Goal: Task Accomplishment & Management: Manage account settings

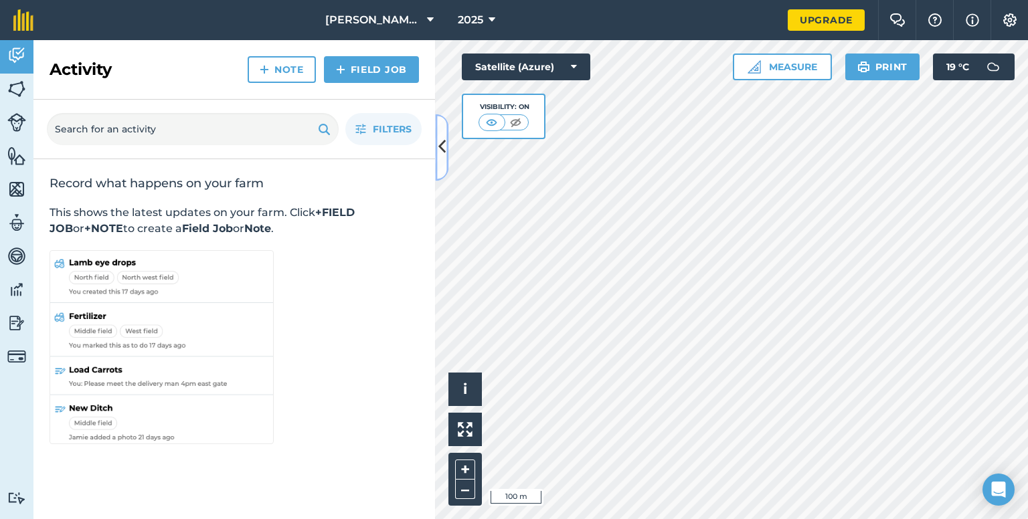
click at [444, 148] on icon at bounding box center [441, 147] width 7 height 23
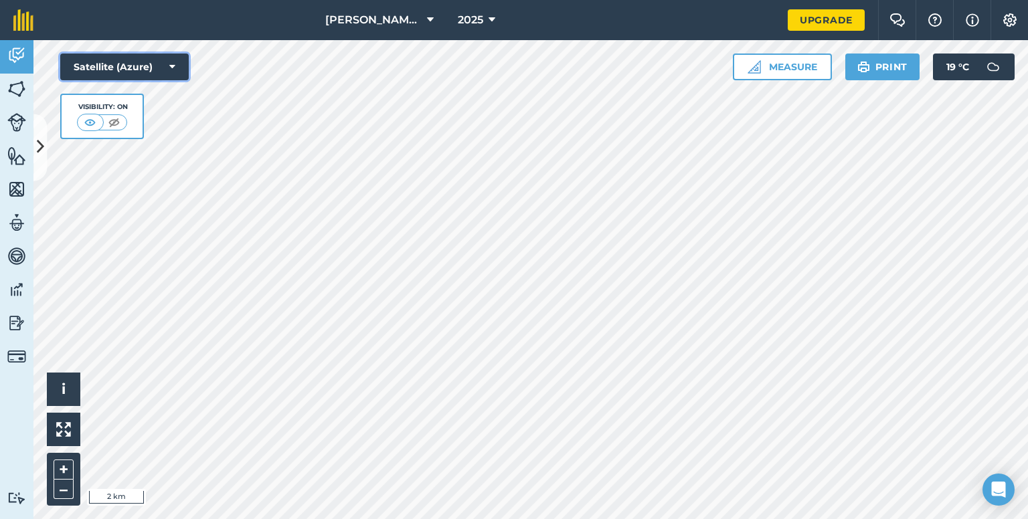
click at [120, 70] on button "Satellite (Azure)" at bounding box center [124, 67] width 128 height 27
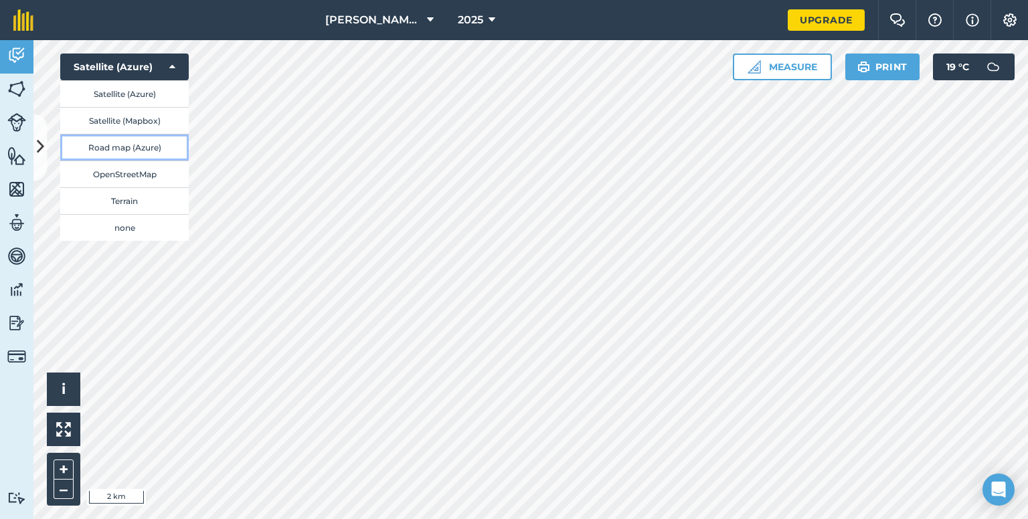
click at [122, 144] on button "Road map (Azure)" at bounding box center [124, 147] width 128 height 27
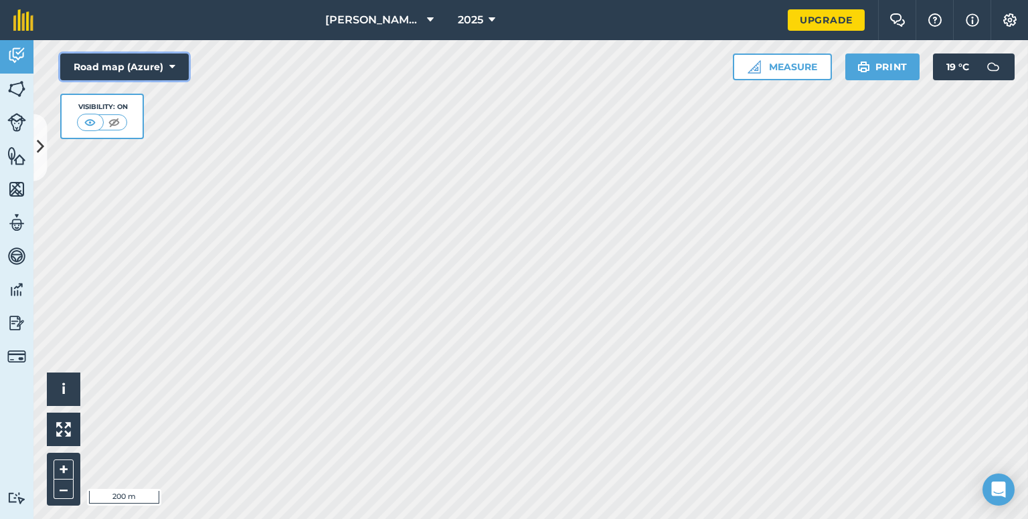
click at [139, 61] on button "Road map (Azure)" at bounding box center [124, 67] width 128 height 27
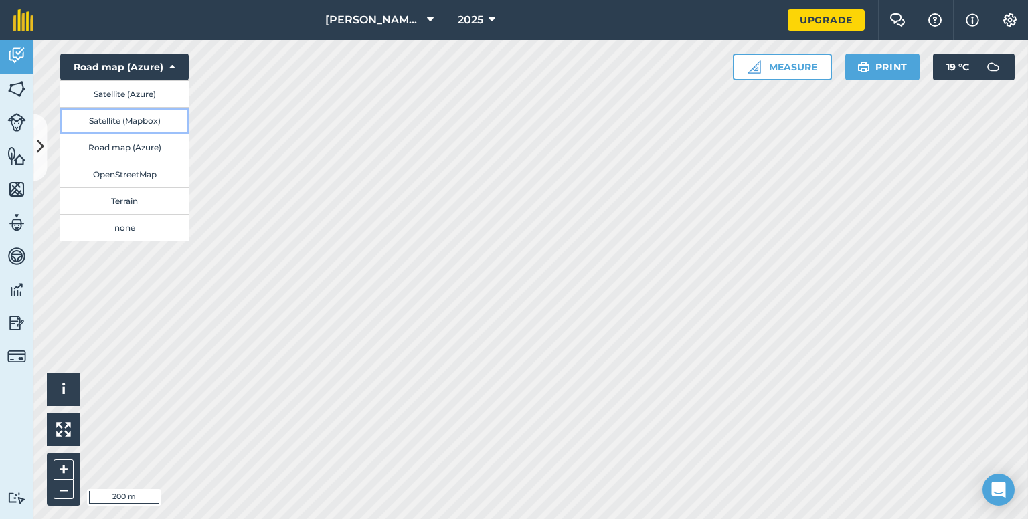
click at [144, 121] on button "Satellite (Mapbox)" at bounding box center [124, 120] width 128 height 27
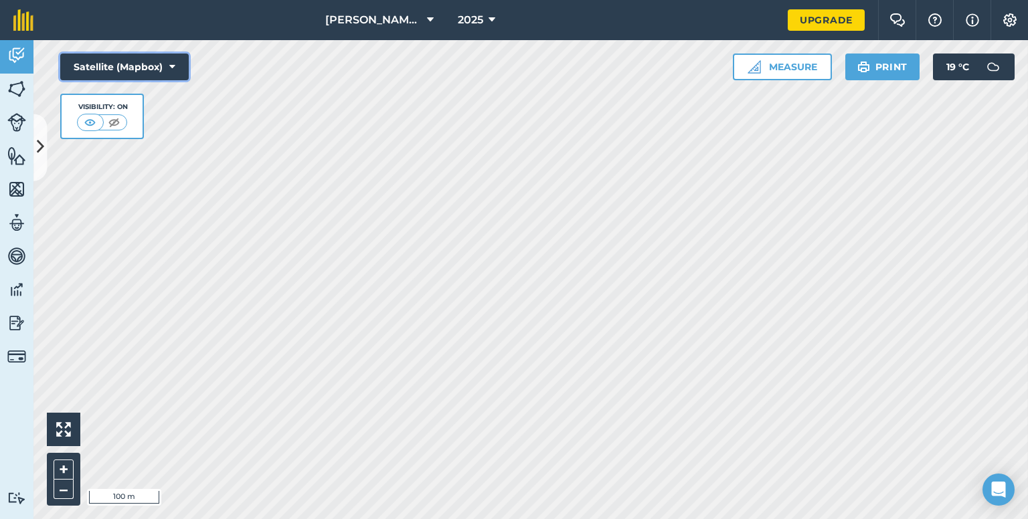
click at [108, 62] on button "Satellite (Mapbox)" at bounding box center [124, 67] width 128 height 27
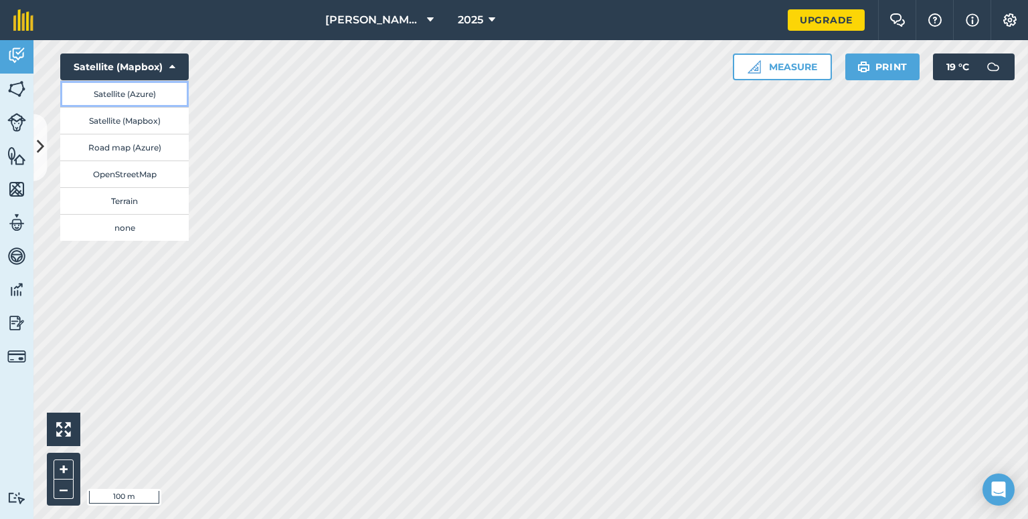
click at [108, 92] on button "Satellite (Azure)" at bounding box center [124, 93] width 128 height 27
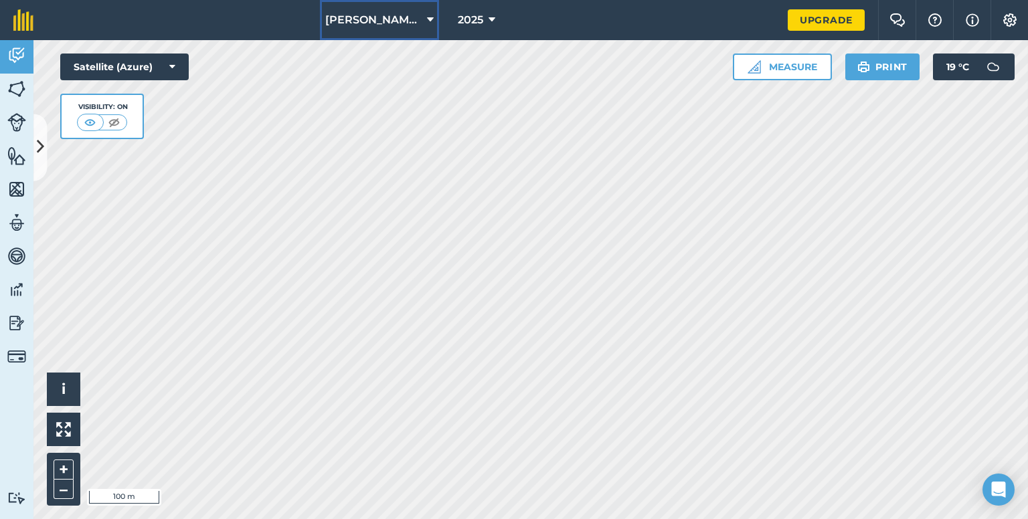
click at [427, 18] on icon at bounding box center [430, 20] width 7 height 16
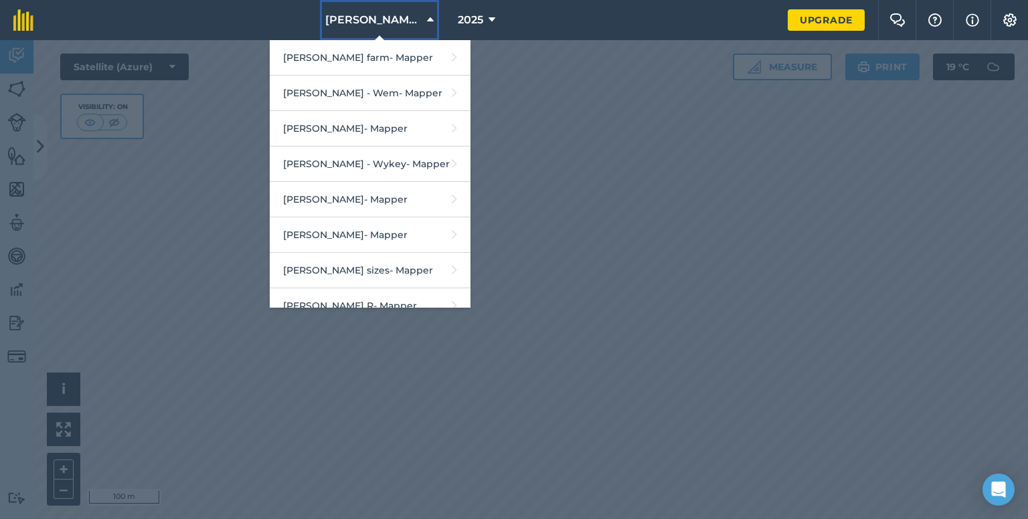
scroll to position [1070, 0]
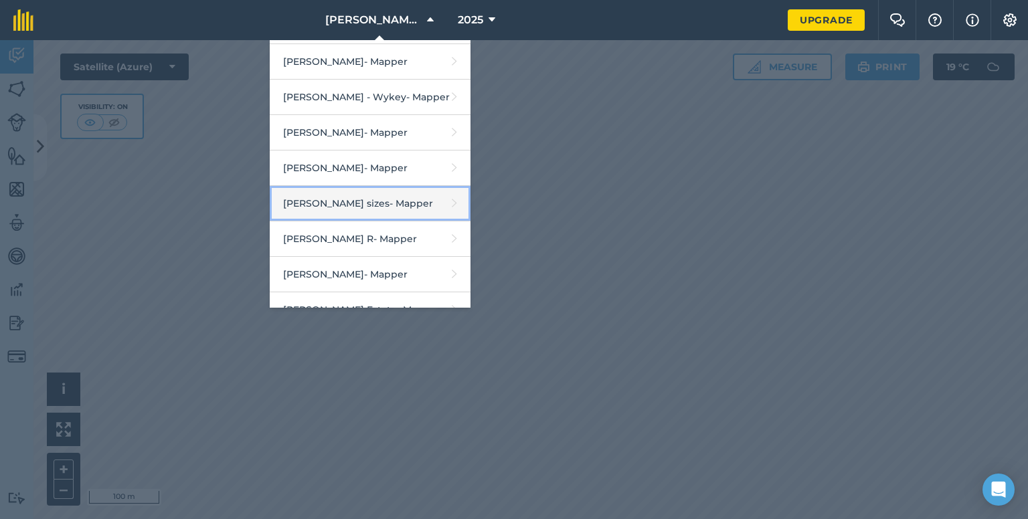
click at [408, 191] on link "[PERSON_NAME] field sizes - Mapper" at bounding box center [370, 203] width 201 height 35
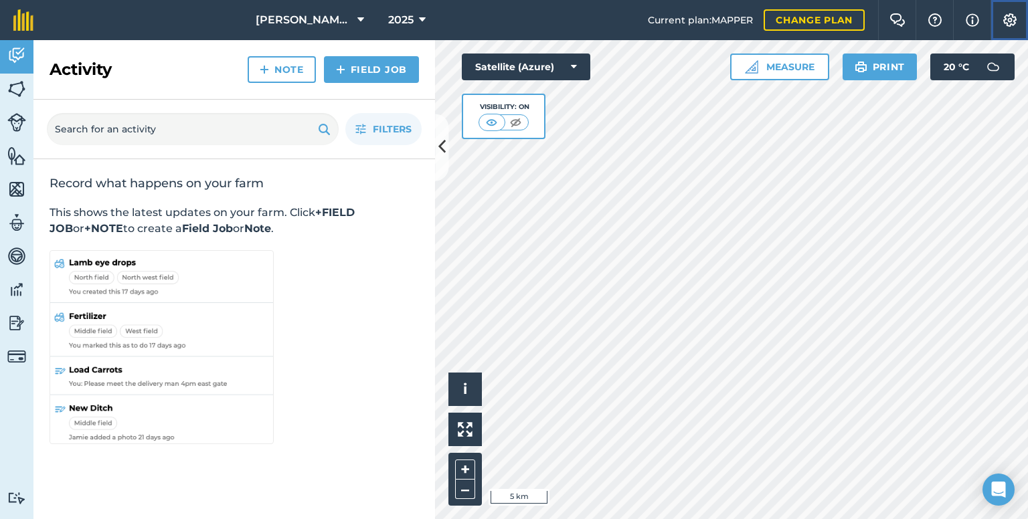
click at [1008, 18] on img at bounding box center [1009, 19] width 16 height 13
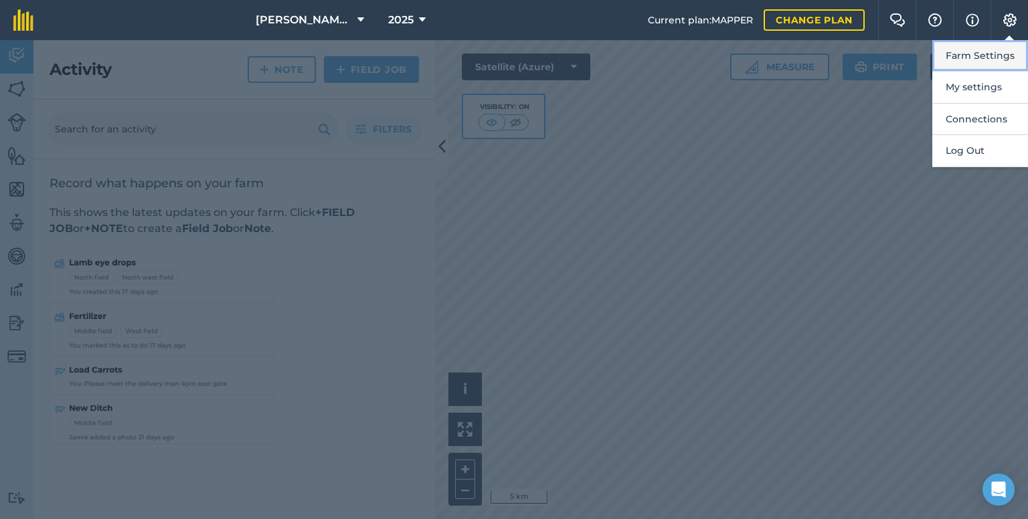
click at [986, 57] on button "Farm Settings" at bounding box center [980, 55] width 96 height 31
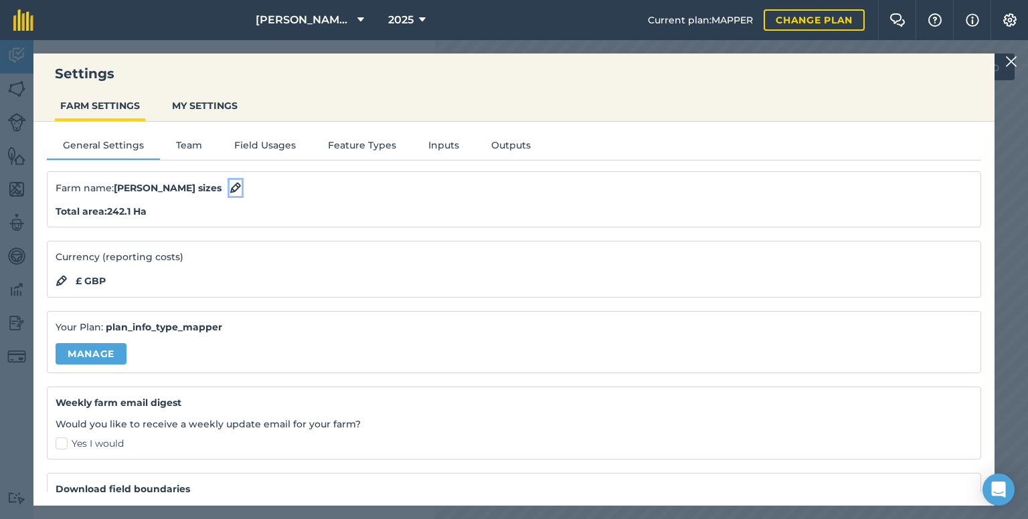
click at [229, 188] on img at bounding box center [235, 188] width 12 height 16
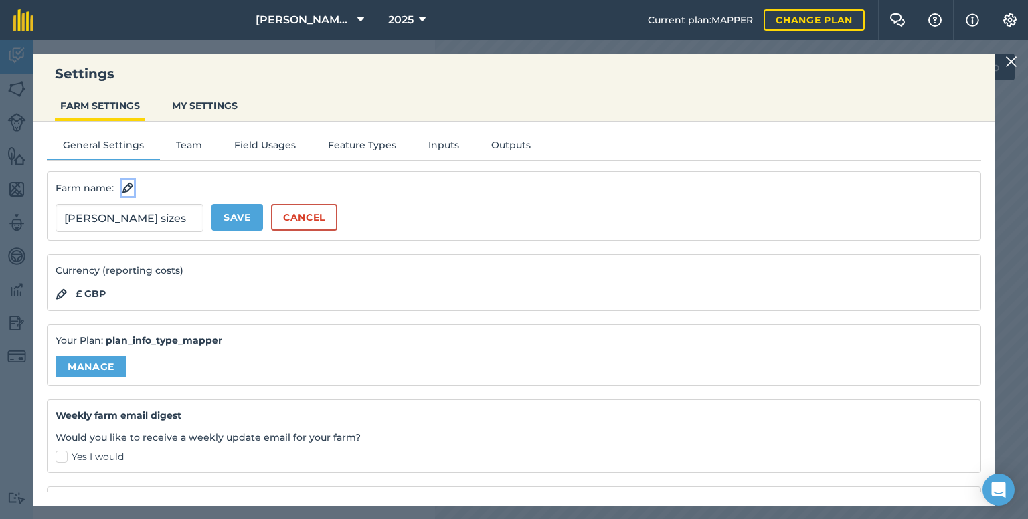
click at [122, 180] on button at bounding box center [128, 188] width 12 height 16
drag, startPoint x: 174, startPoint y: 215, endPoint x: 47, endPoint y: 219, distance: 127.2
click at [47, 219] on div "Farm name : [PERSON_NAME] sizes Save Cancel" at bounding box center [514, 206] width 934 height 70
type input "Hemming R"
click at [234, 221] on button "Save" at bounding box center [237, 217] width 52 height 27
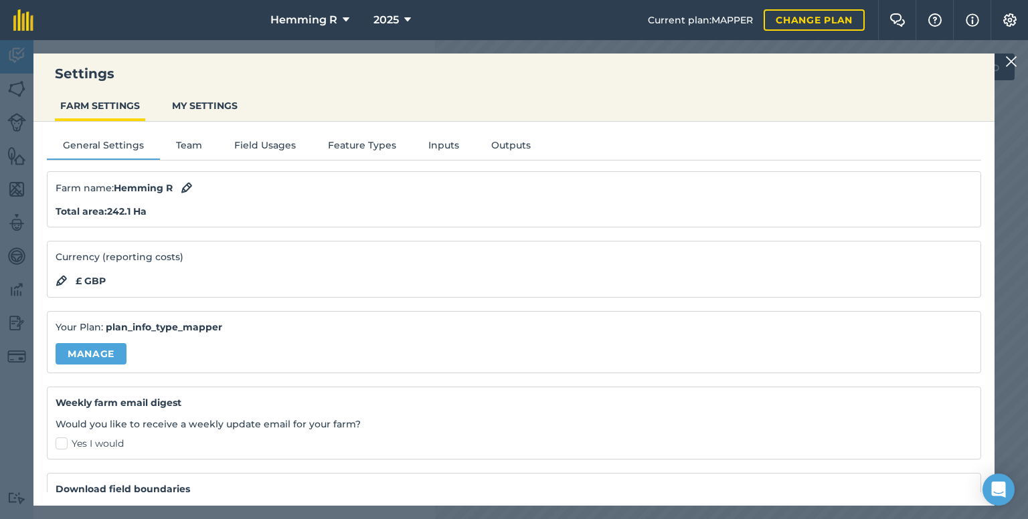
click at [1012, 60] on img at bounding box center [1011, 62] width 12 height 16
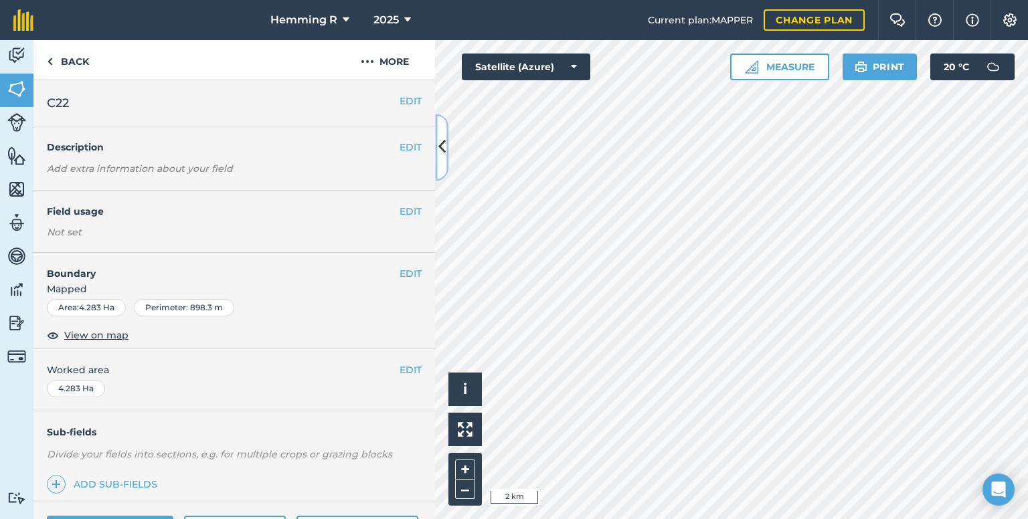
click at [437, 143] on button at bounding box center [441, 147] width 13 height 67
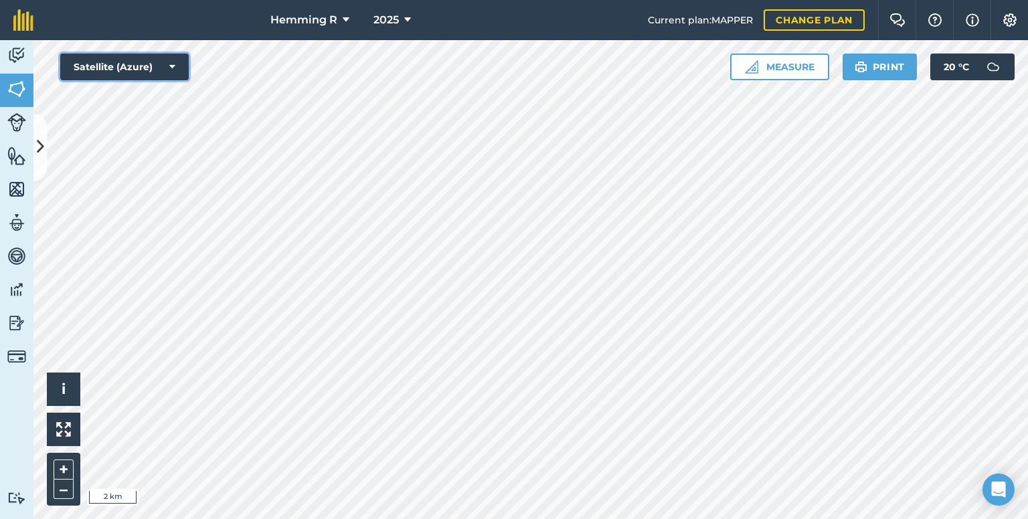
click at [149, 70] on button "Satellite (Azure)" at bounding box center [124, 67] width 128 height 27
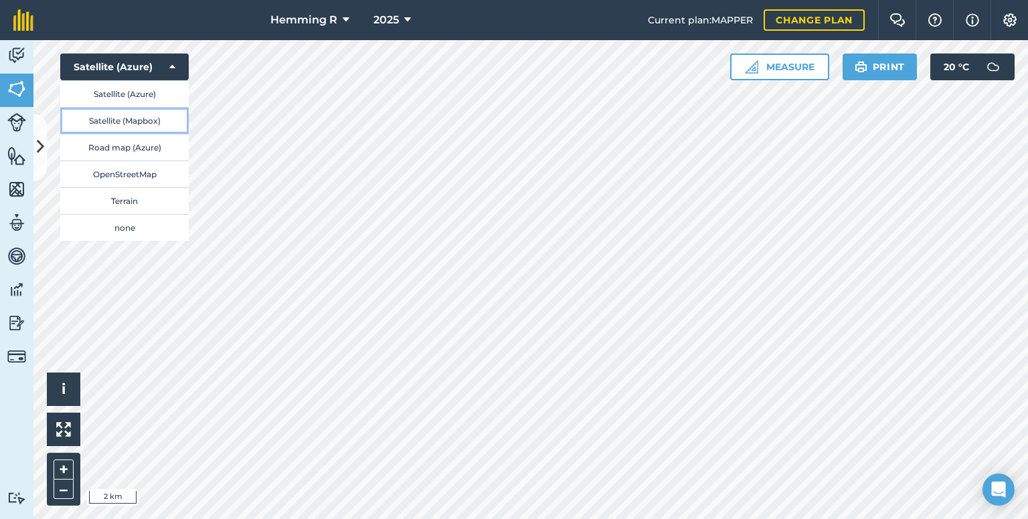
click at [138, 116] on button "Satellite (Mapbox)" at bounding box center [124, 120] width 128 height 27
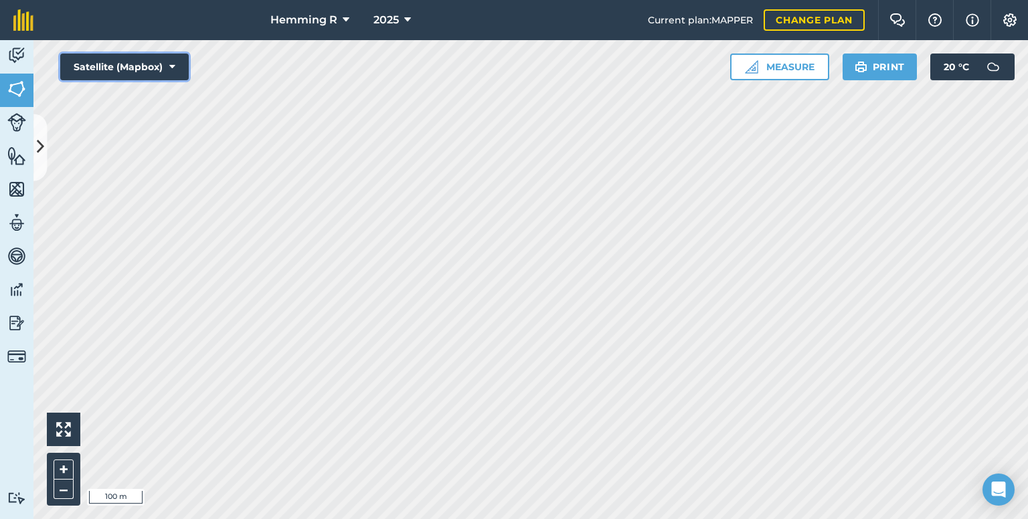
click at [134, 68] on button "Satellite (Mapbox)" at bounding box center [124, 67] width 128 height 27
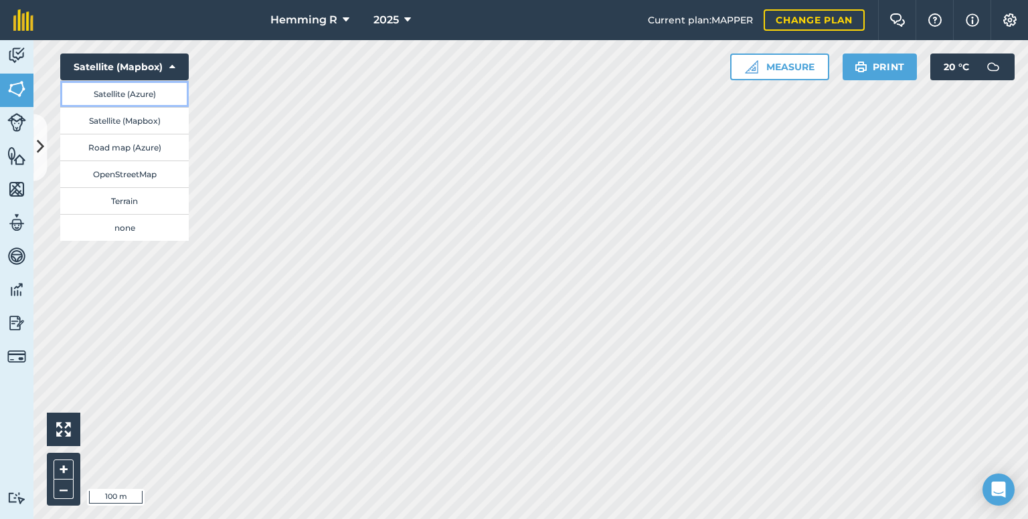
click at [131, 86] on button "Satellite (Azure)" at bounding box center [124, 93] width 128 height 27
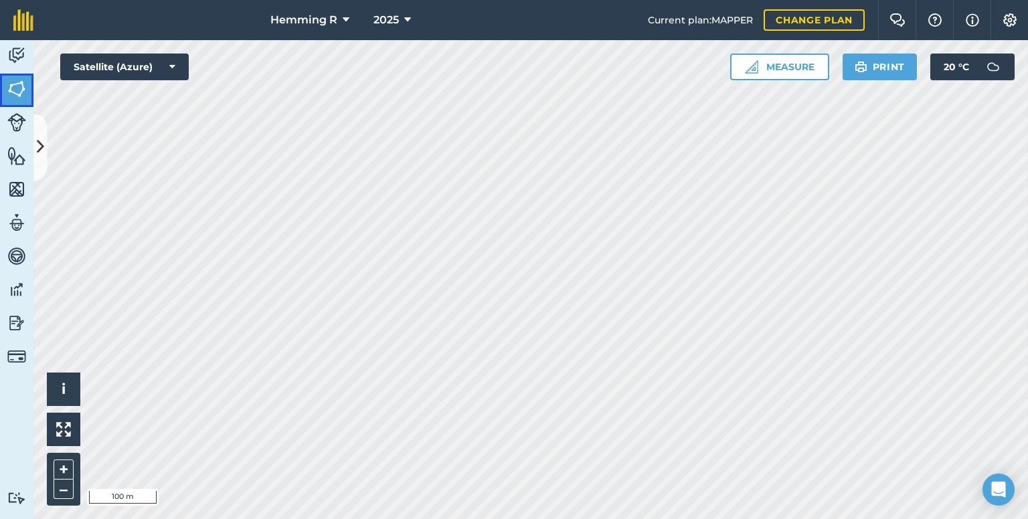
click at [23, 89] on img at bounding box center [16, 89] width 19 height 20
click at [45, 150] on button at bounding box center [39, 147] width 13 height 67
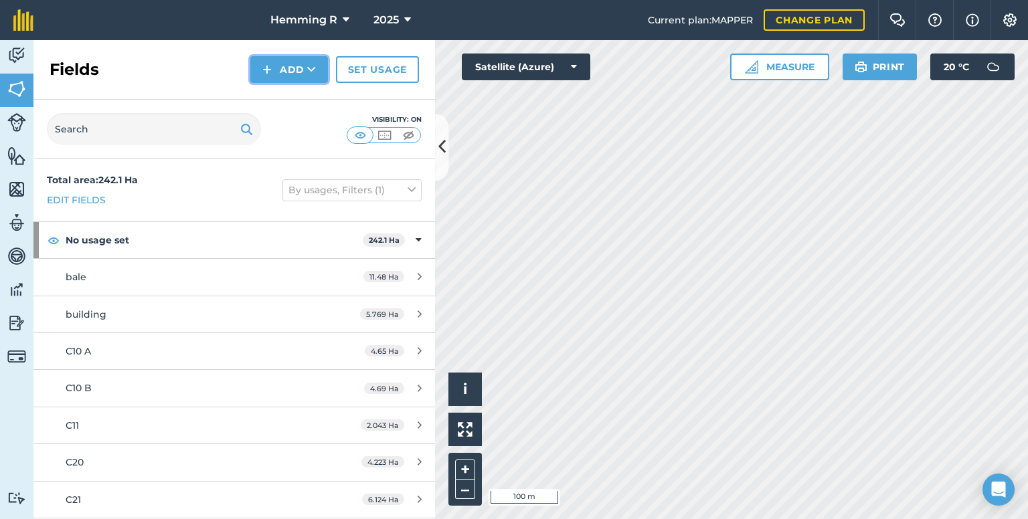
click at [289, 69] on button "Add" at bounding box center [289, 69] width 78 height 27
click at [290, 105] on link "Draw" at bounding box center [289, 99] width 74 height 29
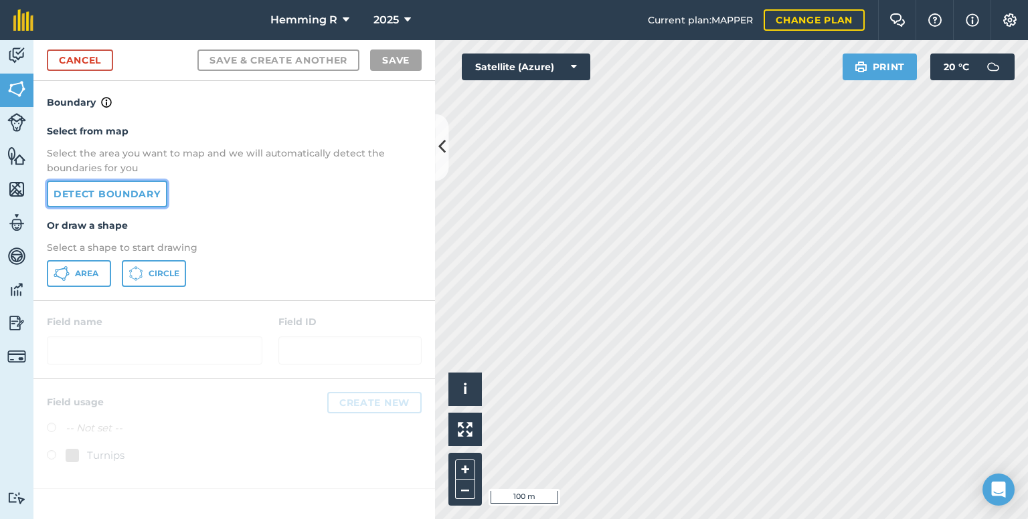
click at [112, 191] on link "Detect boundary" at bounding box center [107, 194] width 120 height 27
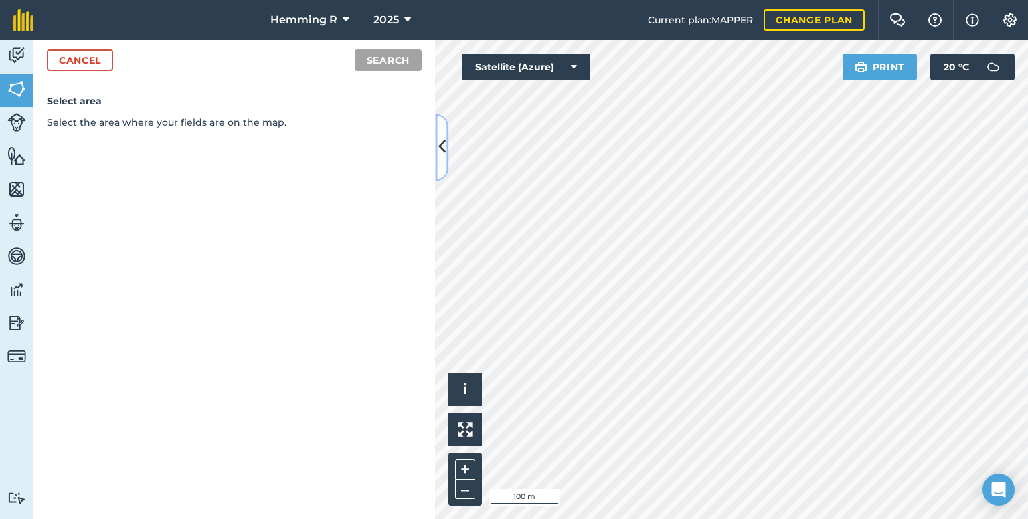
click at [442, 149] on icon at bounding box center [441, 147] width 7 height 23
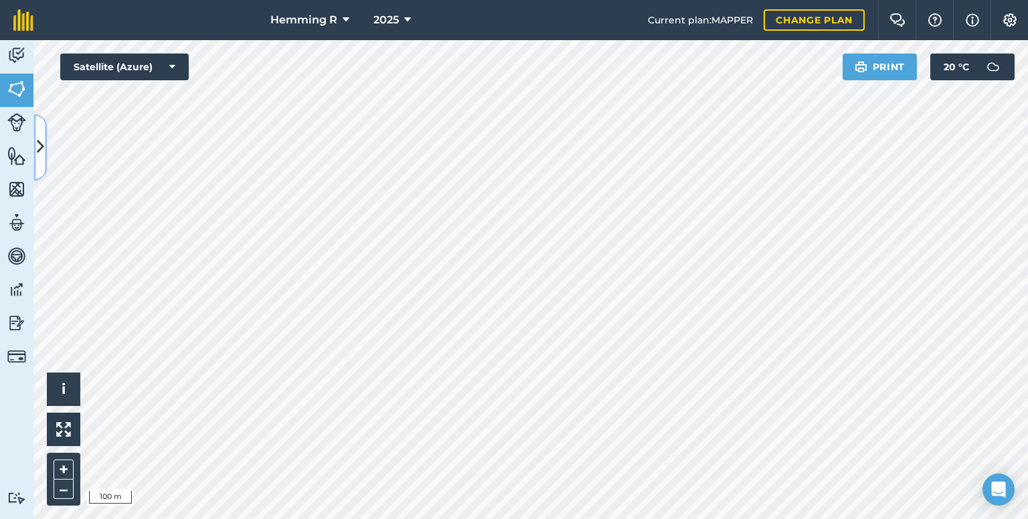
click at [41, 153] on icon at bounding box center [40, 147] width 7 height 23
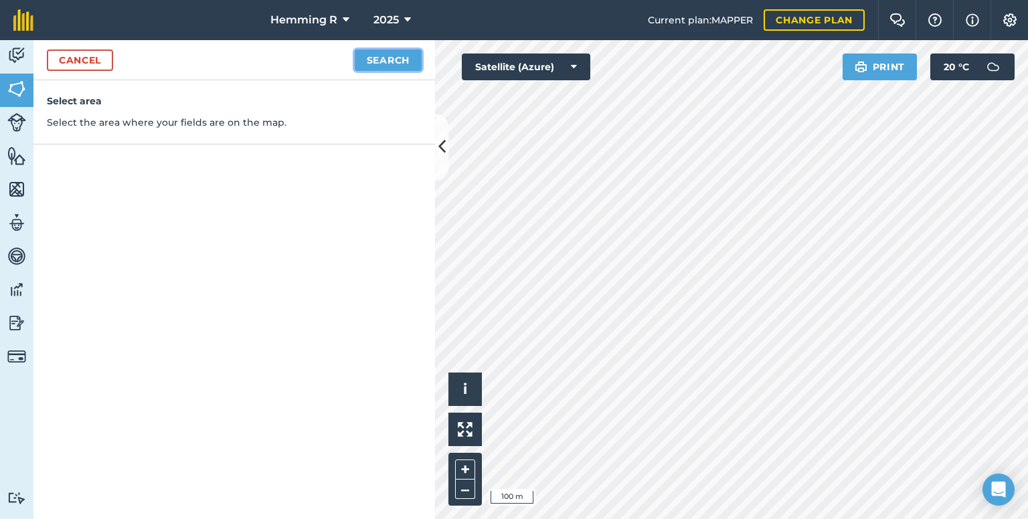
click at [386, 66] on button "Search" at bounding box center [388, 60] width 67 height 21
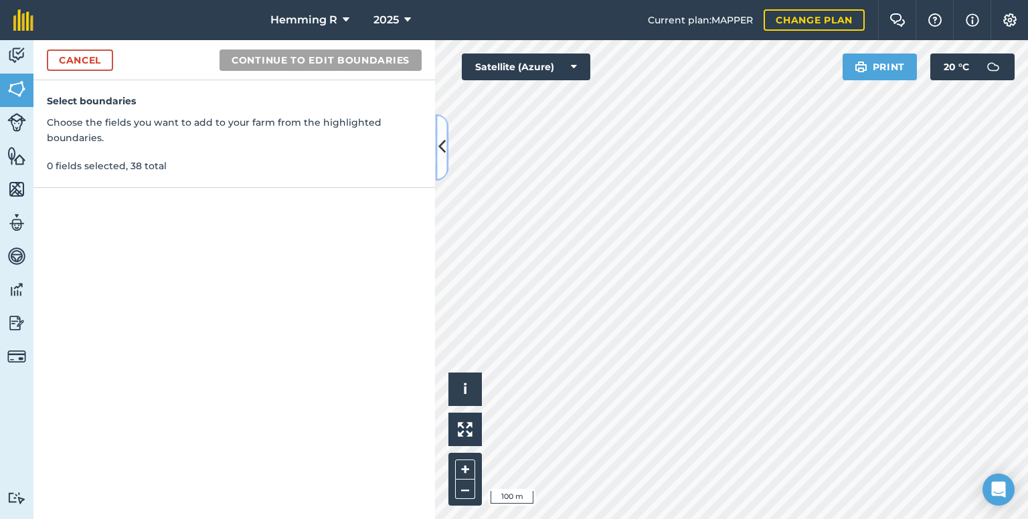
click at [443, 151] on icon at bounding box center [441, 147] width 7 height 23
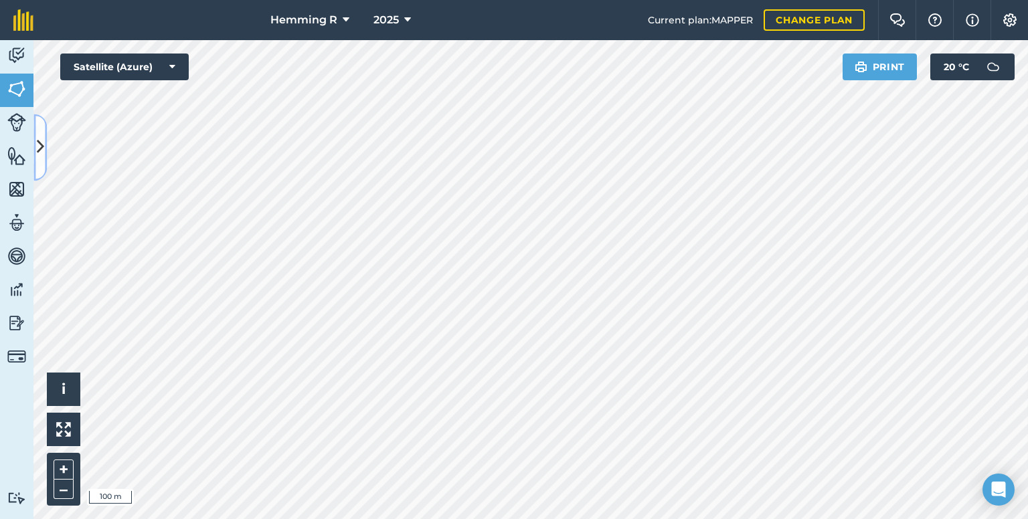
click at [37, 142] on icon at bounding box center [40, 147] width 7 height 23
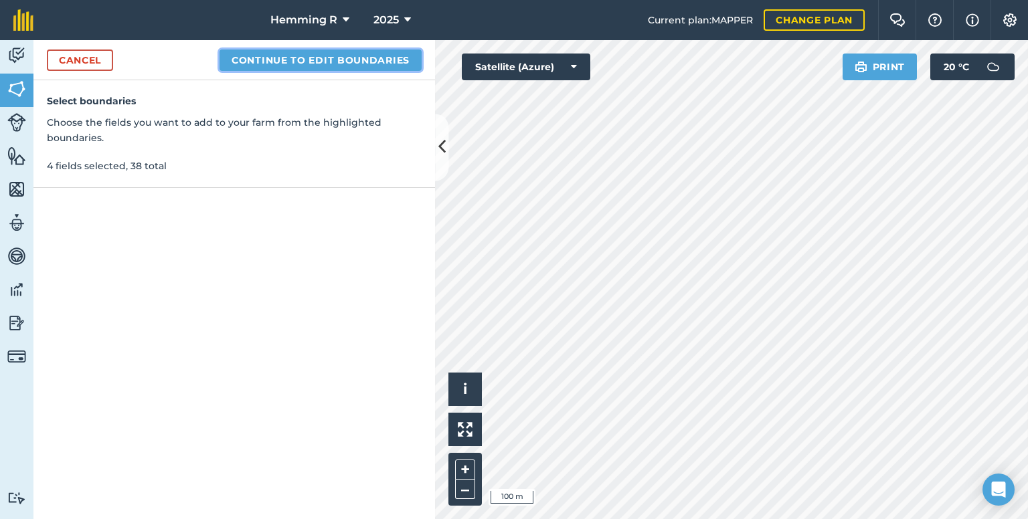
click at [317, 62] on button "Continue to edit boundaries" at bounding box center [320, 60] width 202 height 21
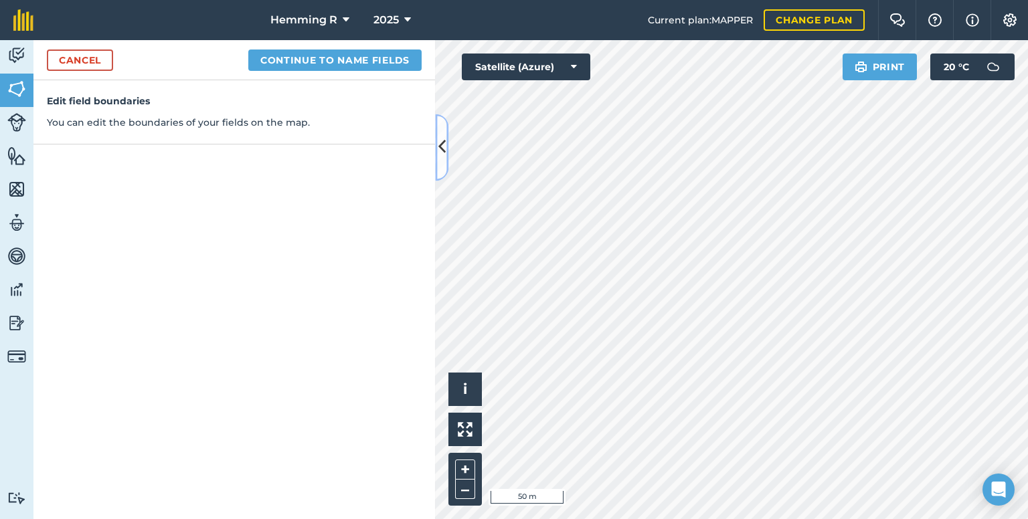
click at [440, 136] on icon at bounding box center [441, 147] width 7 height 23
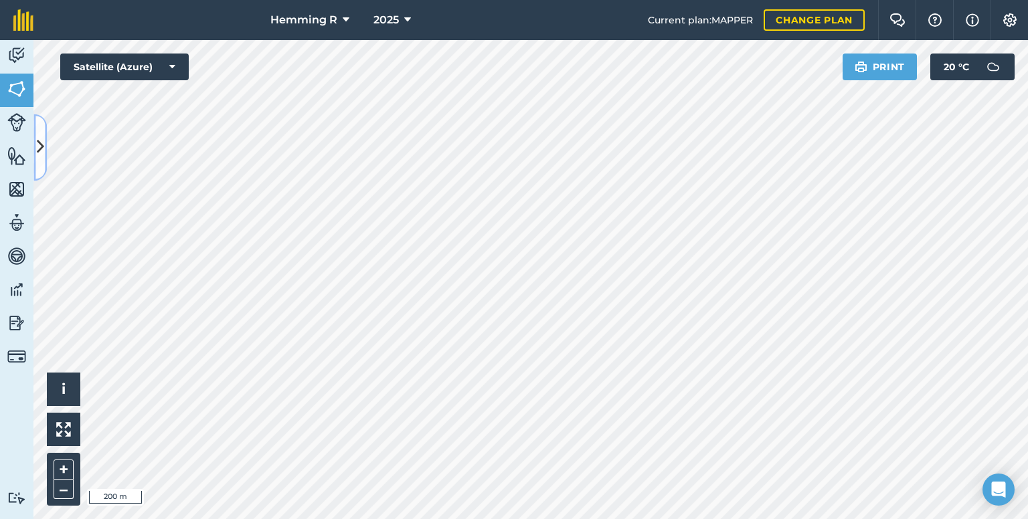
click at [40, 148] on icon at bounding box center [40, 147] width 7 height 23
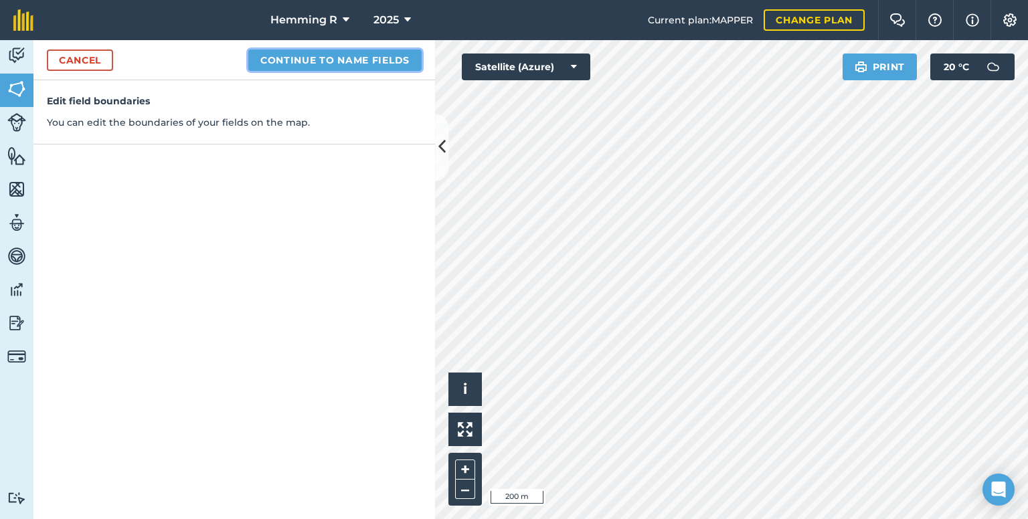
click at [309, 60] on button "Continue to name fields" at bounding box center [334, 60] width 173 height 21
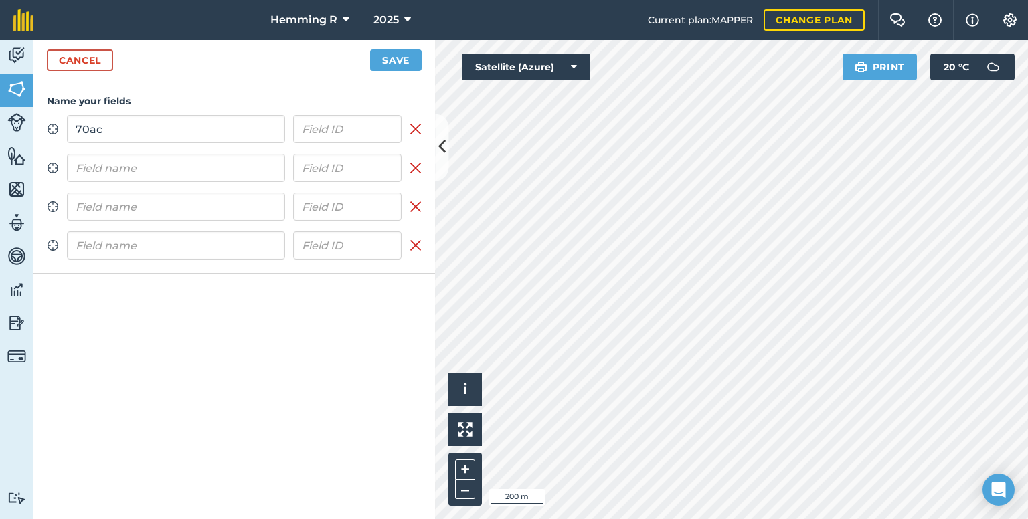
type input "70ac"
click at [217, 161] on input "text" at bounding box center [176, 168] width 218 height 28
type input "[PERSON_NAME]"
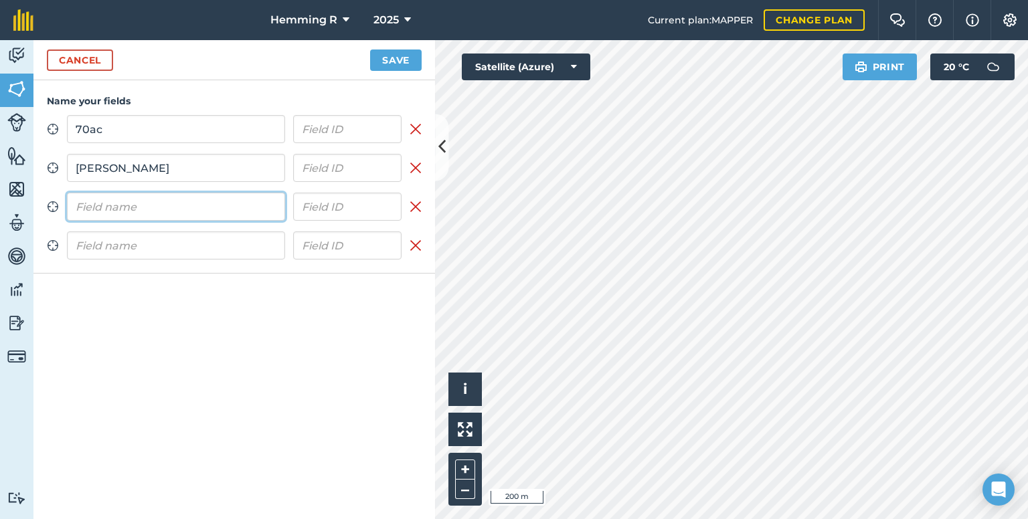
click at [187, 205] on input "text" at bounding box center [176, 207] width 218 height 28
type input "Spring"
click at [153, 249] on input "text" at bounding box center [176, 245] width 218 height 28
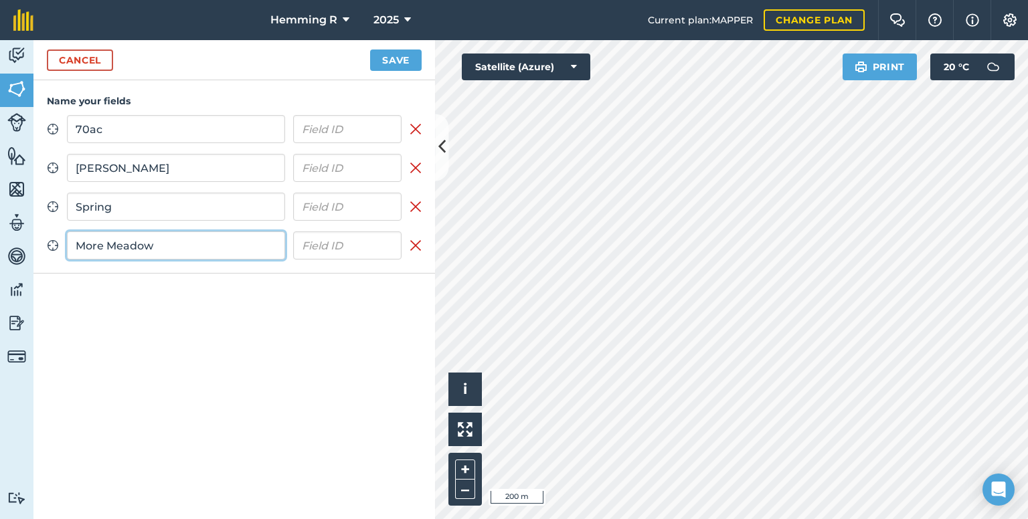
type input "More Meadow"
click at [401, 63] on button "Save" at bounding box center [396, 60] width 52 height 21
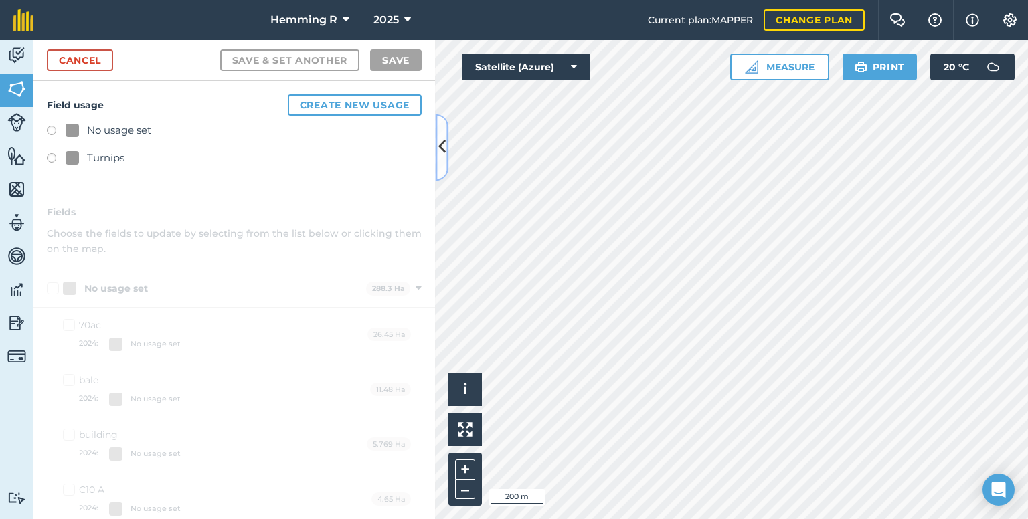
click at [445, 145] on icon at bounding box center [441, 147] width 7 height 23
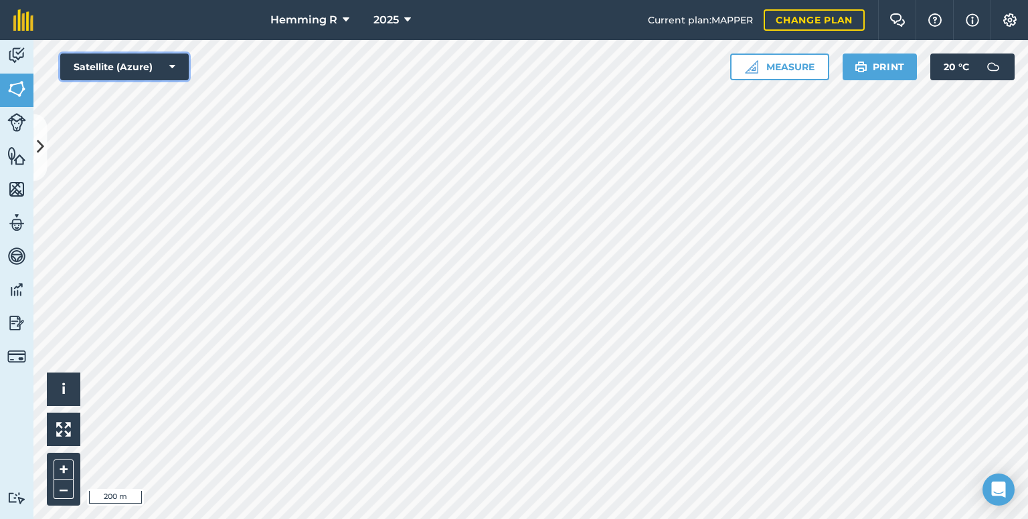
click at [173, 66] on icon at bounding box center [172, 66] width 6 height 13
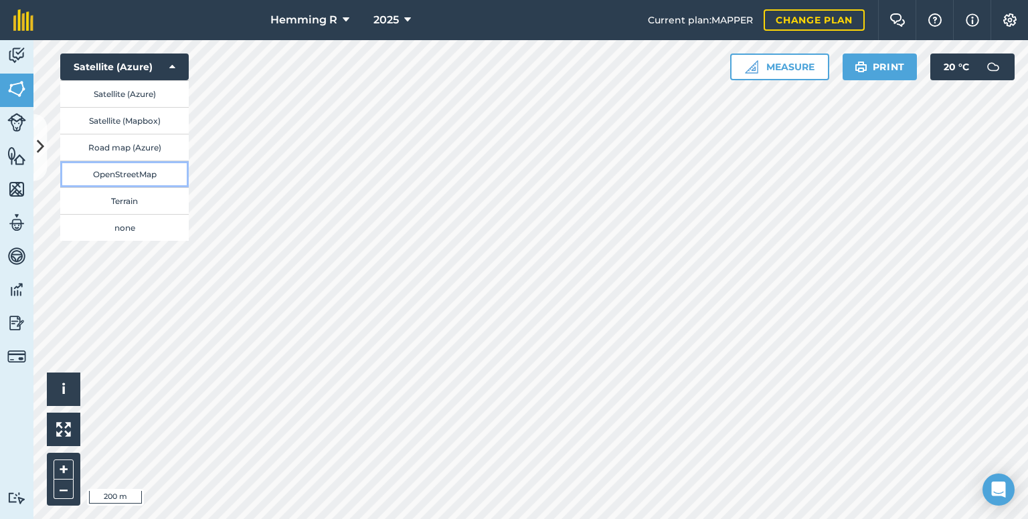
click at [135, 172] on button "OpenStreetMap" at bounding box center [124, 174] width 128 height 27
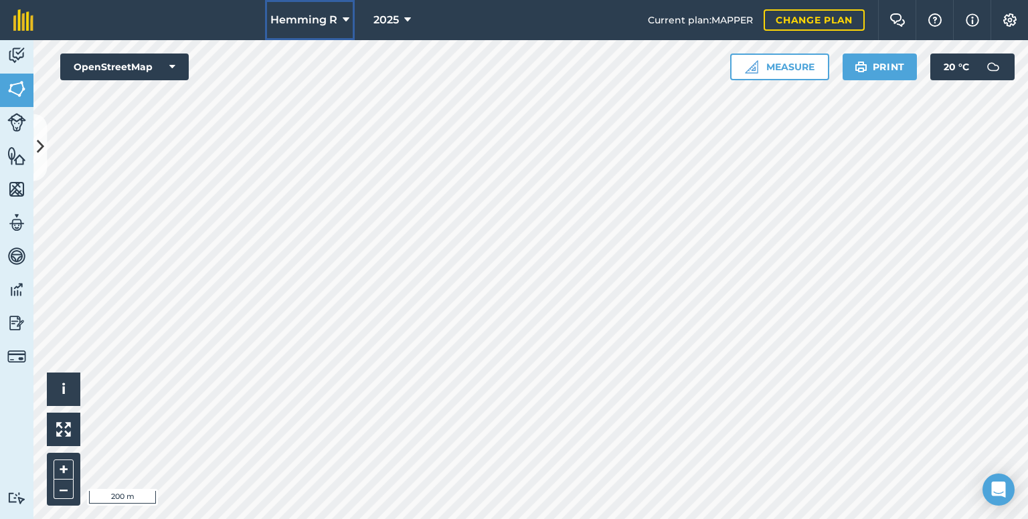
click at [345, 17] on icon at bounding box center [346, 20] width 7 height 16
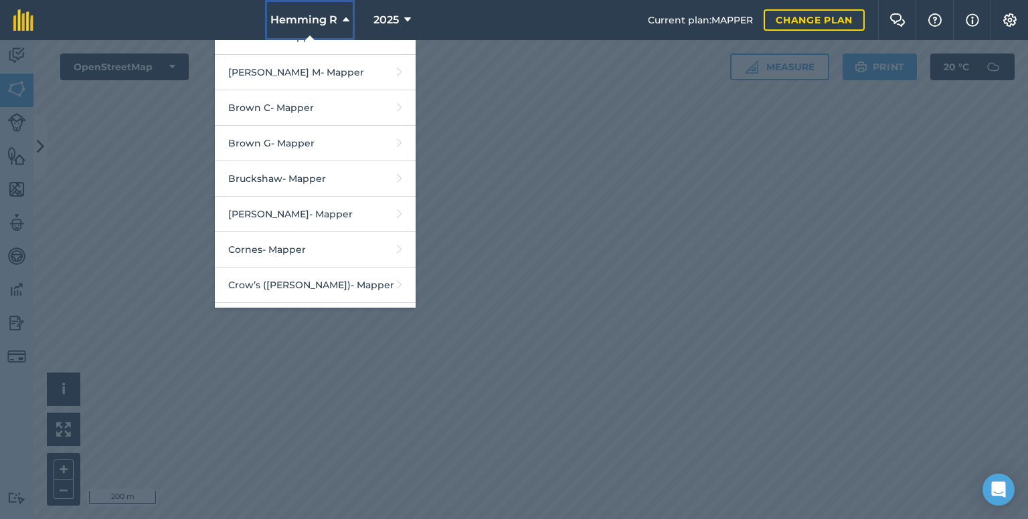
scroll to position [268, 0]
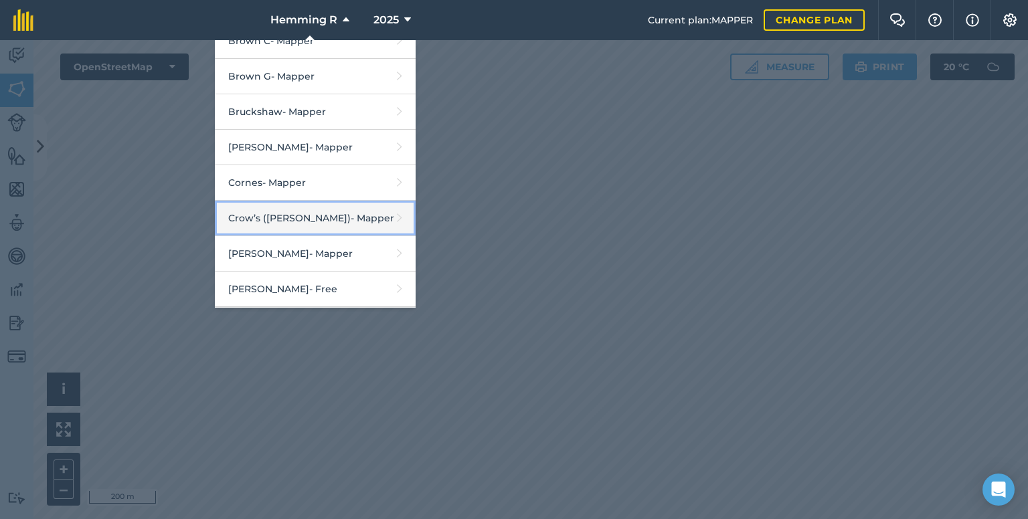
click at [326, 225] on link "Crow’s (Hadnall) - Mapper" at bounding box center [315, 218] width 201 height 35
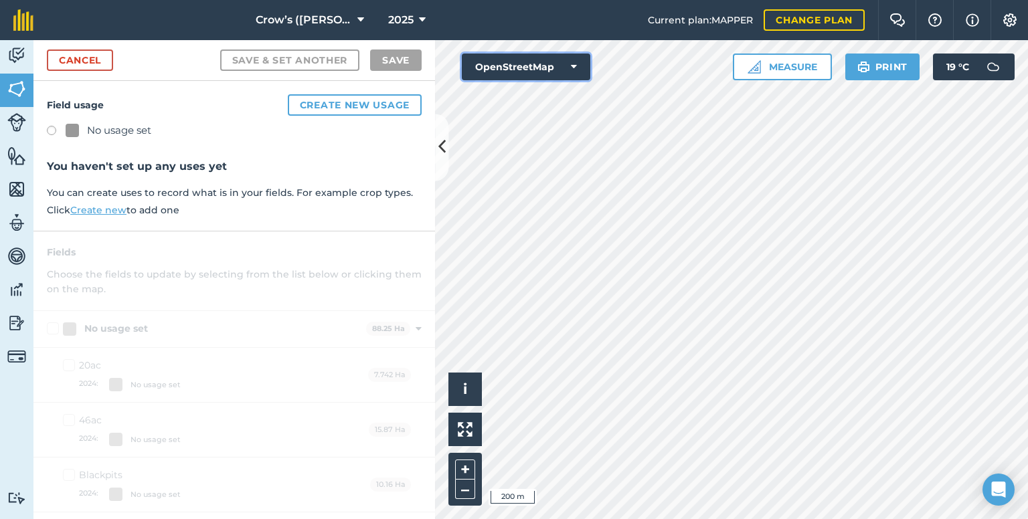
click at [530, 56] on button "OpenStreetMap" at bounding box center [526, 67] width 128 height 27
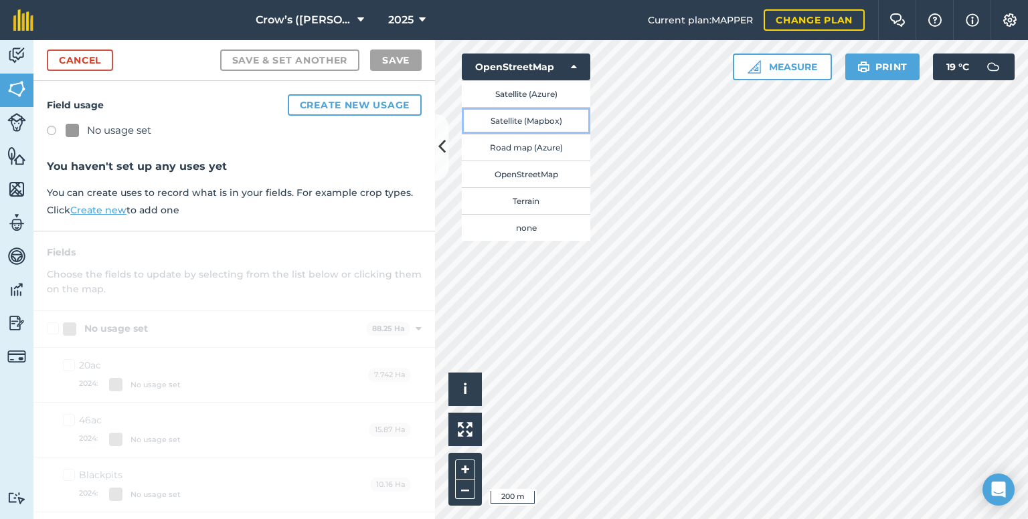
click at [522, 116] on button "Satellite (Mapbox)" at bounding box center [526, 120] width 128 height 27
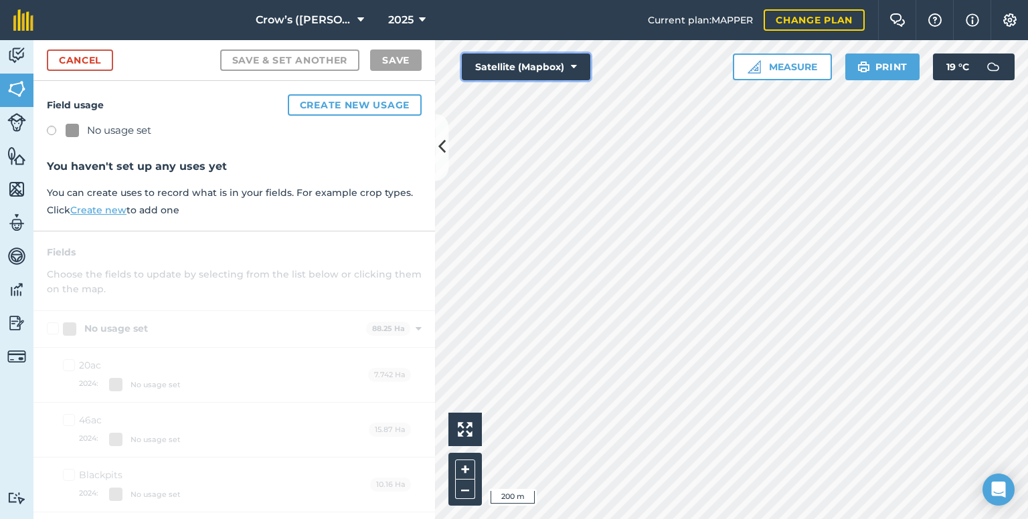
click at [488, 58] on button "Satellite (Mapbox)" at bounding box center [526, 67] width 128 height 27
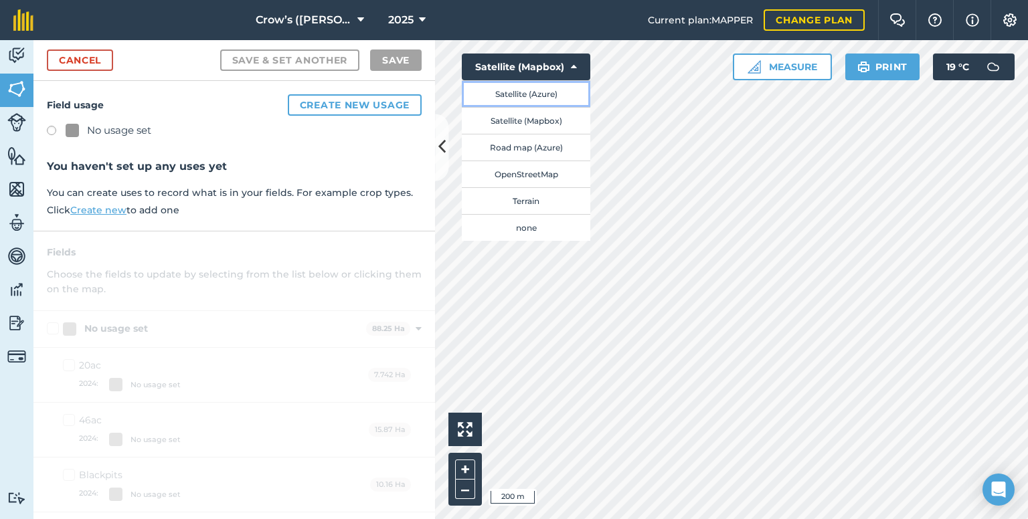
click at [492, 82] on button "Satellite (Azure)" at bounding box center [526, 93] width 128 height 27
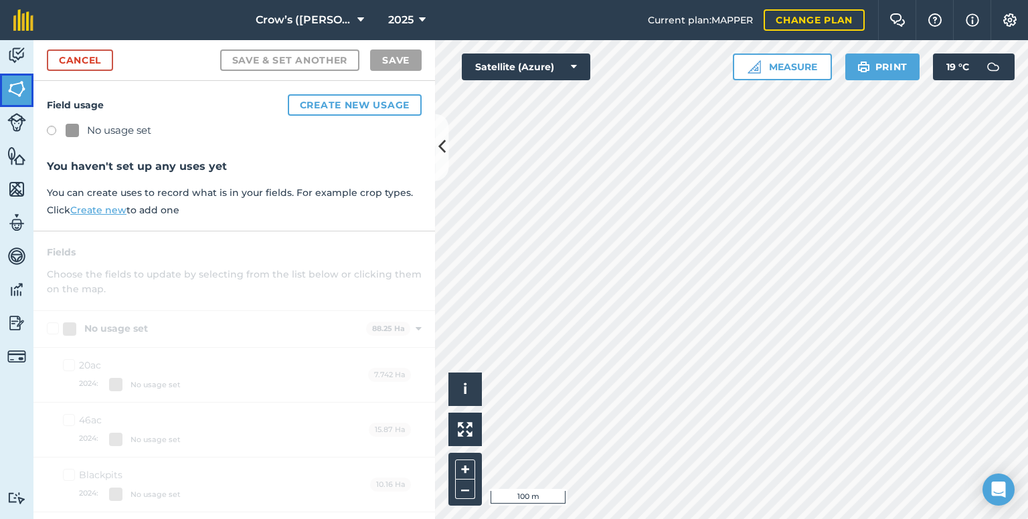
click at [11, 92] on img at bounding box center [16, 89] width 19 height 20
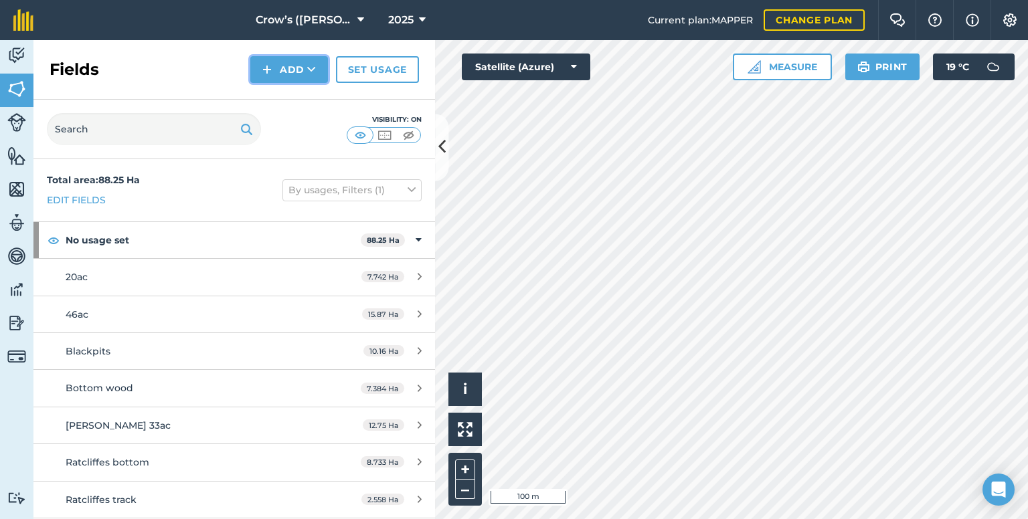
click at [289, 67] on button "Add" at bounding box center [289, 69] width 78 height 27
click at [286, 106] on link "Draw" at bounding box center [289, 99] width 74 height 29
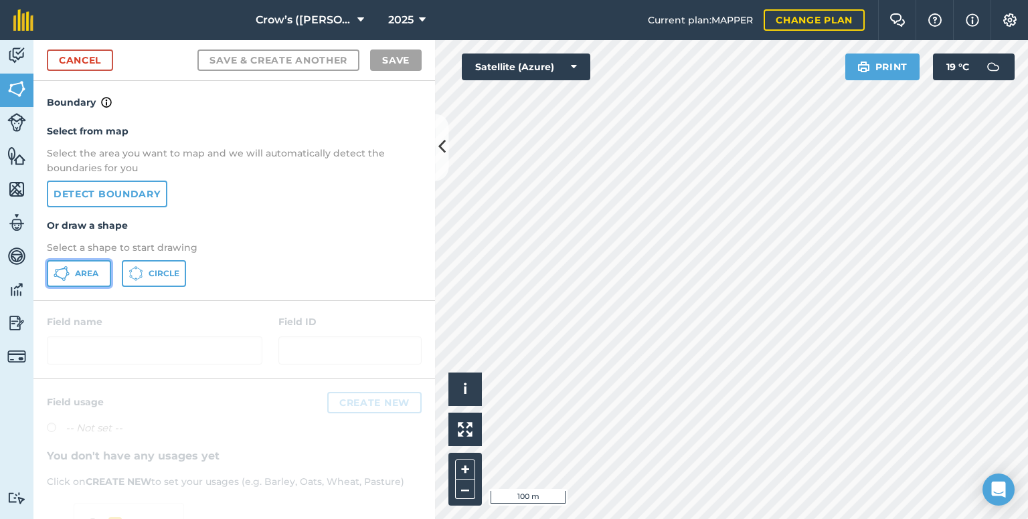
click at [90, 268] on span "Area" at bounding box center [86, 273] width 23 height 11
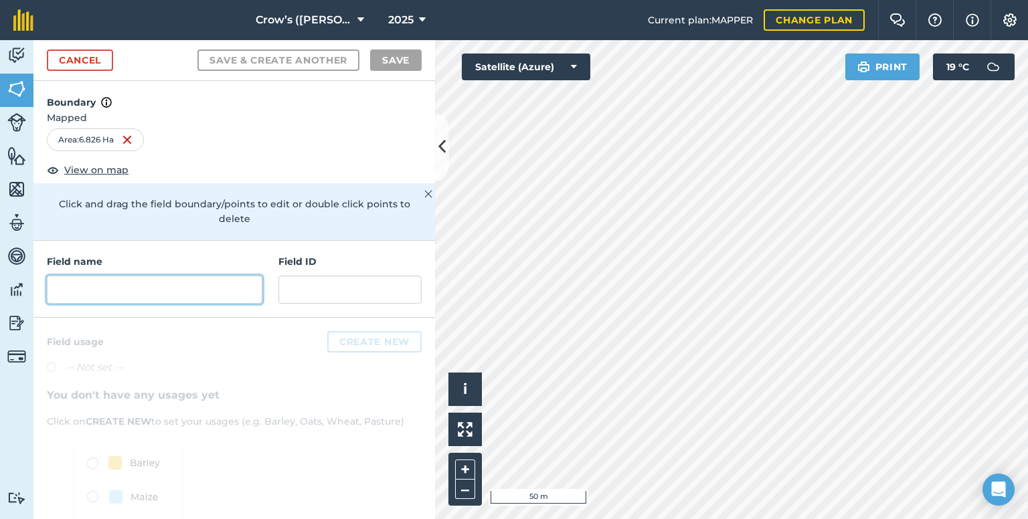
click at [175, 288] on input "text" at bounding box center [154, 290] width 215 height 28
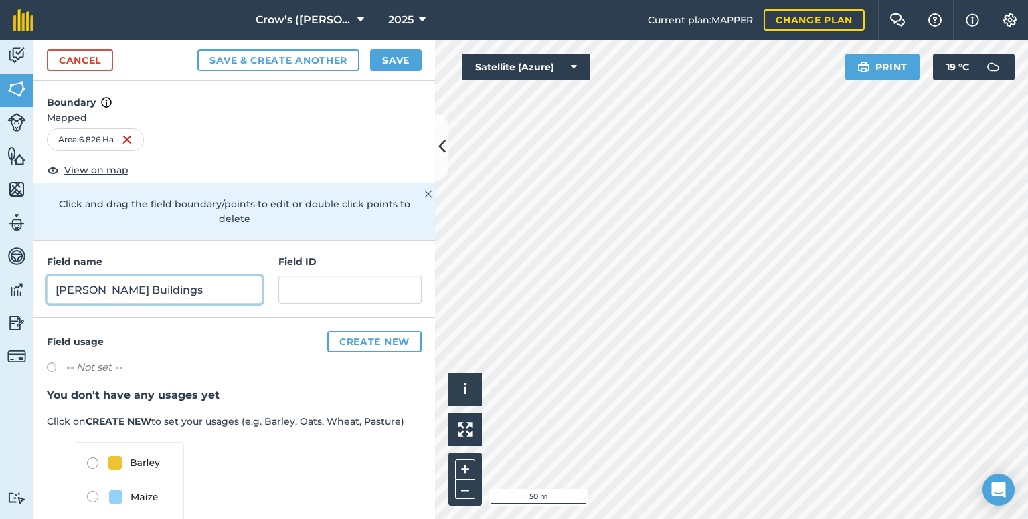
type input "[PERSON_NAME] Buildings"
click at [399, 62] on button "Save" at bounding box center [396, 60] width 52 height 21
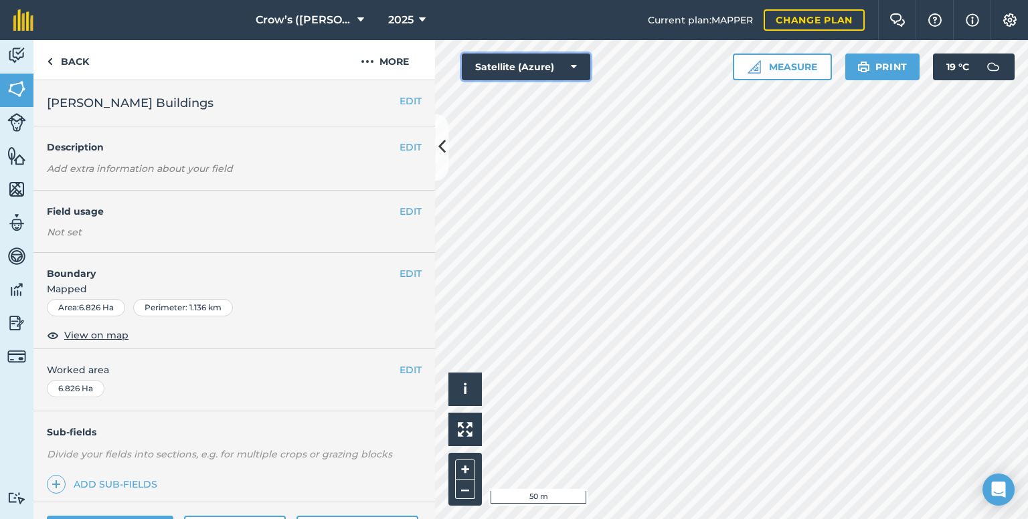
click at [490, 64] on button "Satellite (Azure)" at bounding box center [526, 67] width 128 height 27
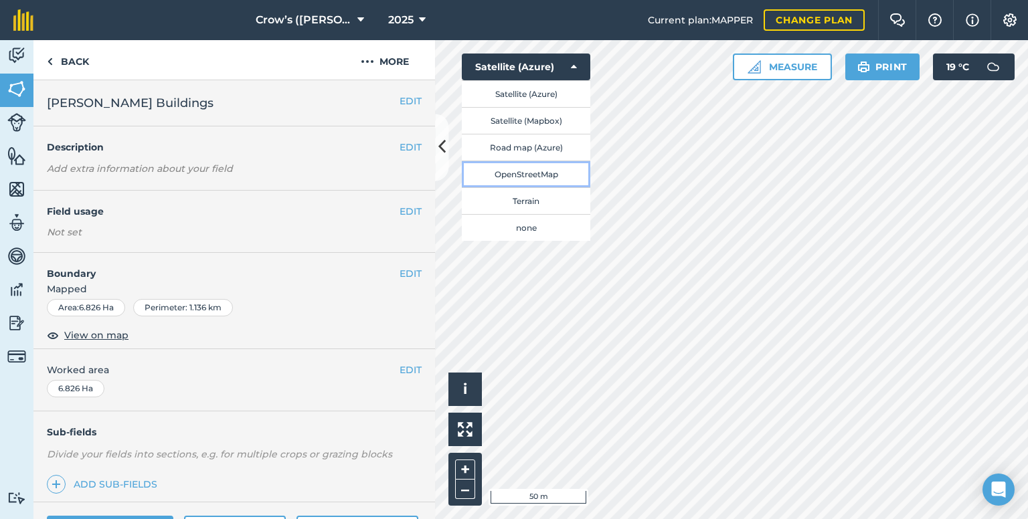
click at [518, 172] on button "OpenStreetMap" at bounding box center [526, 174] width 128 height 27
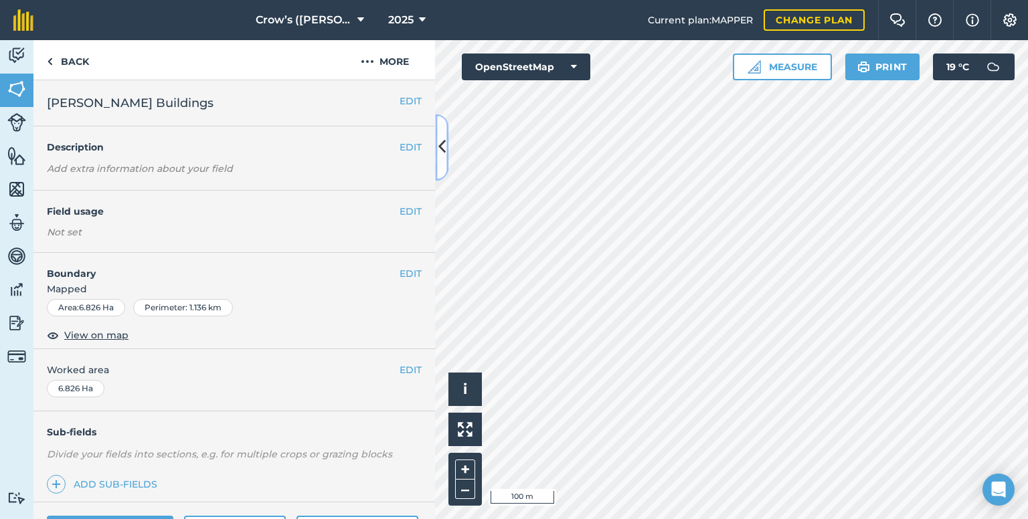
click at [442, 147] on icon at bounding box center [441, 147] width 7 height 23
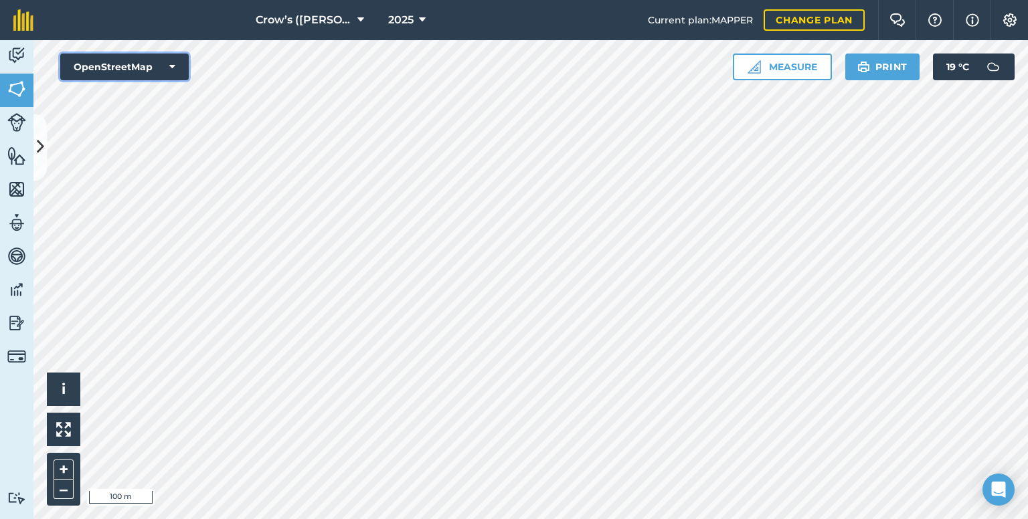
click at [149, 65] on button "OpenStreetMap" at bounding box center [124, 67] width 128 height 27
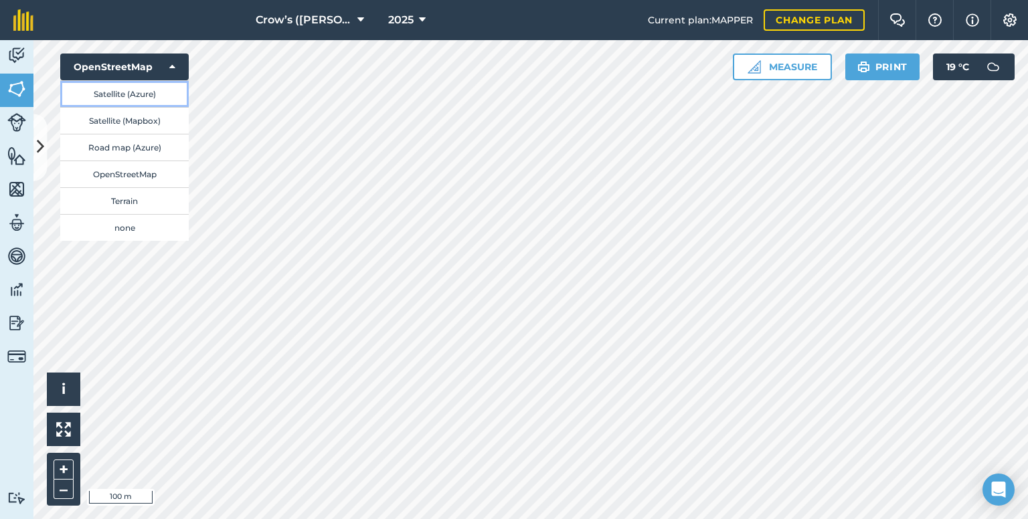
click at [140, 95] on button "Satellite (Azure)" at bounding box center [124, 93] width 128 height 27
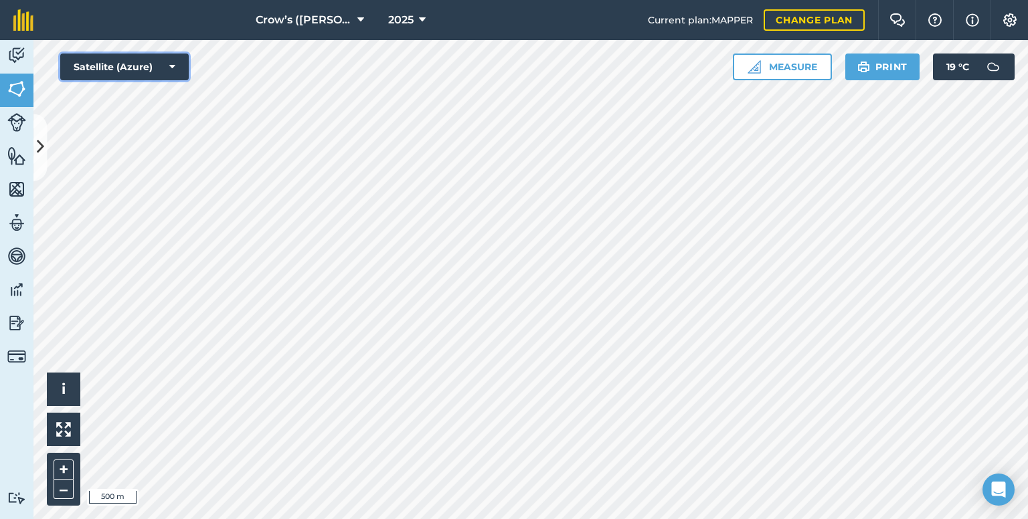
click at [100, 63] on button "Satellite (Azure)" at bounding box center [124, 67] width 128 height 27
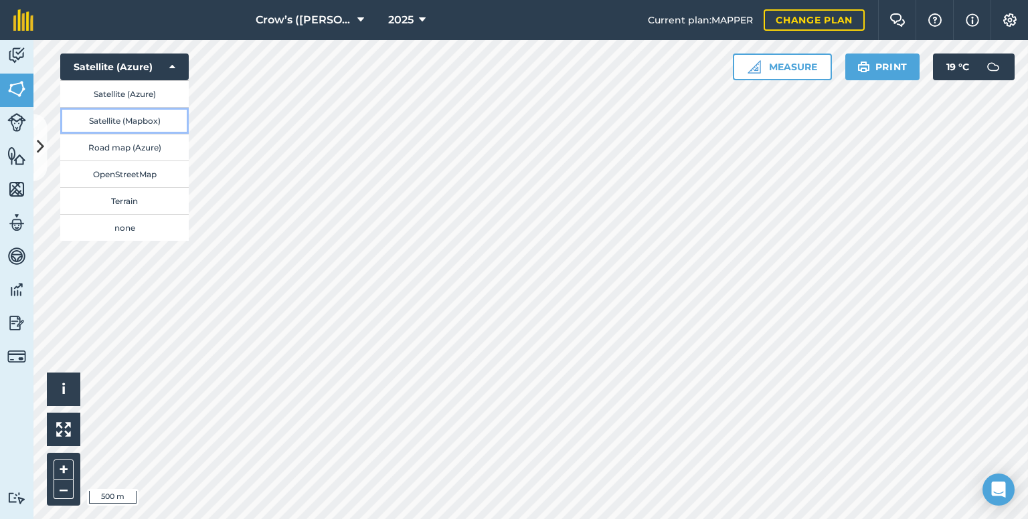
click at [101, 116] on button "Satellite (Mapbox)" at bounding box center [124, 120] width 128 height 27
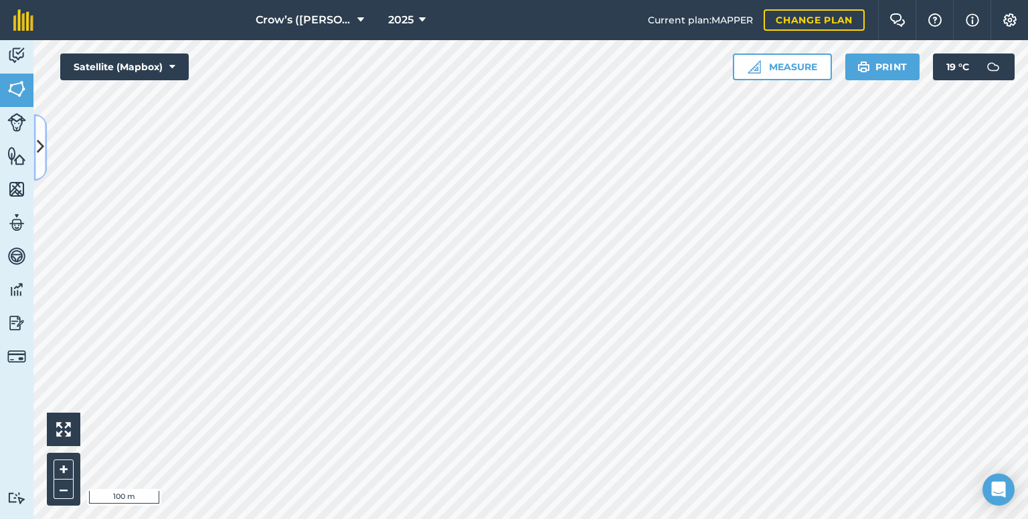
click at [39, 144] on icon at bounding box center [40, 147] width 7 height 23
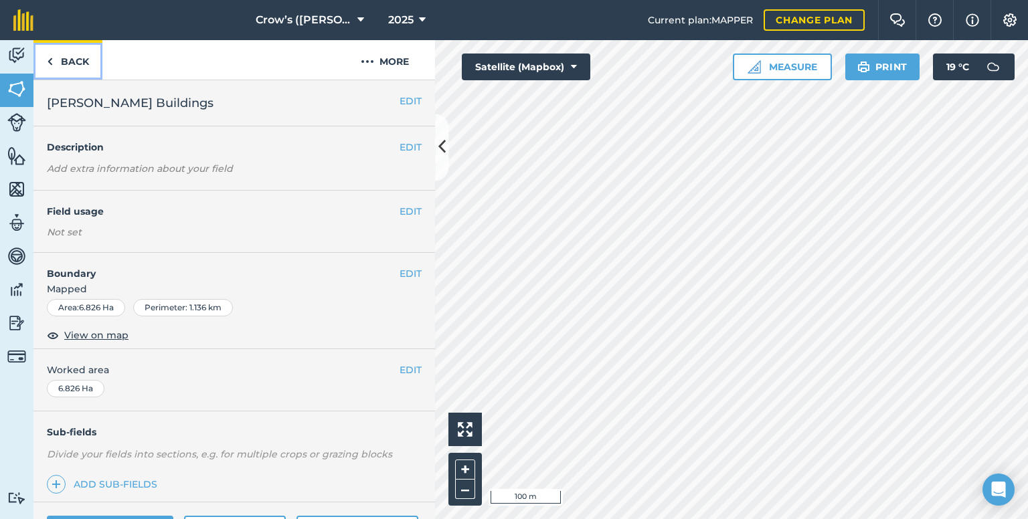
click at [77, 58] on link "Back" at bounding box center [67, 59] width 69 height 39
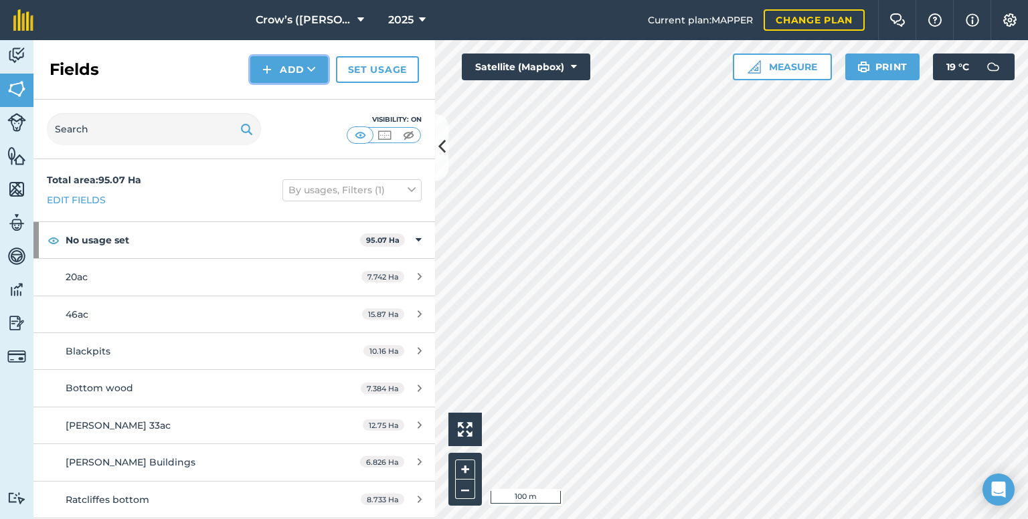
click at [310, 72] on icon at bounding box center [311, 69] width 9 height 13
click at [286, 103] on link "Draw" at bounding box center [289, 99] width 74 height 29
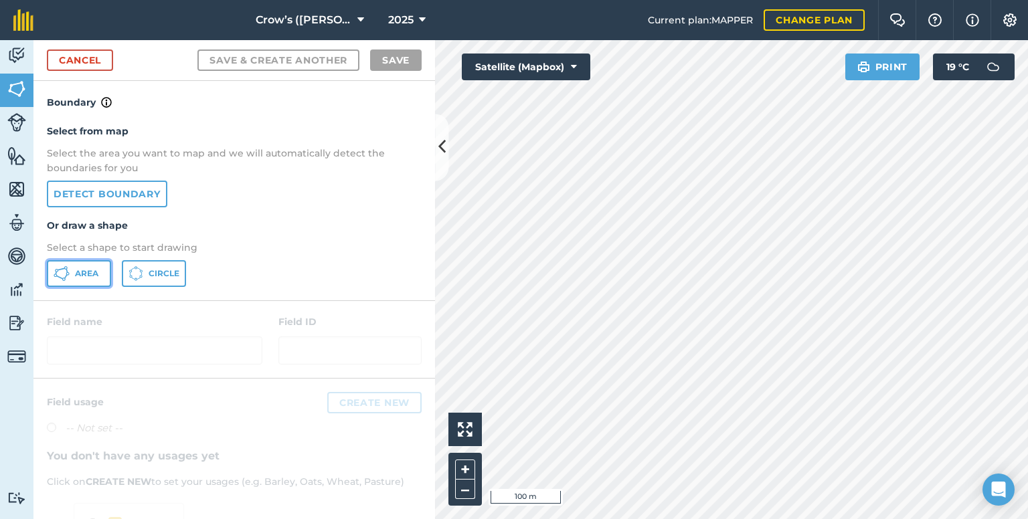
click at [90, 266] on button "Area" at bounding box center [79, 273] width 64 height 27
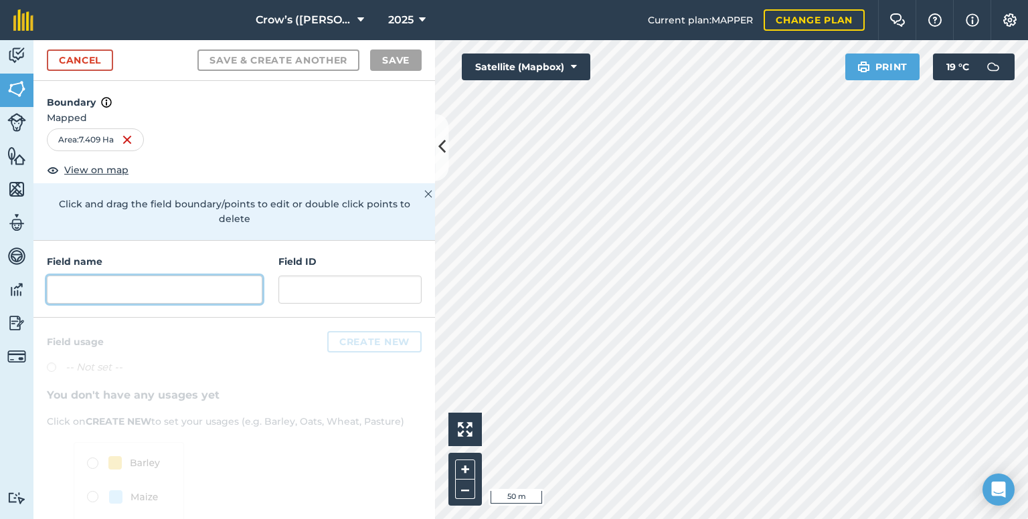
click at [198, 280] on input "text" at bounding box center [154, 290] width 215 height 28
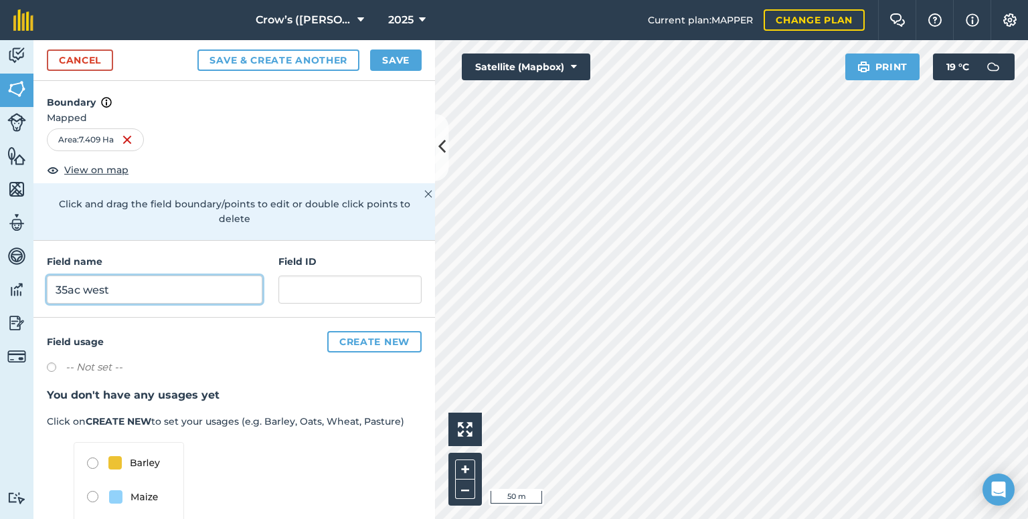
type input "35ac west"
click at [393, 54] on button "Save" at bounding box center [396, 60] width 52 height 21
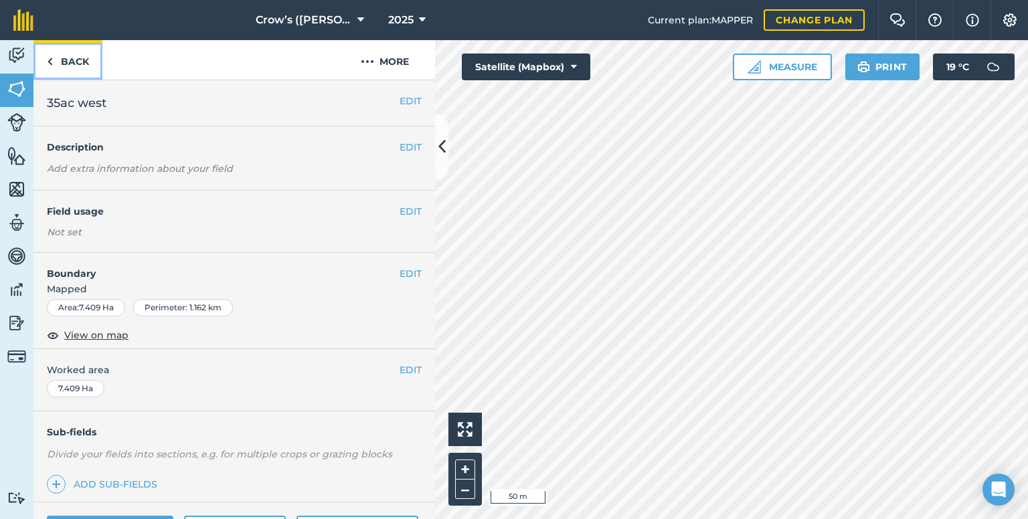
click at [74, 60] on link "Back" at bounding box center [67, 59] width 69 height 39
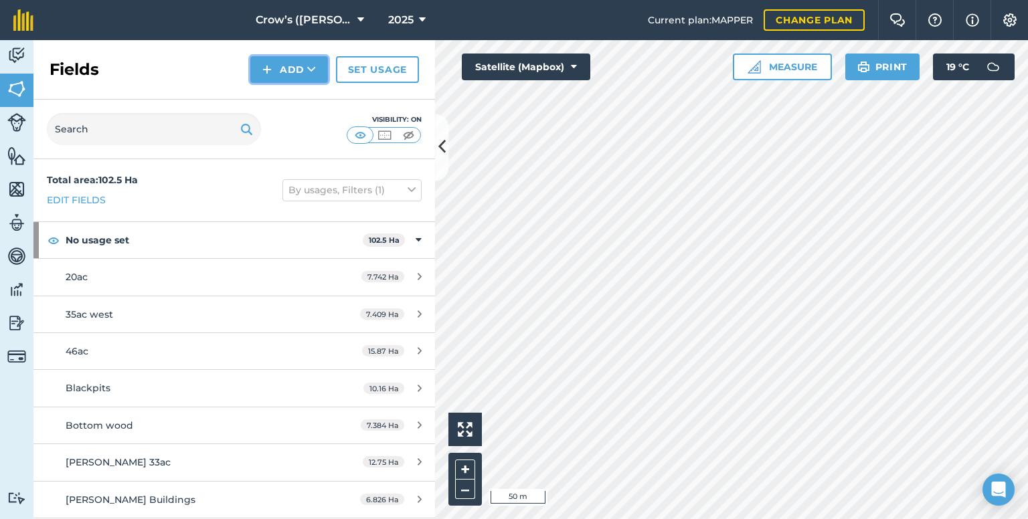
click at [278, 71] on button "Add" at bounding box center [289, 69] width 78 height 27
click at [284, 100] on link "Draw" at bounding box center [289, 99] width 74 height 29
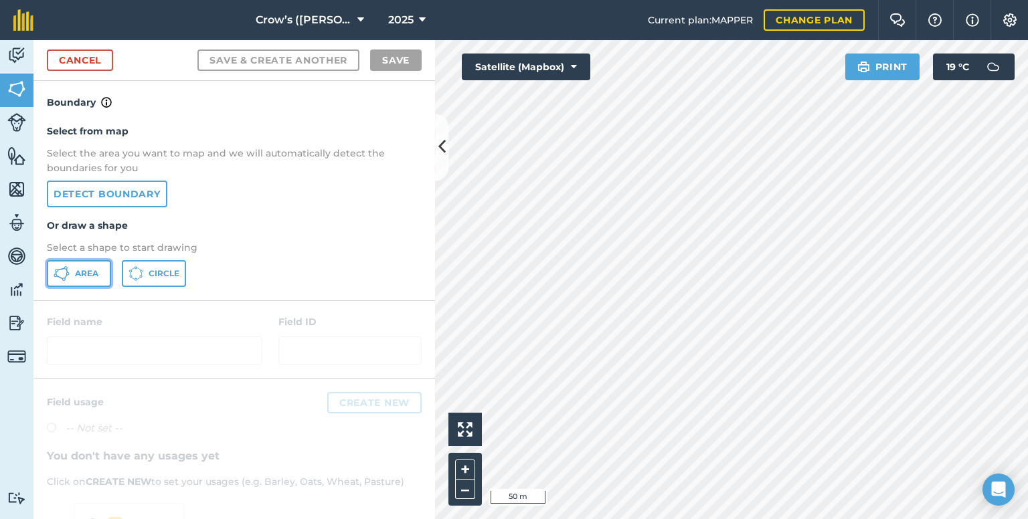
click at [80, 266] on button "Area" at bounding box center [79, 273] width 64 height 27
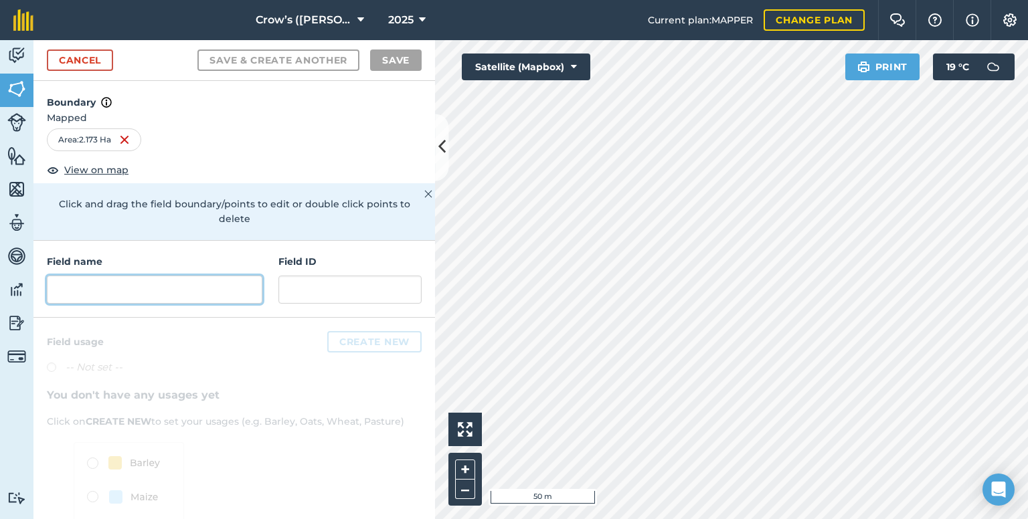
click at [134, 290] on input "text" at bounding box center [154, 290] width 215 height 28
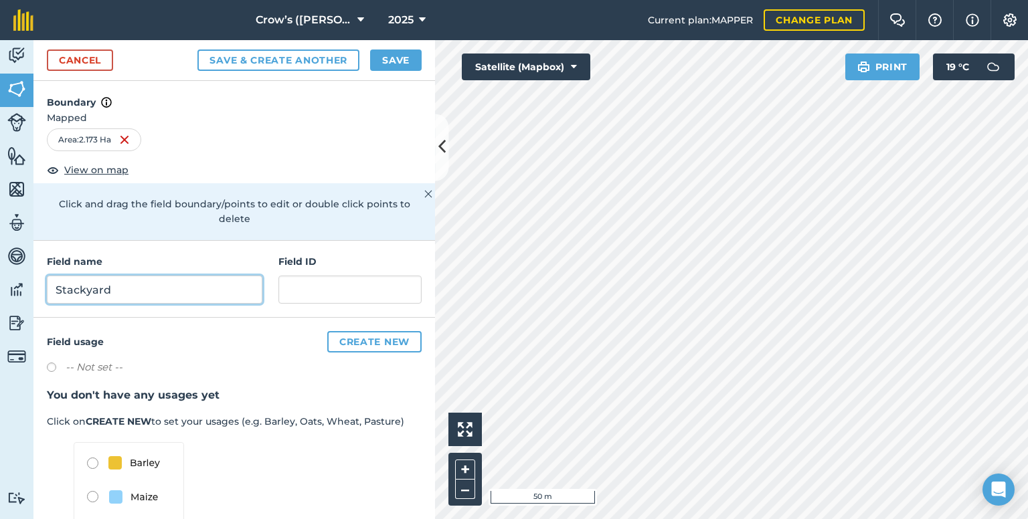
type input "Stackyard"
click at [387, 62] on button "Save" at bounding box center [396, 60] width 52 height 21
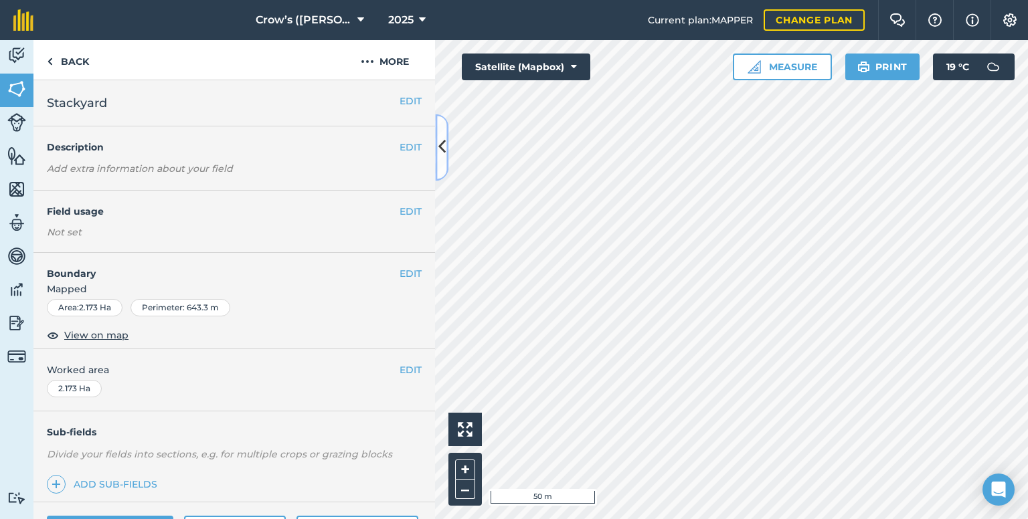
click at [446, 151] on button at bounding box center [441, 147] width 13 height 67
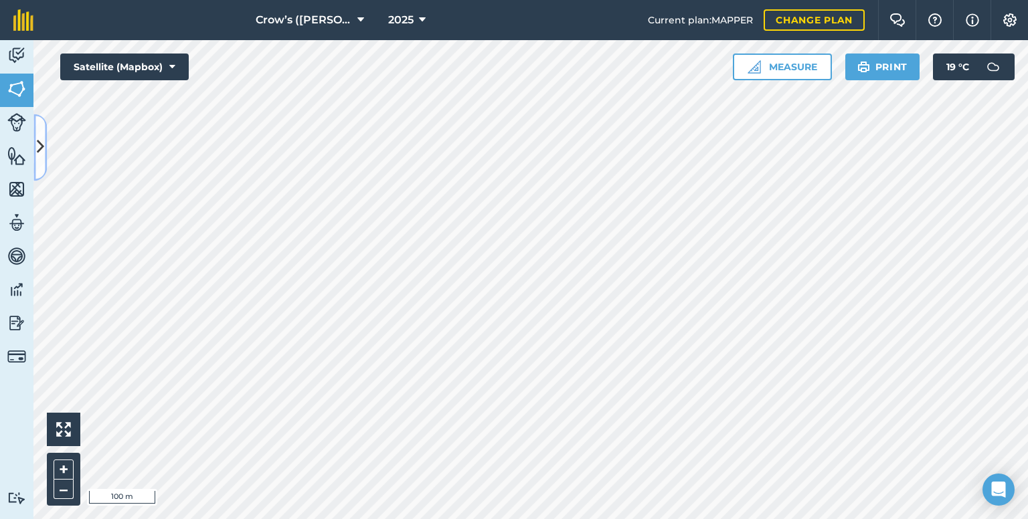
click at [37, 145] on icon at bounding box center [40, 147] width 7 height 23
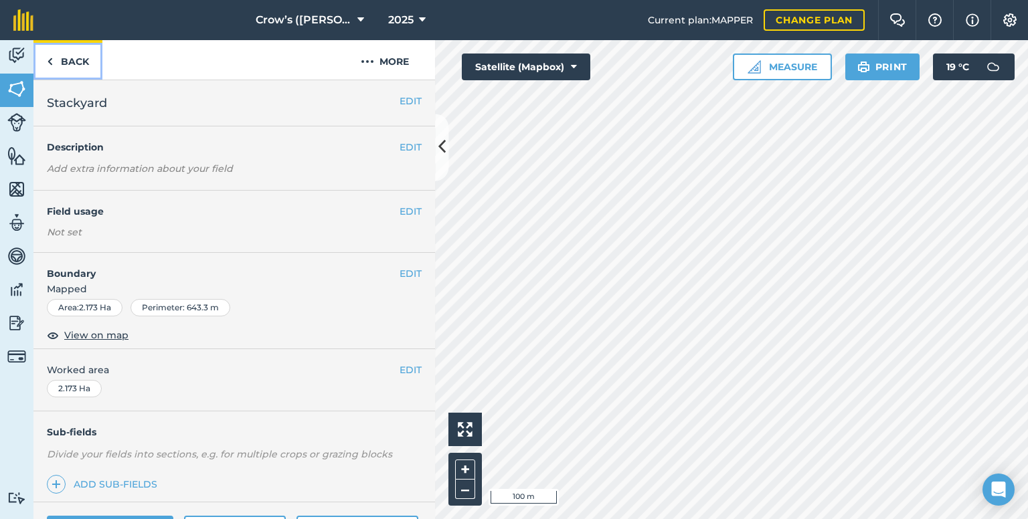
click at [80, 63] on link "Back" at bounding box center [67, 59] width 69 height 39
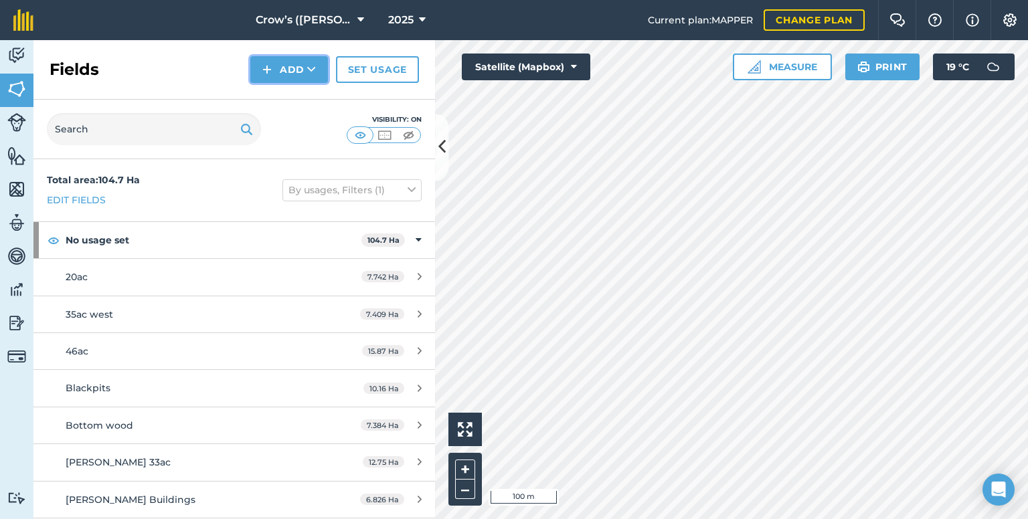
click at [306, 72] on button "Add" at bounding box center [289, 69] width 78 height 27
click at [280, 104] on link "Draw" at bounding box center [289, 99] width 74 height 29
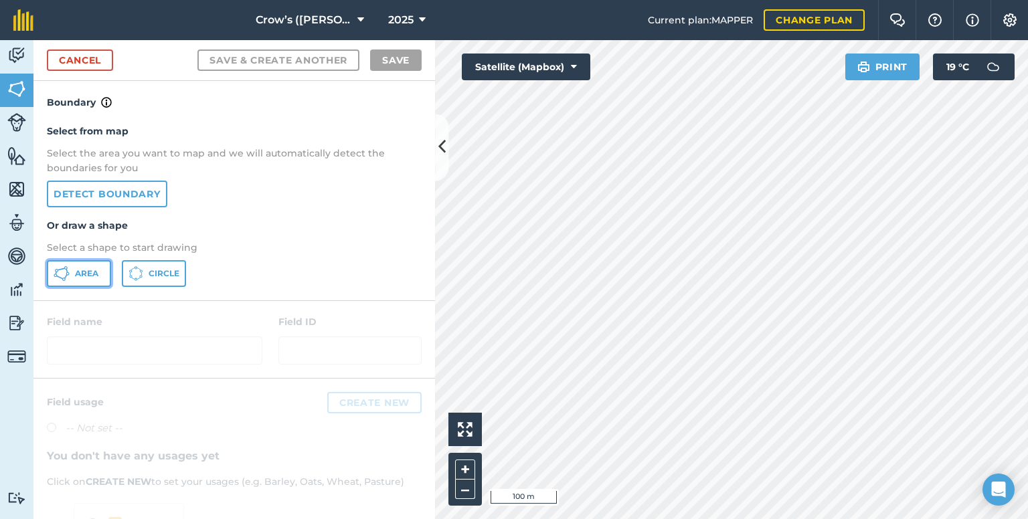
click at [70, 274] on button "Area" at bounding box center [79, 273] width 64 height 27
click at [442, 140] on icon at bounding box center [441, 147] width 7 height 23
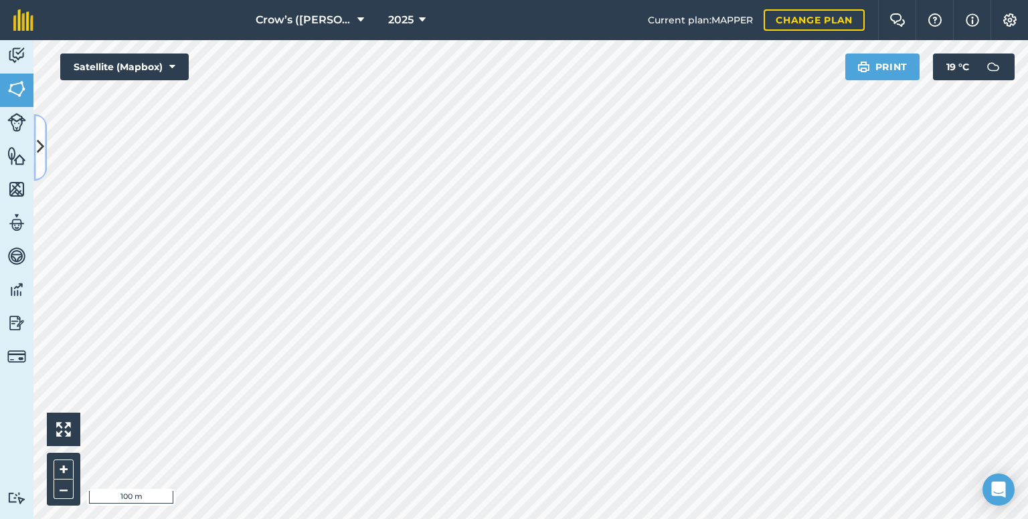
click at [39, 145] on icon at bounding box center [40, 147] width 7 height 23
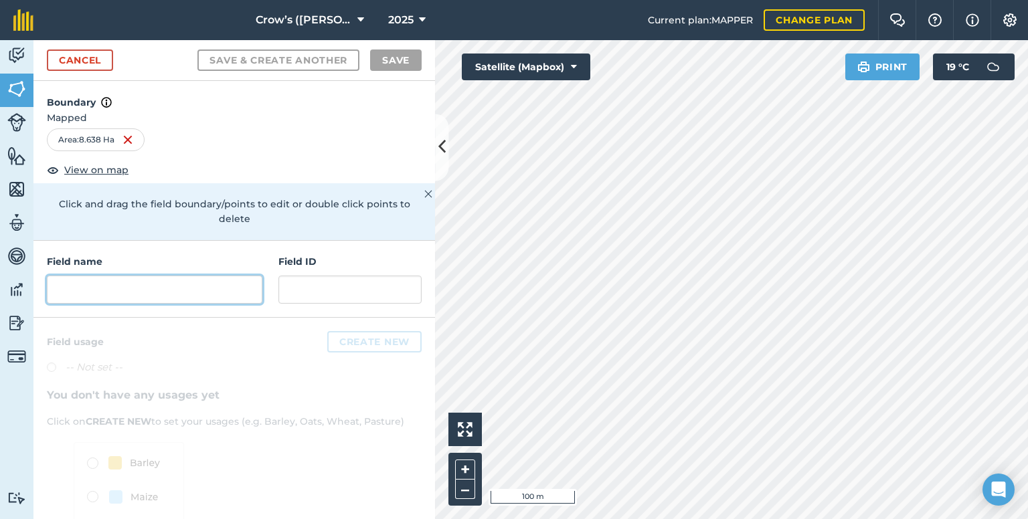
click at [103, 282] on input "text" at bounding box center [154, 290] width 215 height 28
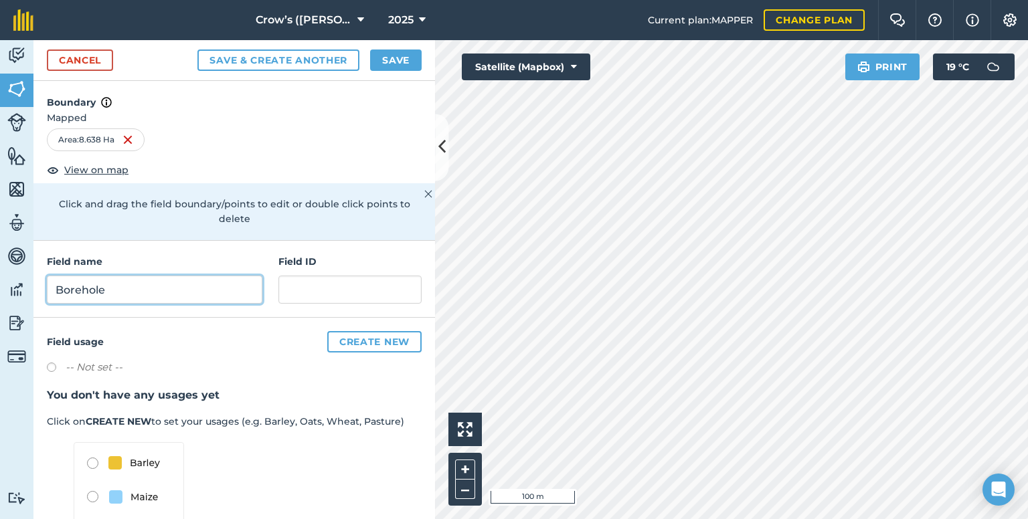
type input "Borehole"
click at [399, 64] on button "Save" at bounding box center [396, 60] width 52 height 21
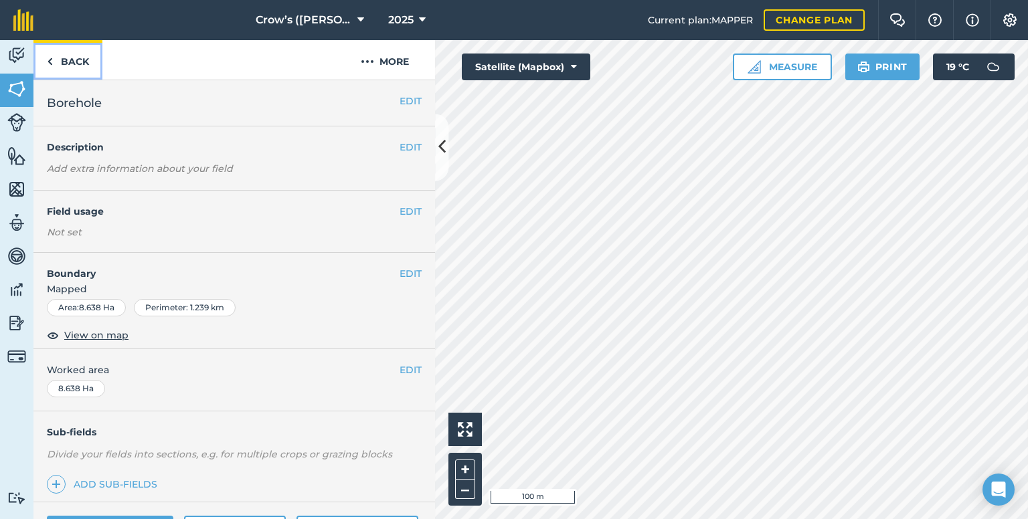
click at [77, 59] on link "Back" at bounding box center [67, 59] width 69 height 39
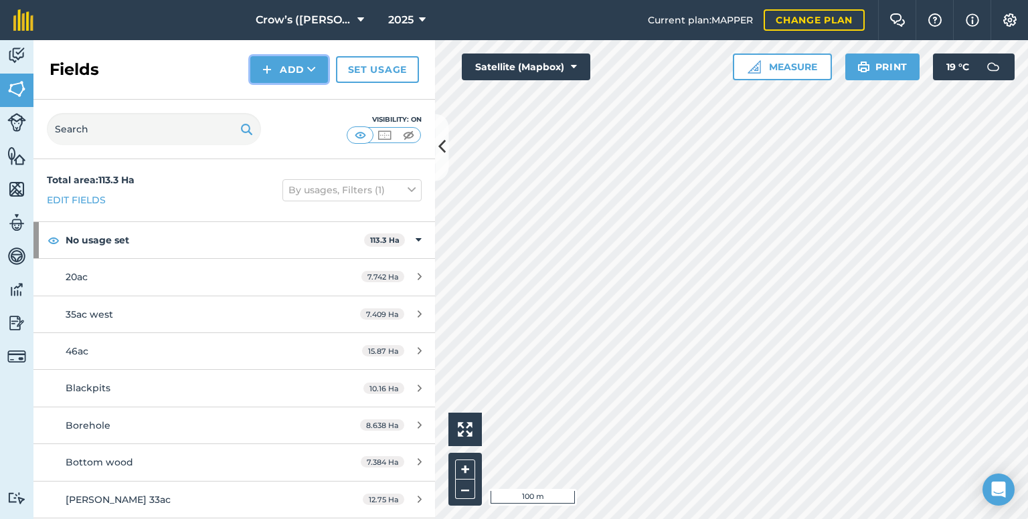
click at [276, 66] on button "Add" at bounding box center [289, 69] width 78 height 27
click at [275, 99] on link "Draw" at bounding box center [289, 99] width 74 height 29
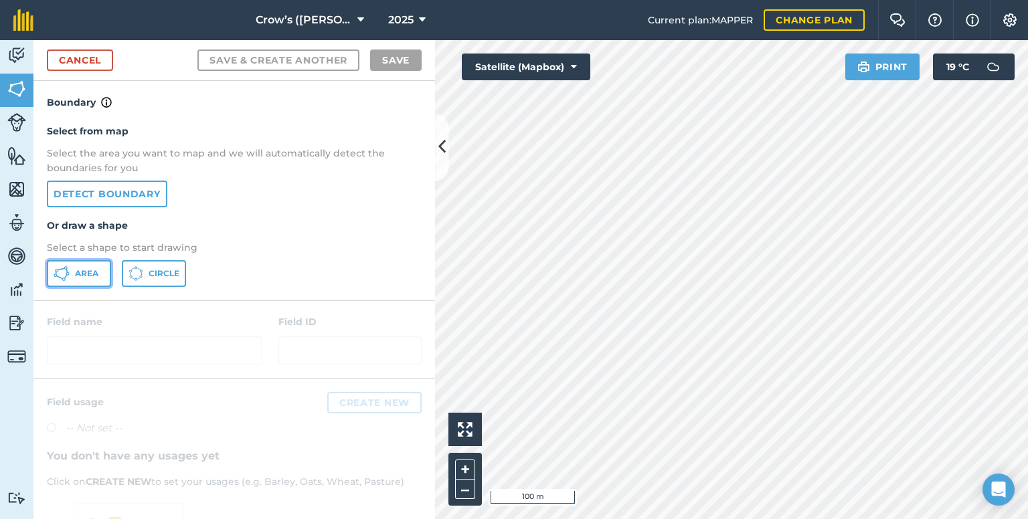
click at [82, 276] on span "Area" at bounding box center [86, 273] width 23 height 11
click at [442, 151] on icon at bounding box center [441, 147] width 7 height 23
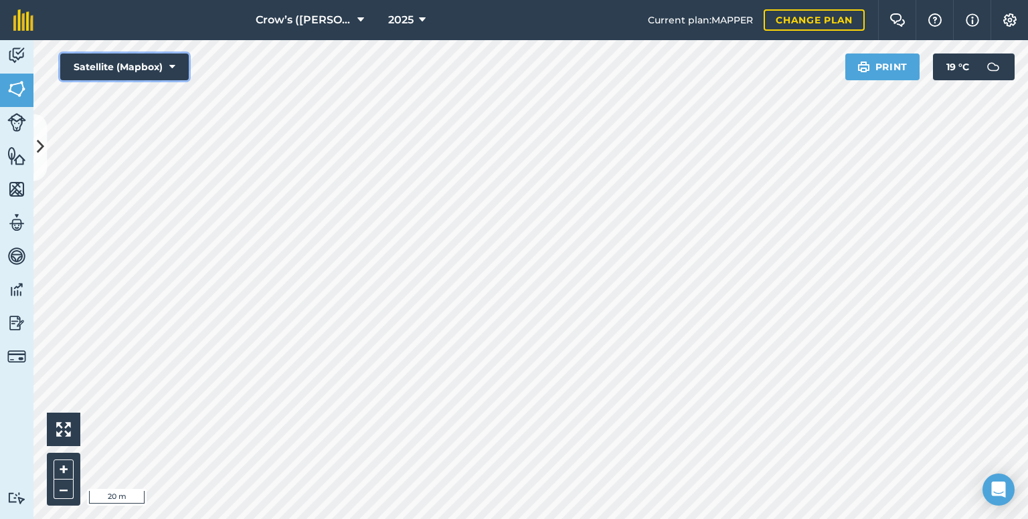
click at [144, 64] on button "Satellite (Mapbox)" at bounding box center [124, 67] width 128 height 27
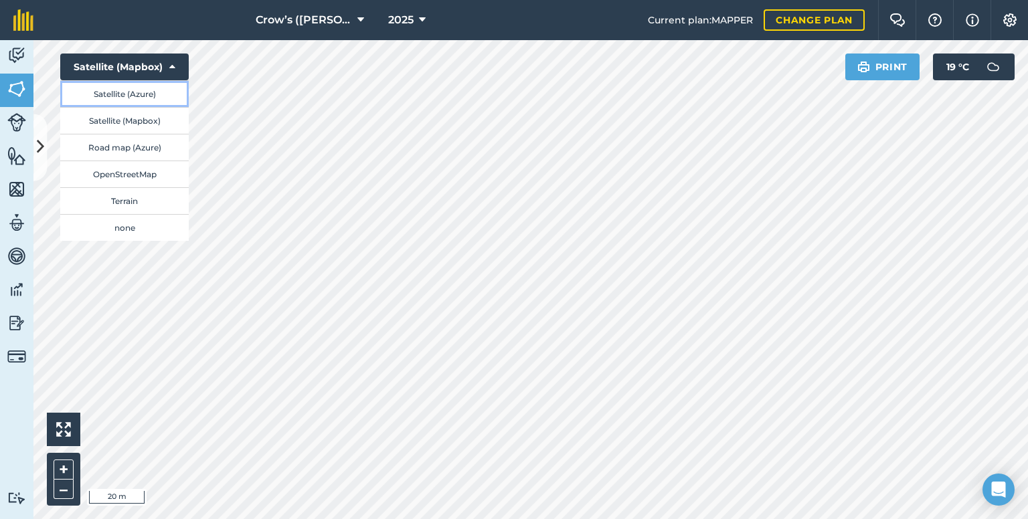
click at [137, 90] on button "Satellite (Azure)" at bounding box center [124, 93] width 128 height 27
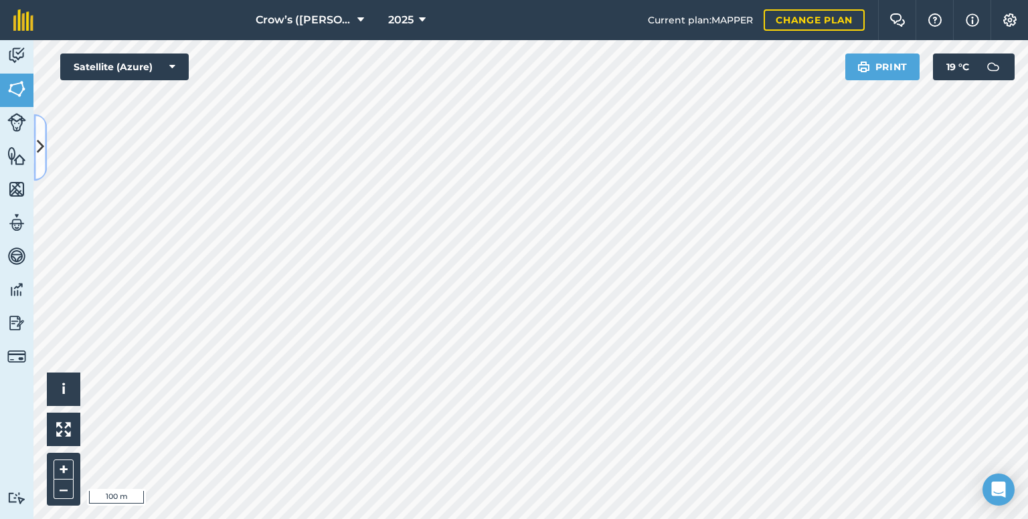
click at [44, 140] on button at bounding box center [39, 147] width 13 height 67
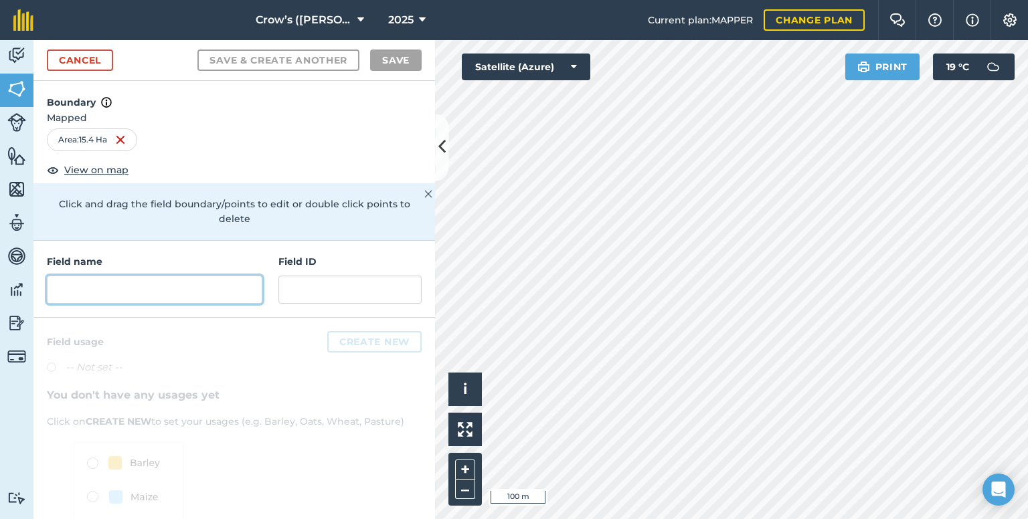
click at [82, 284] on input "text" at bounding box center [154, 290] width 215 height 28
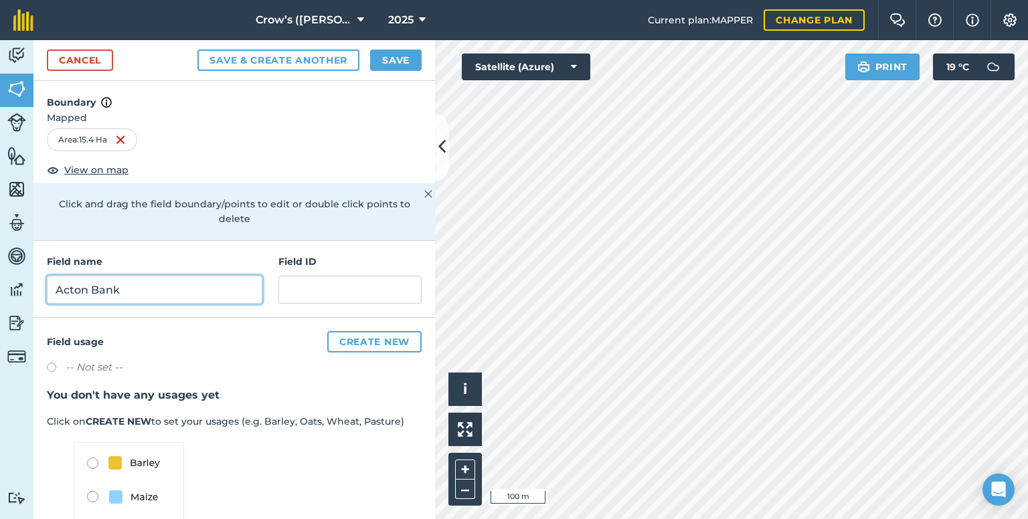
type input "Acton Bank"
click at [382, 65] on button "Save" at bounding box center [396, 60] width 52 height 21
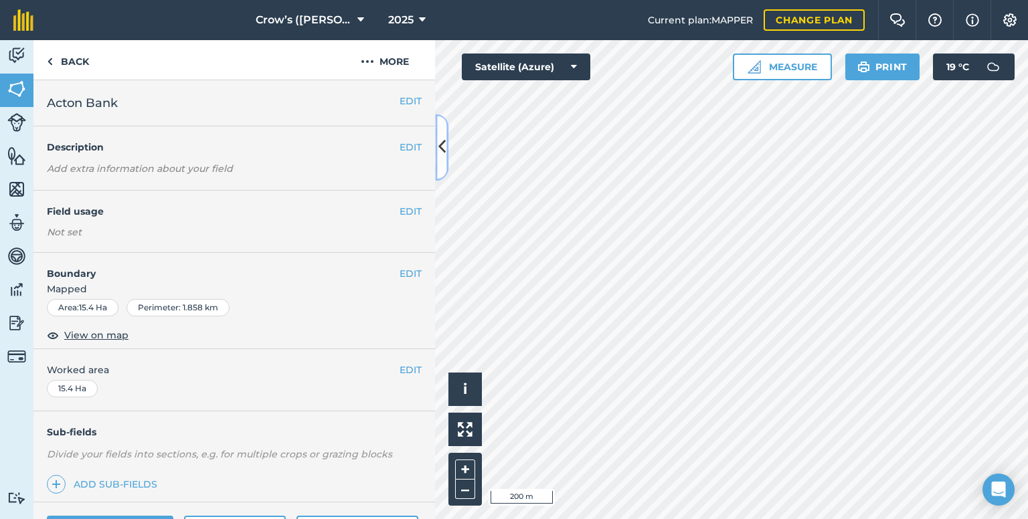
click at [444, 140] on icon at bounding box center [441, 147] width 7 height 23
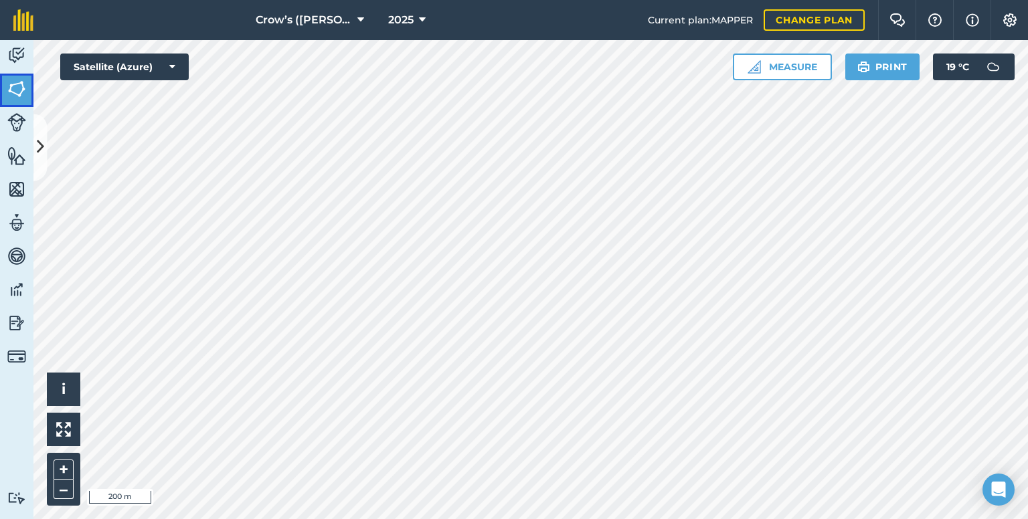
click at [20, 92] on img at bounding box center [16, 89] width 19 height 20
click at [13, 94] on img at bounding box center [16, 89] width 19 height 20
click at [45, 157] on button at bounding box center [39, 147] width 13 height 67
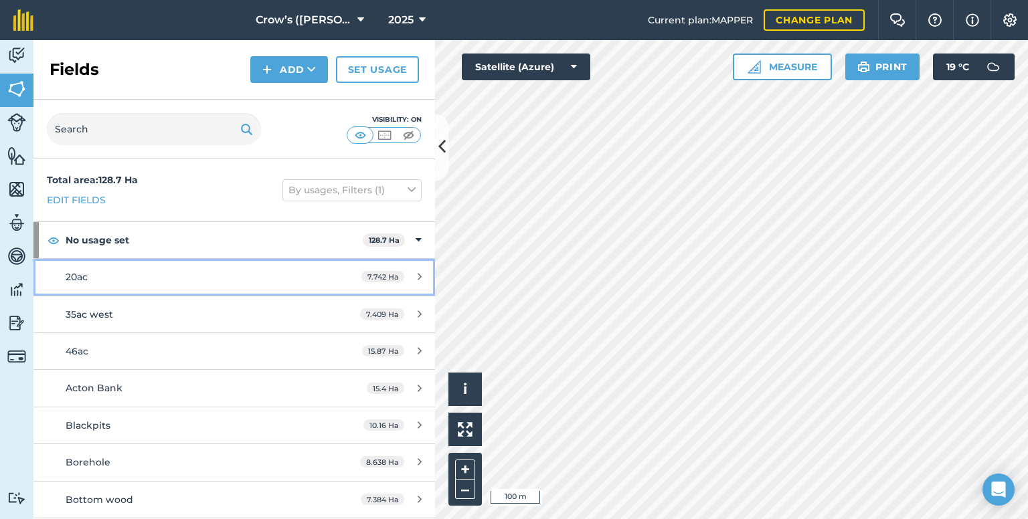
click at [265, 276] on div "20ac" at bounding box center [192, 277] width 252 height 15
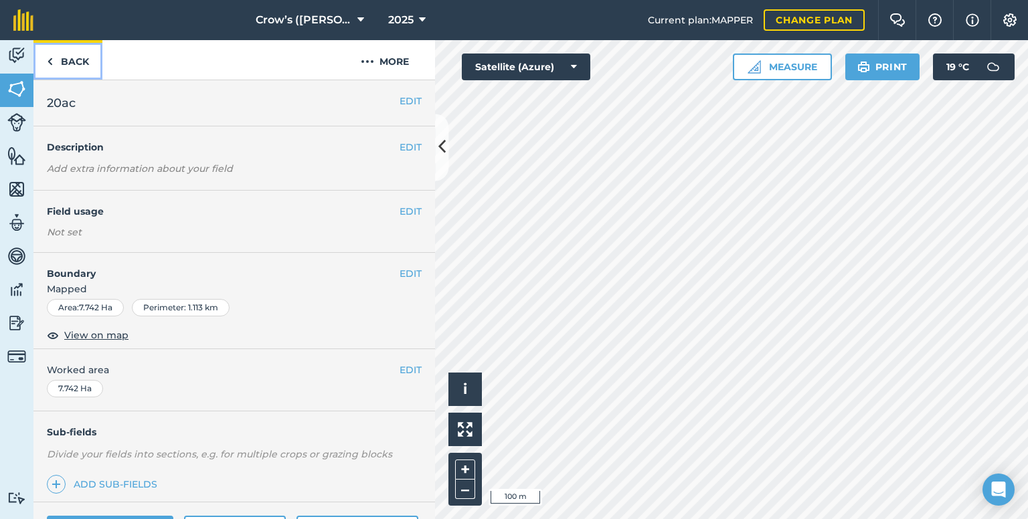
click at [48, 61] on img at bounding box center [50, 62] width 6 height 16
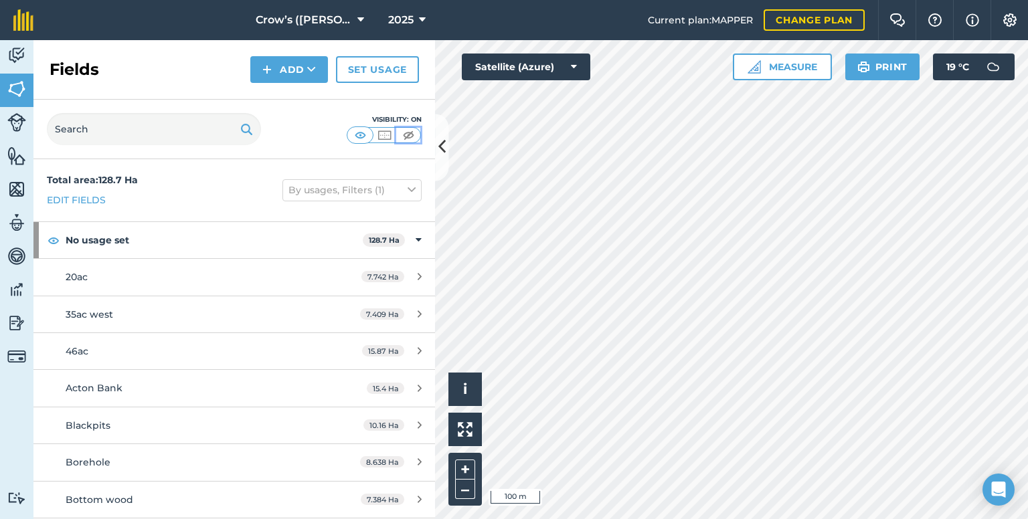
click at [409, 137] on img at bounding box center [408, 134] width 17 height 13
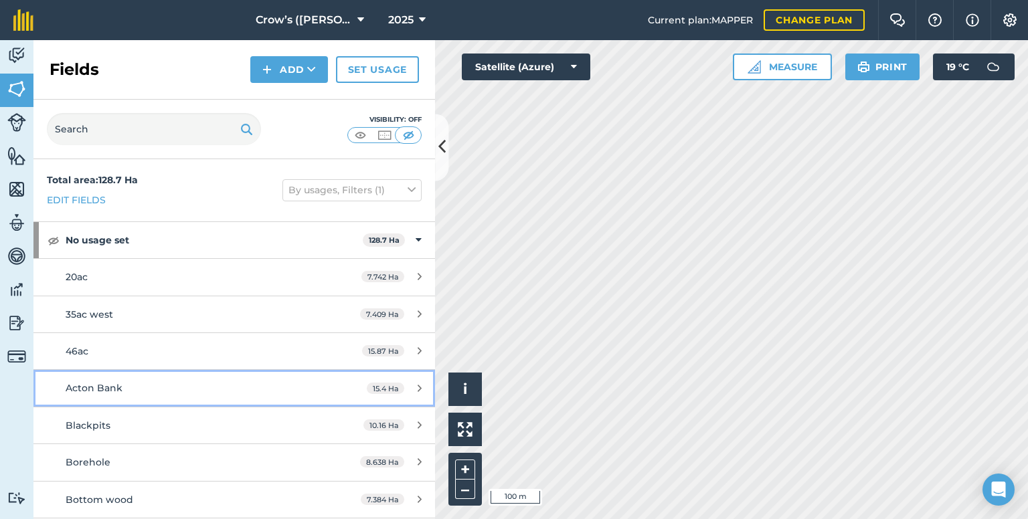
click at [224, 391] on div "Acton Bank" at bounding box center [192, 388] width 252 height 15
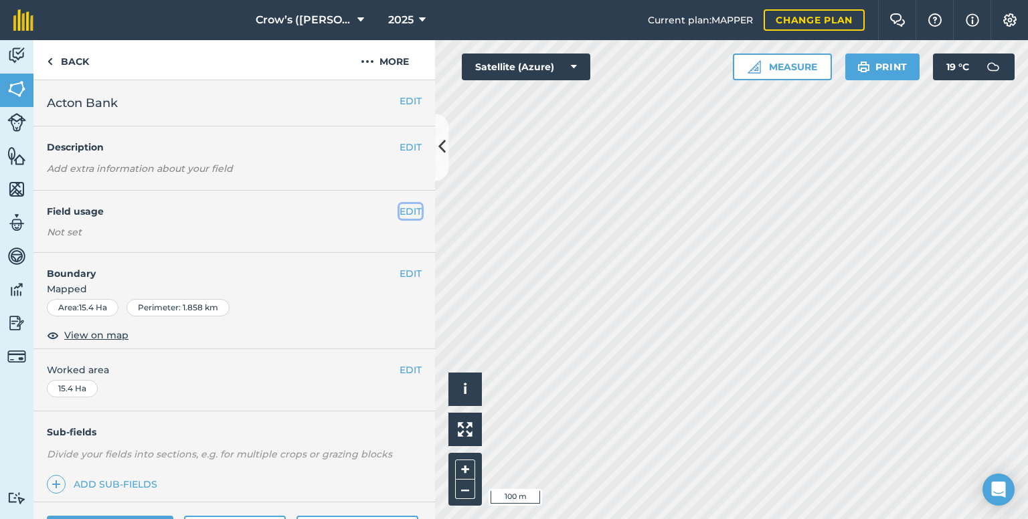
click at [399, 209] on button "EDIT" at bounding box center [410, 211] width 22 height 15
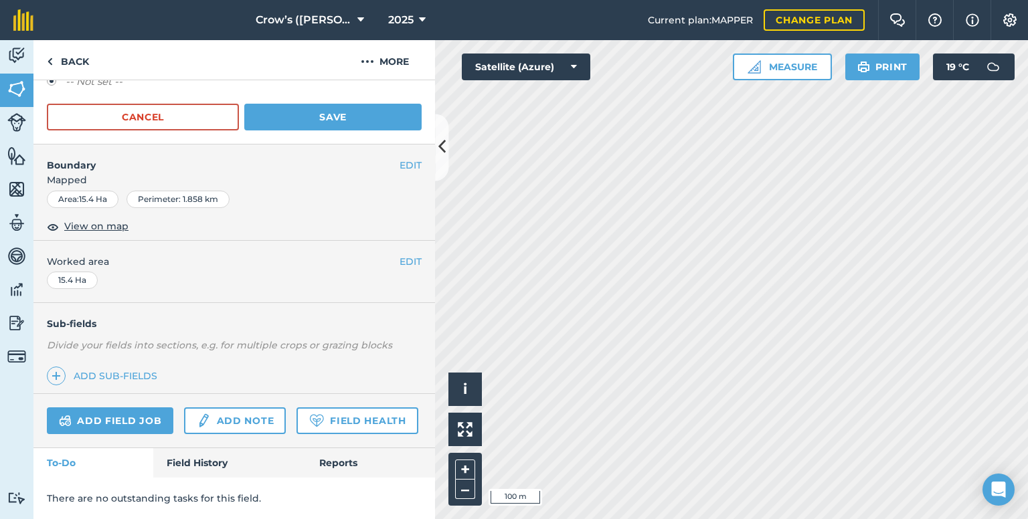
scroll to position [193, 0]
click at [136, 407] on link "Add field job" at bounding box center [110, 420] width 126 height 27
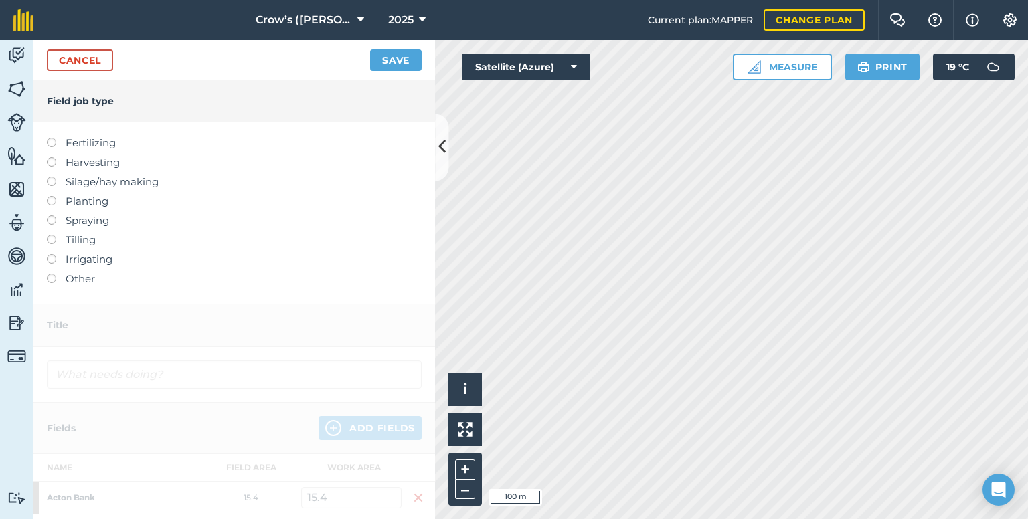
click at [52, 274] on label at bounding box center [56, 274] width 19 height 0
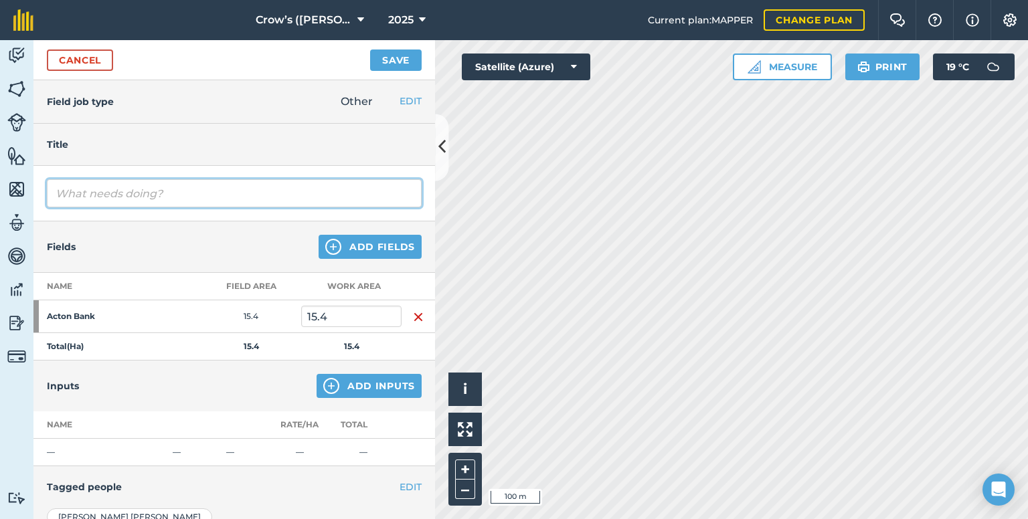
click at [139, 197] on input "text" at bounding box center [234, 193] width 375 height 28
type input "ph"
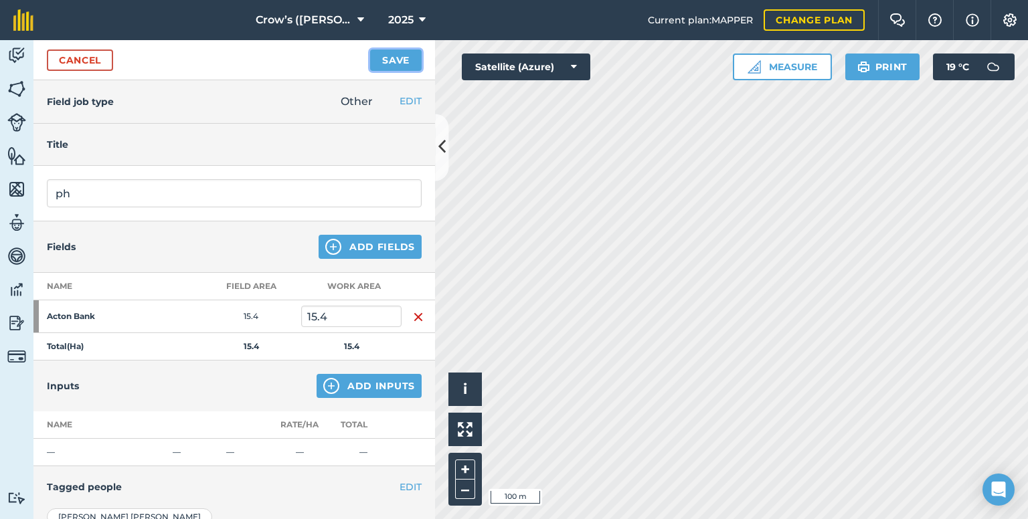
click at [391, 64] on button "Save" at bounding box center [396, 60] width 52 height 21
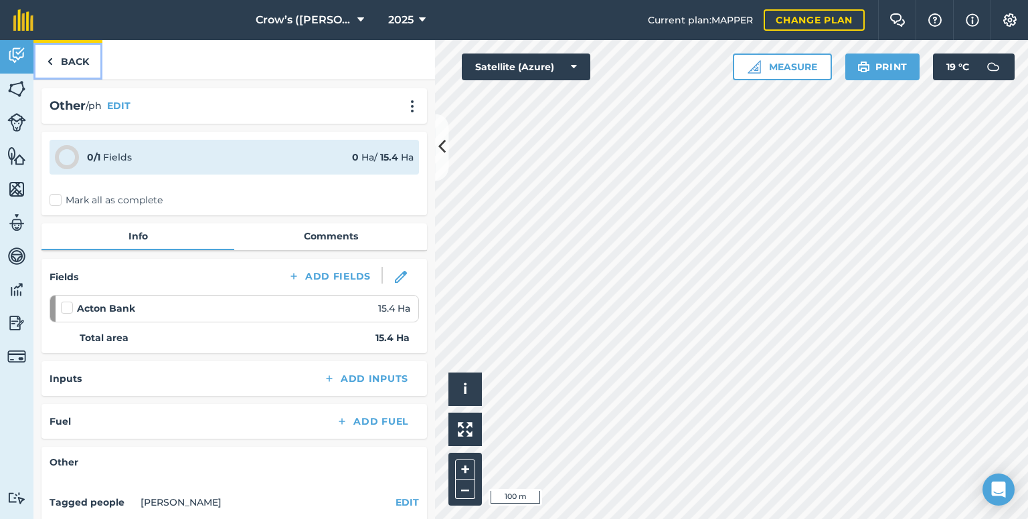
click at [74, 64] on link "Back" at bounding box center [67, 59] width 69 height 39
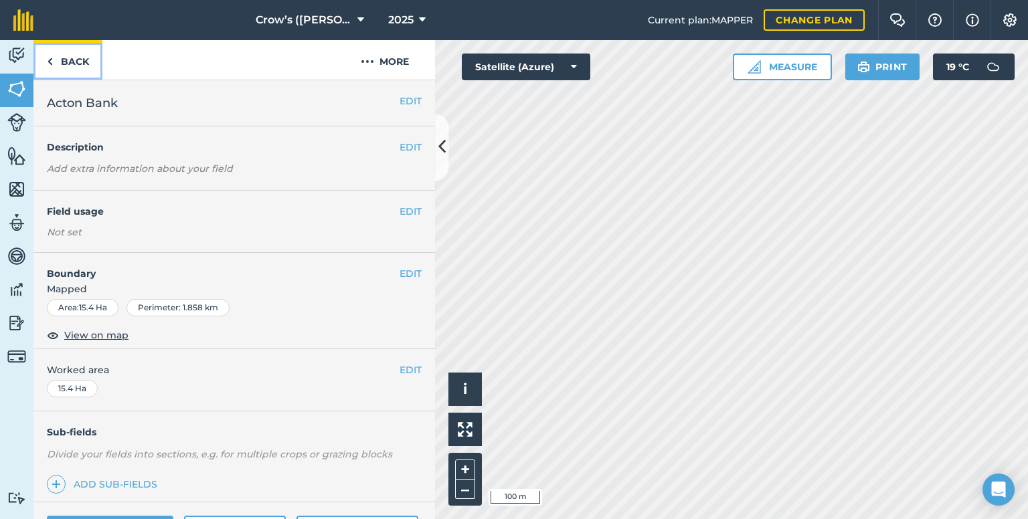
click at [74, 64] on link "Back" at bounding box center [67, 59] width 69 height 39
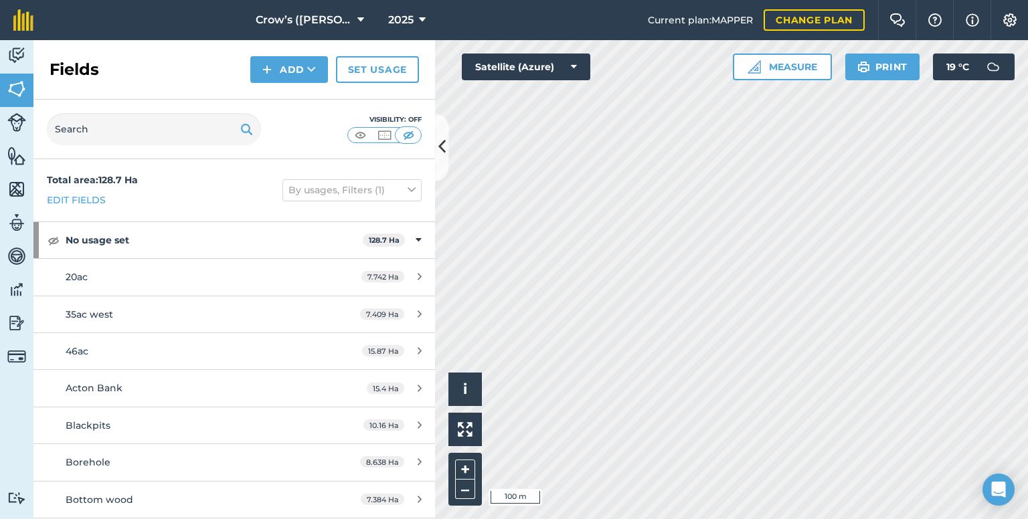
scroll to position [67, 0]
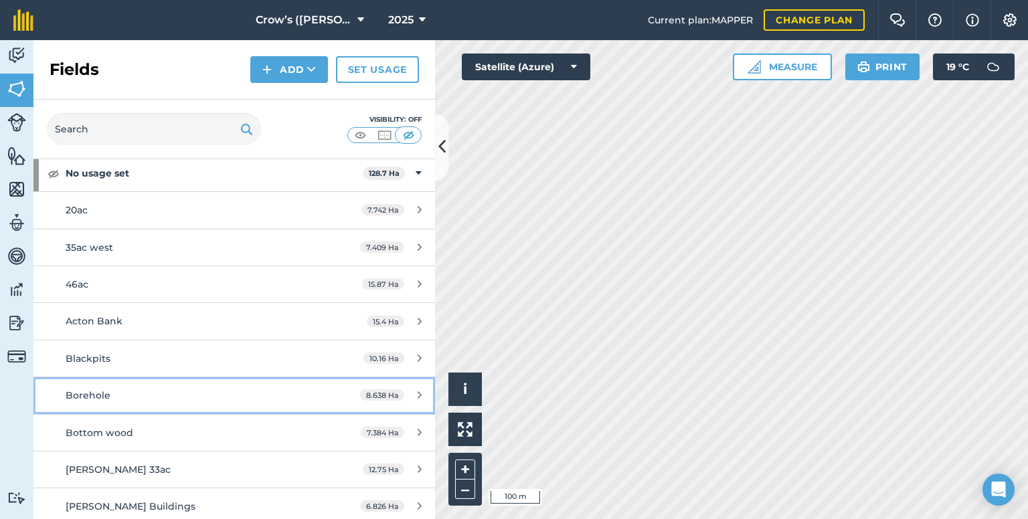
click at [312, 401] on link "Borehole 8.638 Ha" at bounding box center [233, 395] width 401 height 36
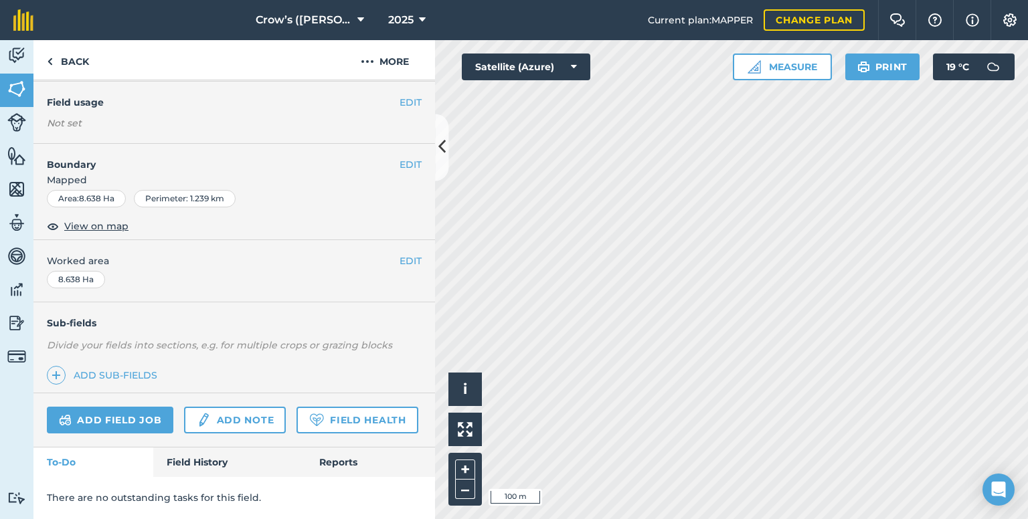
scroll to position [144, 0]
click at [132, 407] on link "Add field job" at bounding box center [110, 420] width 126 height 27
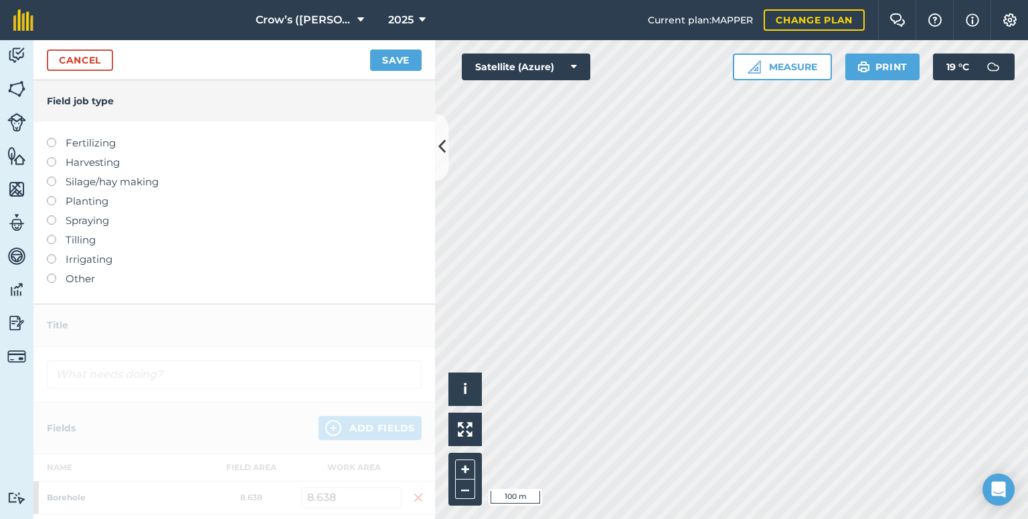
click at [50, 274] on label at bounding box center [56, 274] width 19 height 0
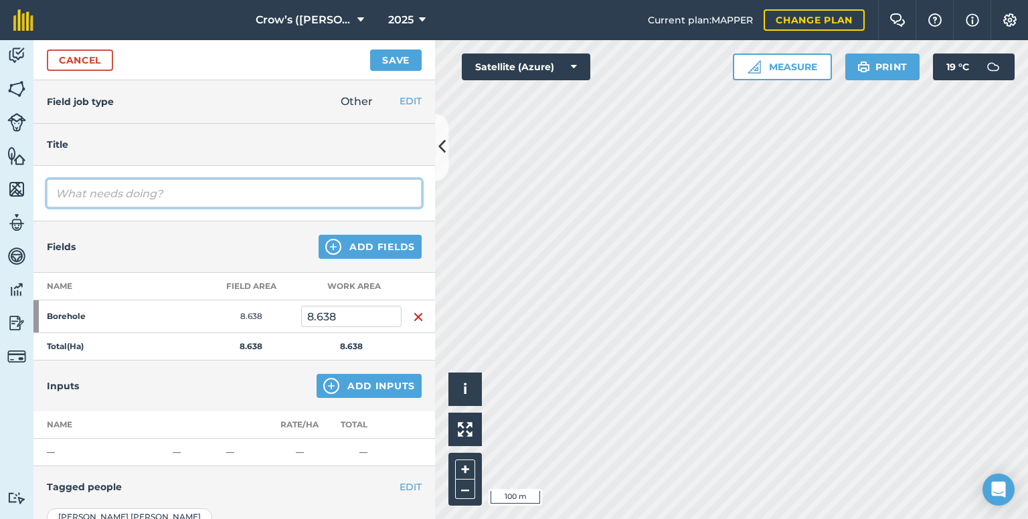
click at [110, 191] on input "text" at bounding box center [234, 193] width 375 height 28
type input "ph"
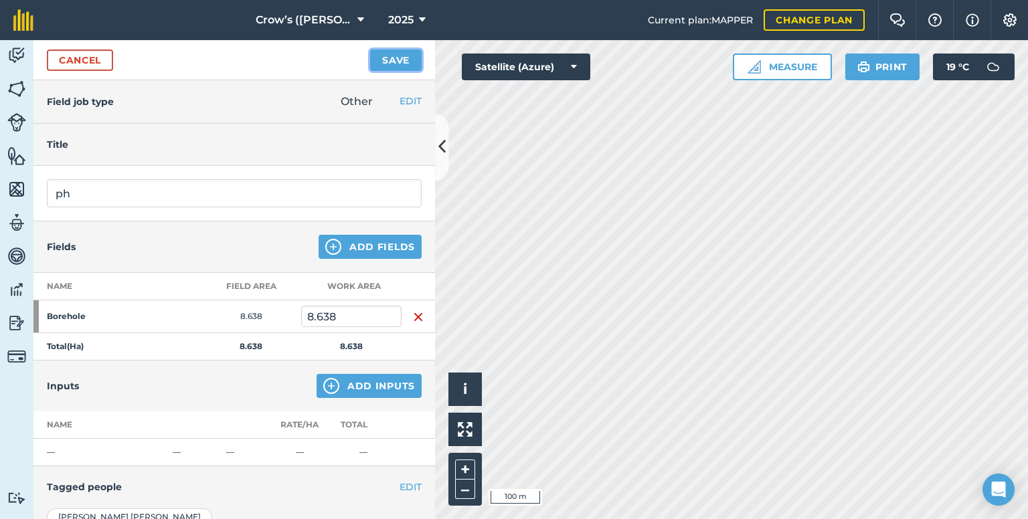
click at [392, 58] on button "Save" at bounding box center [396, 60] width 52 height 21
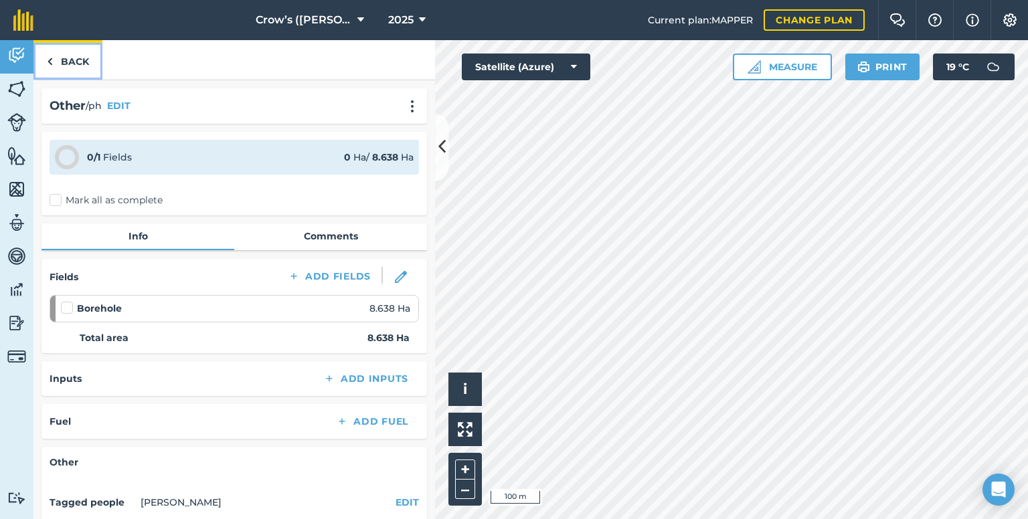
click at [62, 62] on link "Back" at bounding box center [67, 59] width 69 height 39
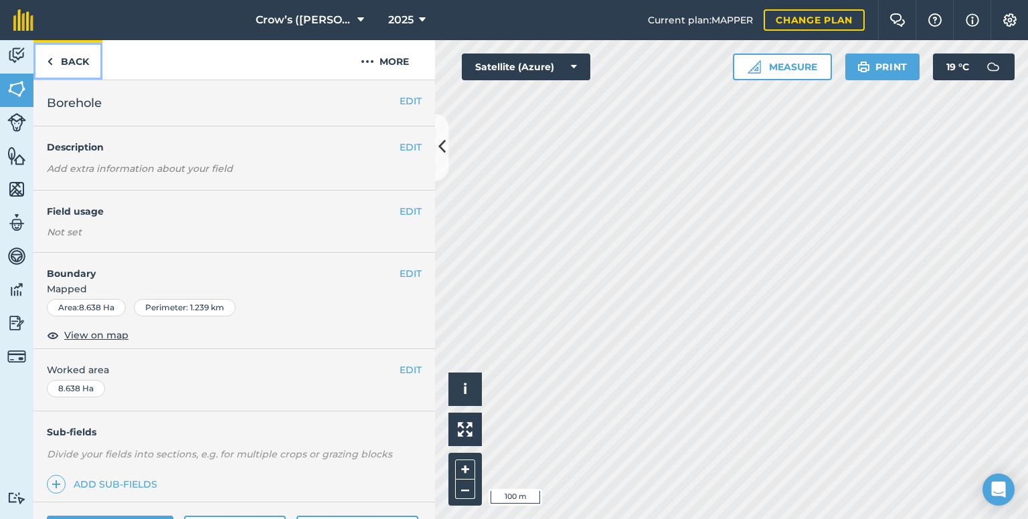
click at [62, 62] on link "Back" at bounding box center [67, 59] width 69 height 39
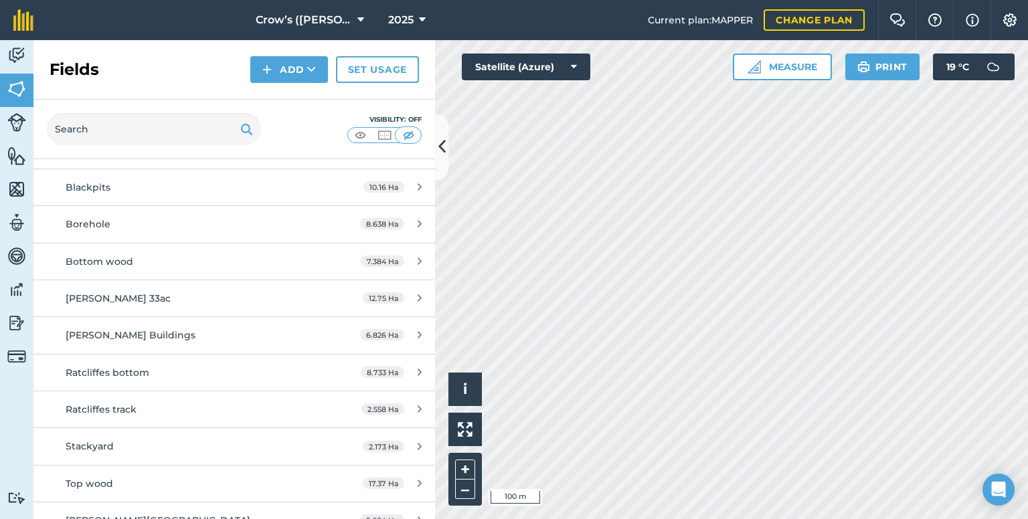
scroll to position [256, 0]
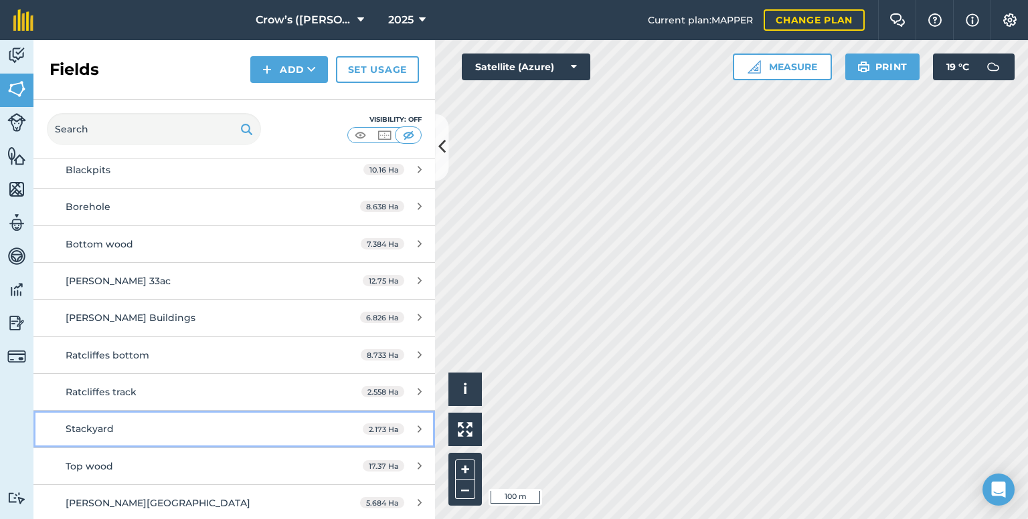
click at [149, 423] on div "Stackyard" at bounding box center [192, 428] width 252 height 15
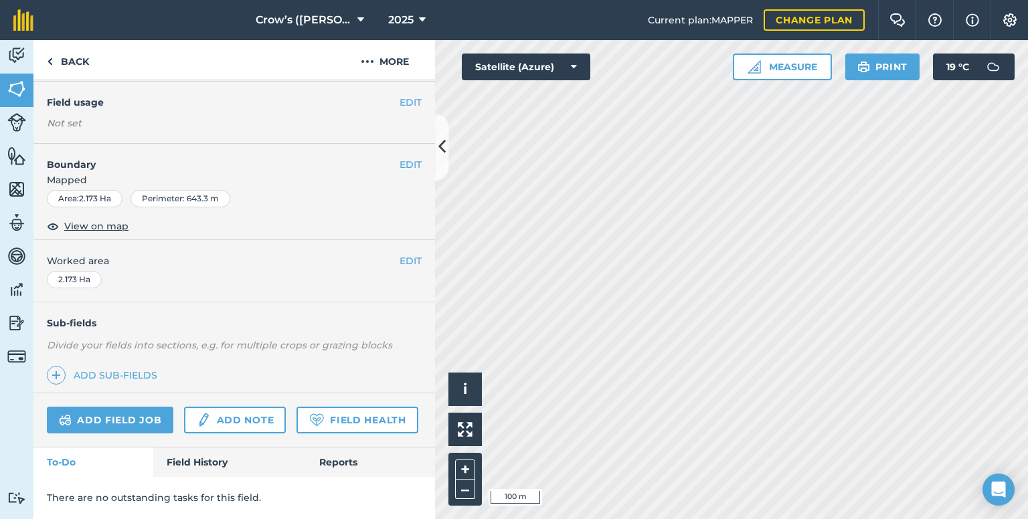
scroll to position [134, 0]
click at [133, 407] on link "Add field job" at bounding box center [110, 420] width 126 height 27
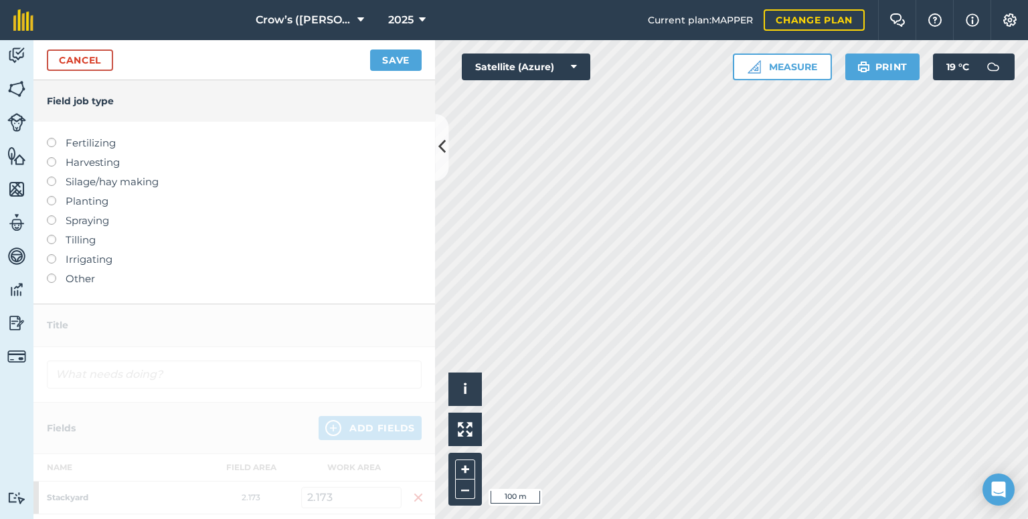
click at [55, 274] on label at bounding box center [56, 274] width 19 height 0
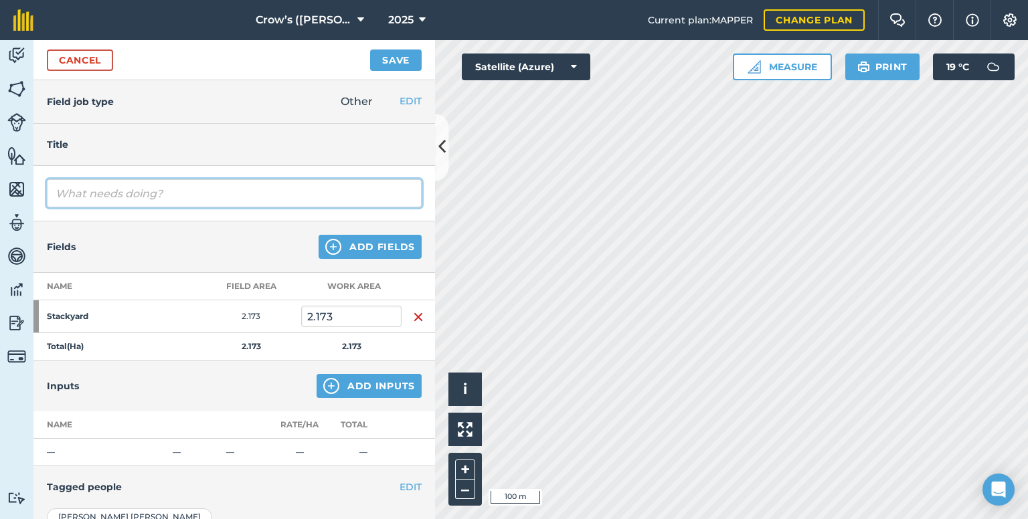
click at [124, 191] on input "text" at bounding box center [234, 193] width 375 height 28
type input "ph"
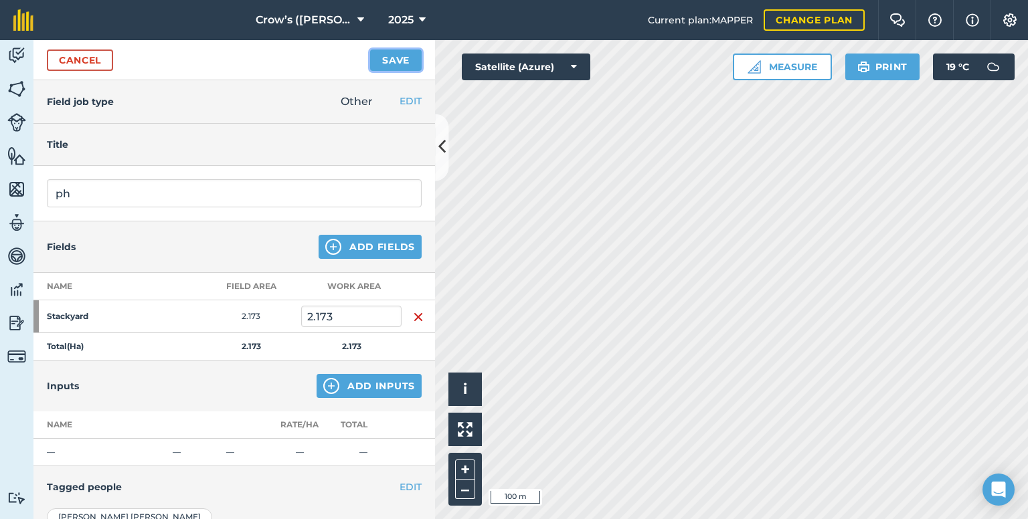
click at [410, 60] on button "Save" at bounding box center [396, 60] width 52 height 21
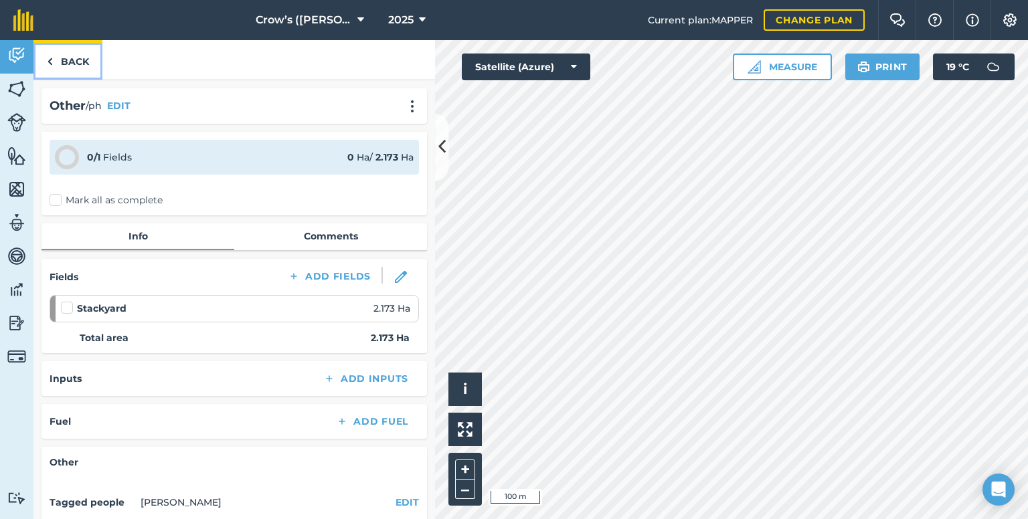
click at [70, 61] on link "Back" at bounding box center [67, 59] width 69 height 39
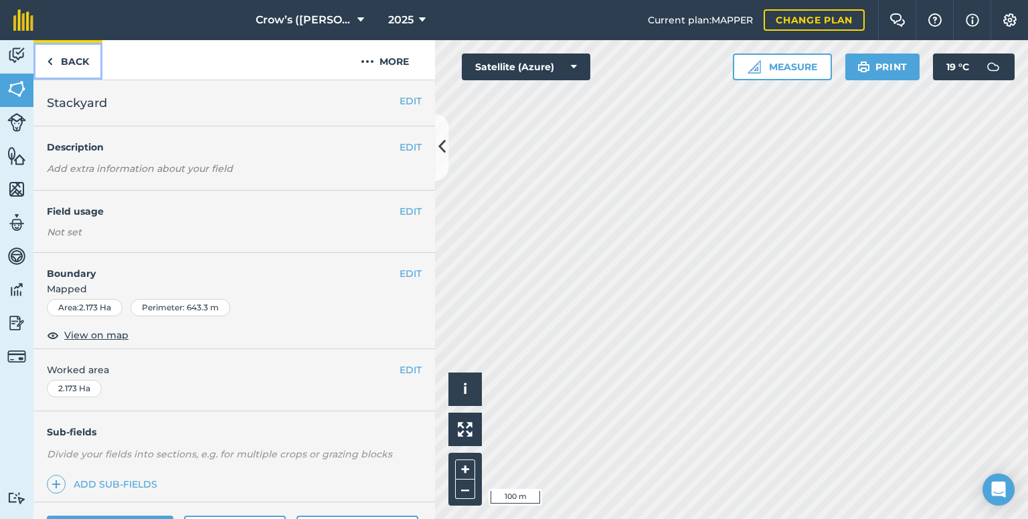
click at [70, 61] on link "Back" at bounding box center [67, 59] width 69 height 39
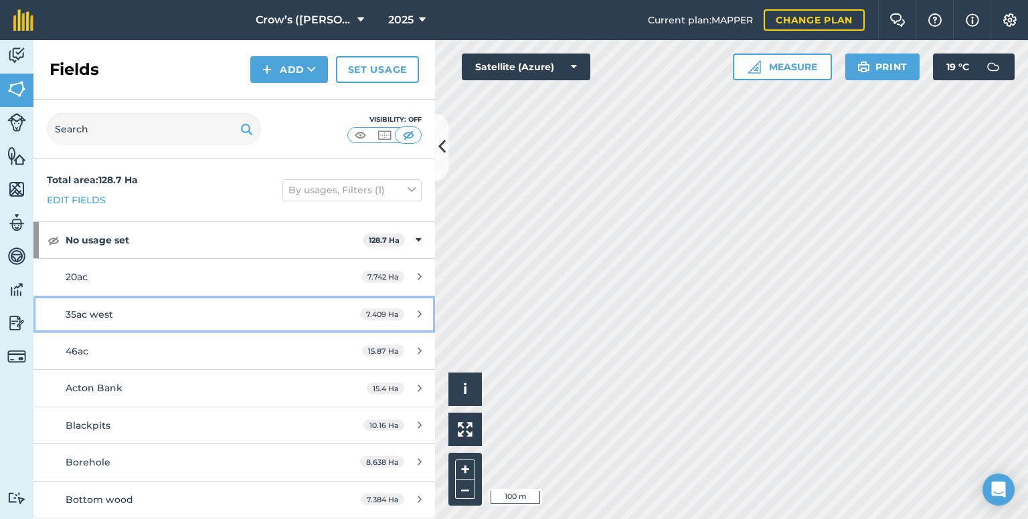
click at [126, 314] on div "35ac west" at bounding box center [192, 314] width 252 height 15
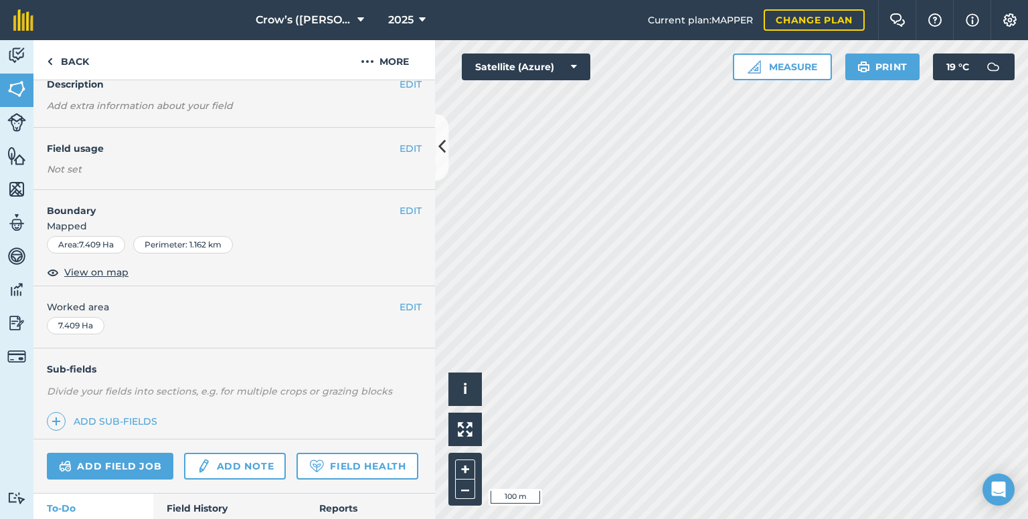
scroll to position [134, 0]
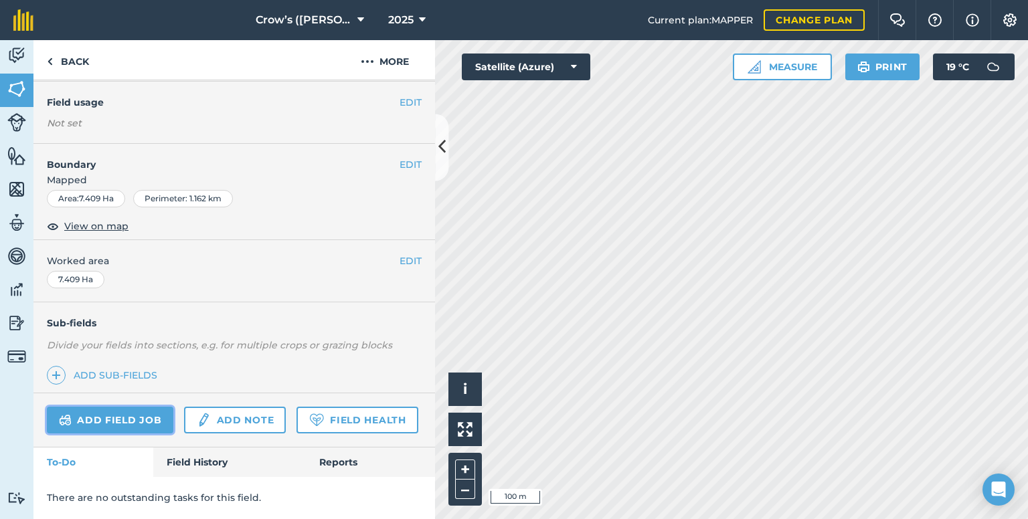
click at [112, 407] on link "Add field job" at bounding box center [110, 420] width 126 height 27
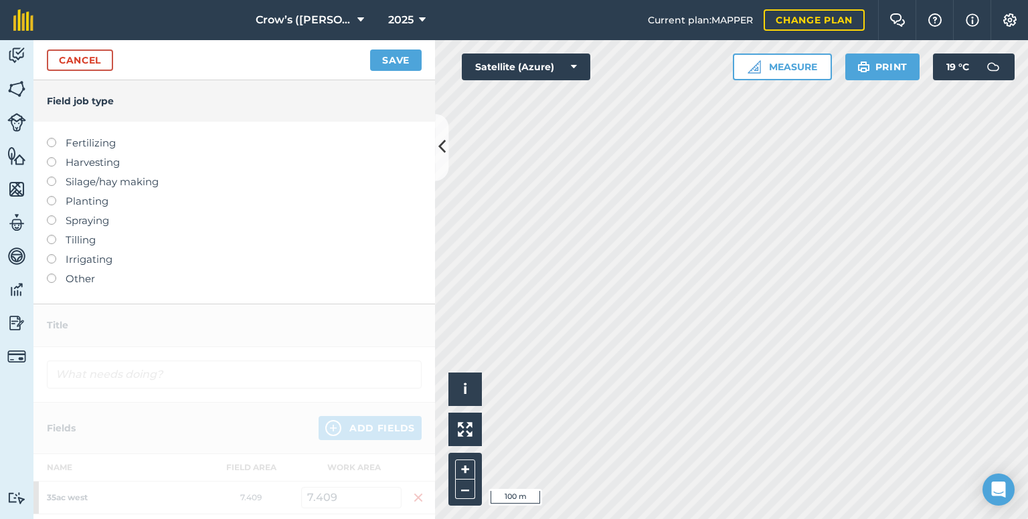
click at [48, 274] on label at bounding box center [56, 274] width 19 height 0
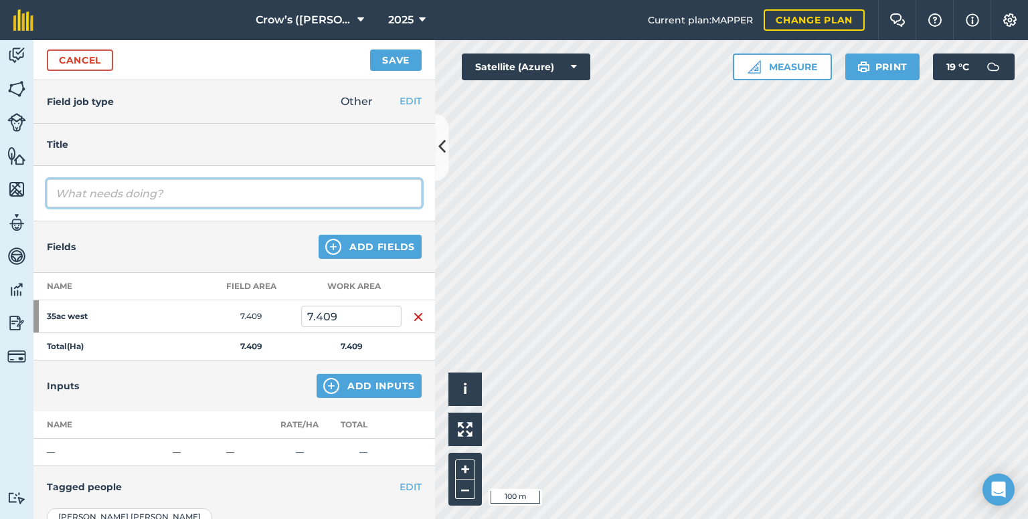
click at [172, 201] on input "text" at bounding box center [234, 193] width 375 height 28
type input "ph"
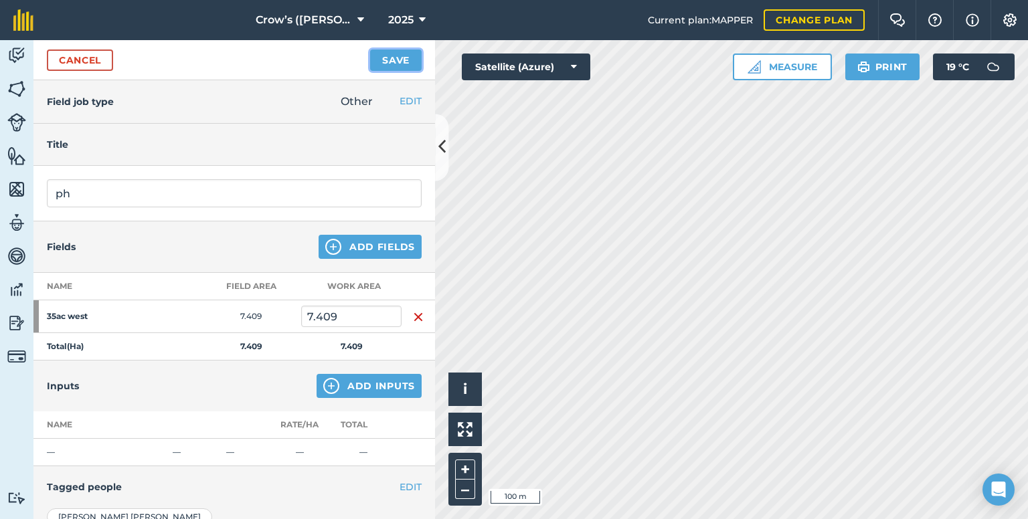
click at [395, 57] on button "Save" at bounding box center [396, 60] width 52 height 21
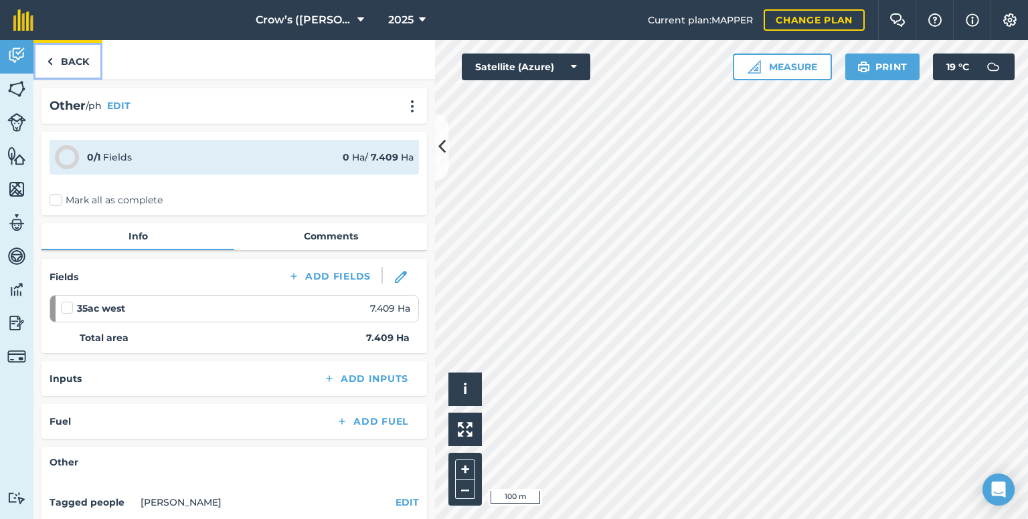
click at [73, 66] on link "Back" at bounding box center [67, 59] width 69 height 39
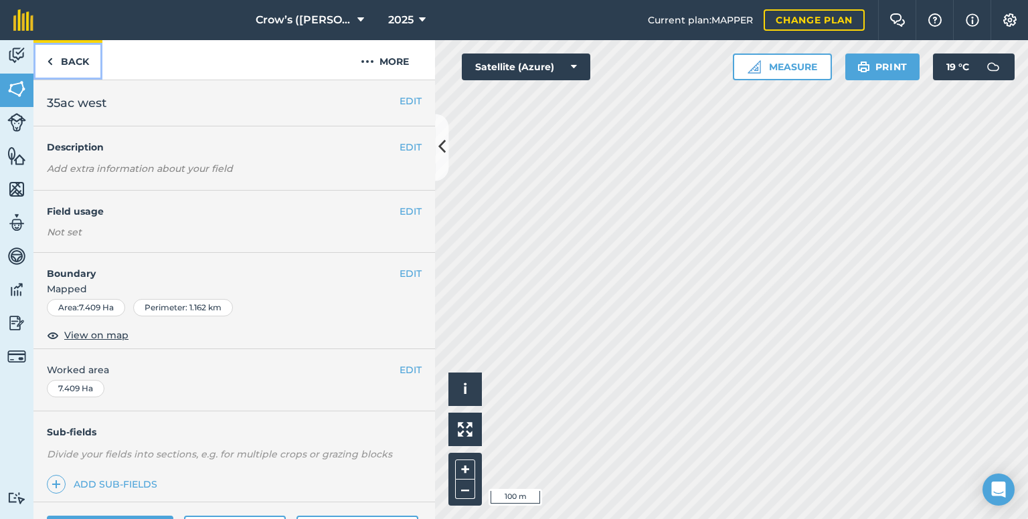
click at [73, 66] on link "Back" at bounding box center [67, 59] width 69 height 39
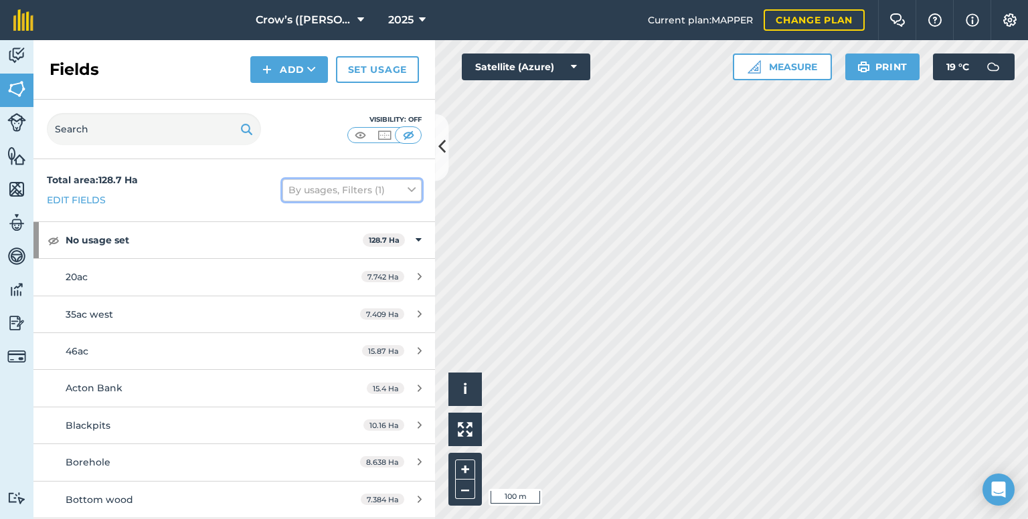
click at [336, 193] on button "By usages, Filters (1)" at bounding box center [351, 189] width 139 height 21
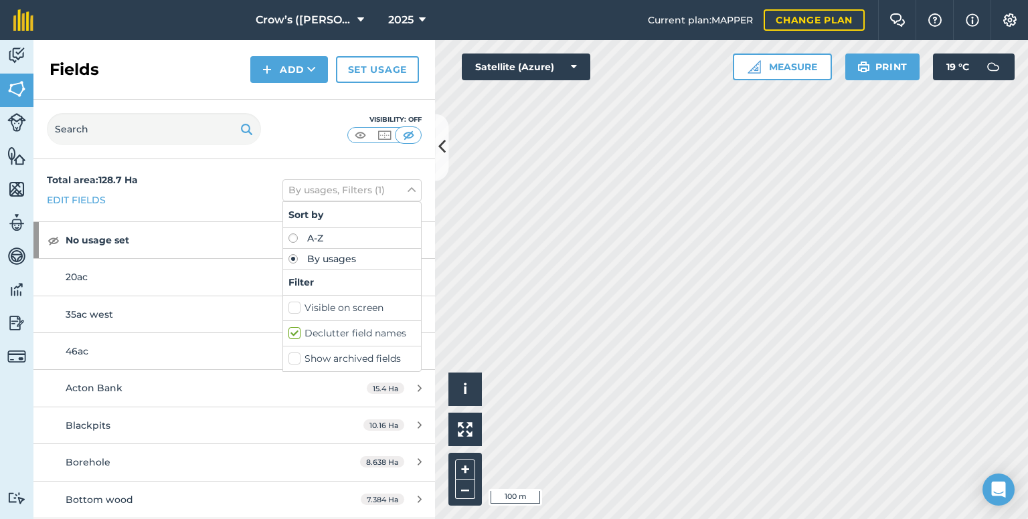
click at [235, 199] on div "Total area : 128.7 Ha Edit fields By usages, Filters (1) Sort by A-Z By usages …" at bounding box center [233, 190] width 401 height 62
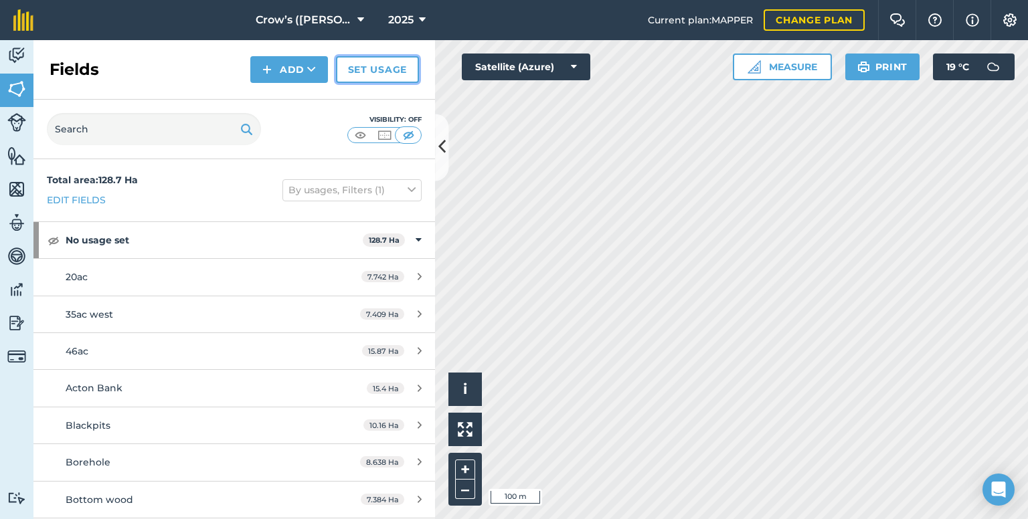
click at [349, 76] on link "Set usage" at bounding box center [377, 69] width 83 height 27
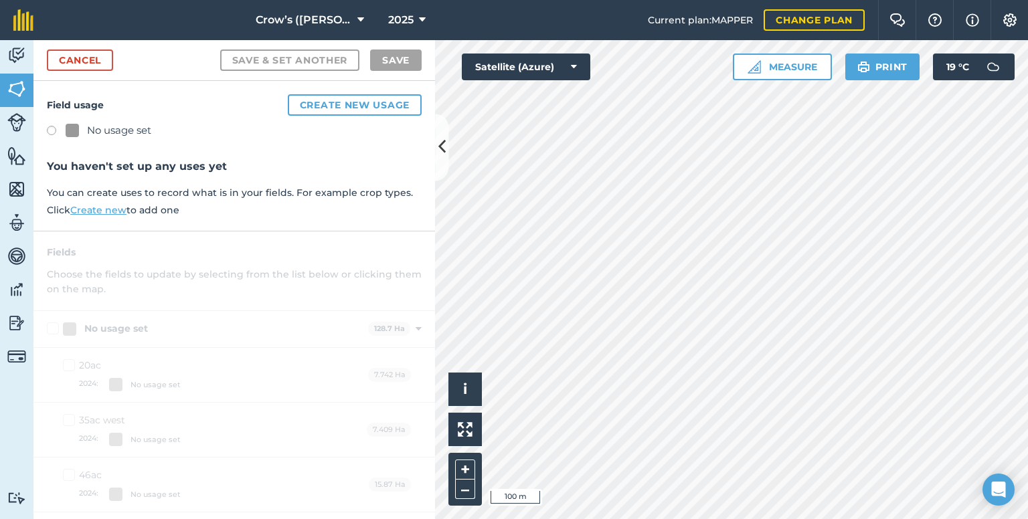
click at [100, 209] on link "Create new" at bounding box center [98, 210] width 56 height 12
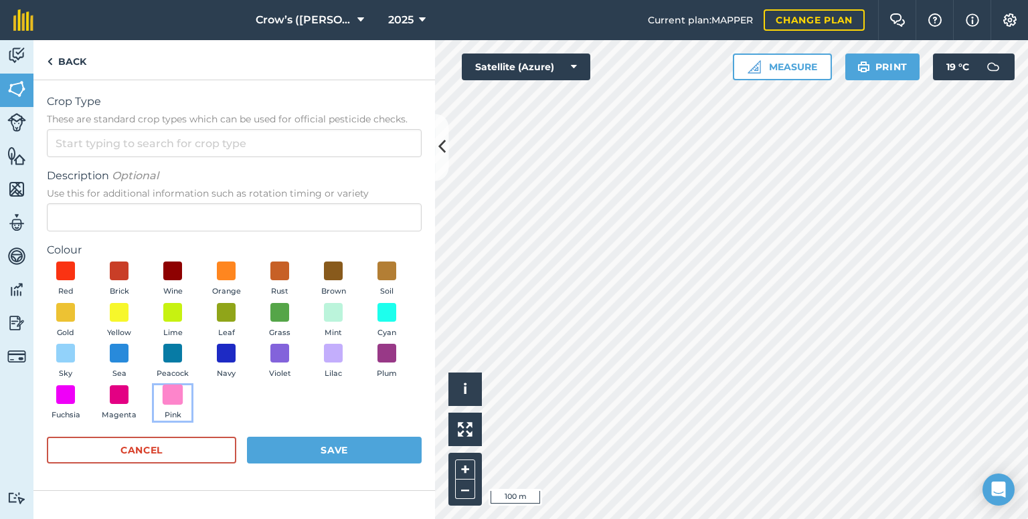
click at [168, 396] on span at bounding box center [173, 394] width 21 height 21
click at [168, 396] on img at bounding box center [172, 394] width 13 height 17
click at [164, 447] on button "Cancel" at bounding box center [141, 450] width 189 height 27
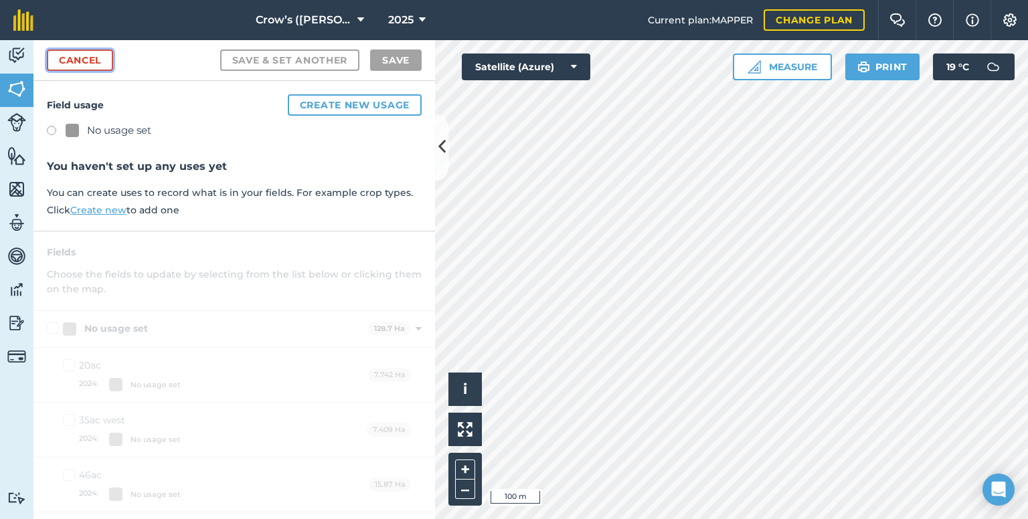
click at [80, 60] on link "Cancel" at bounding box center [80, 60] width 66 height 21
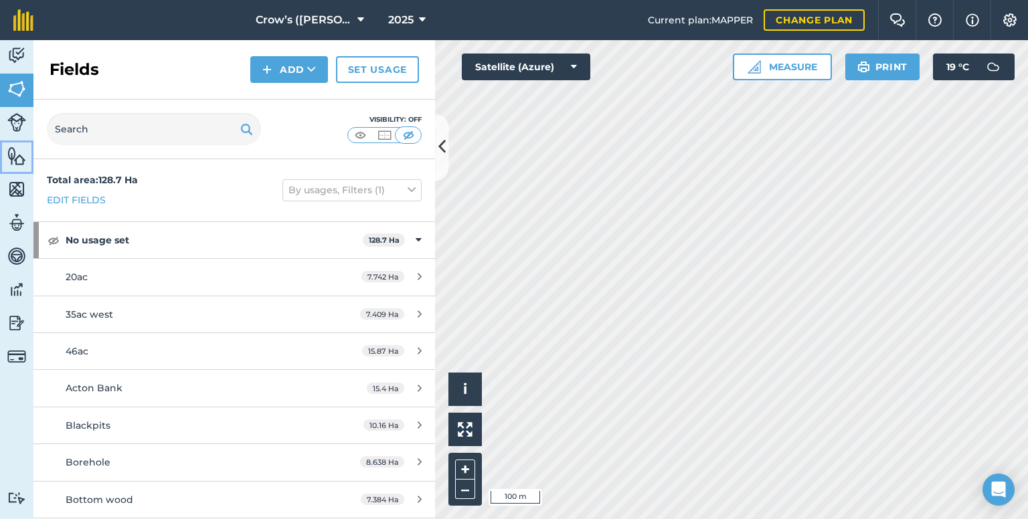
click at [21, 151] on img at bounding box center [16, 156] width 19 height 20
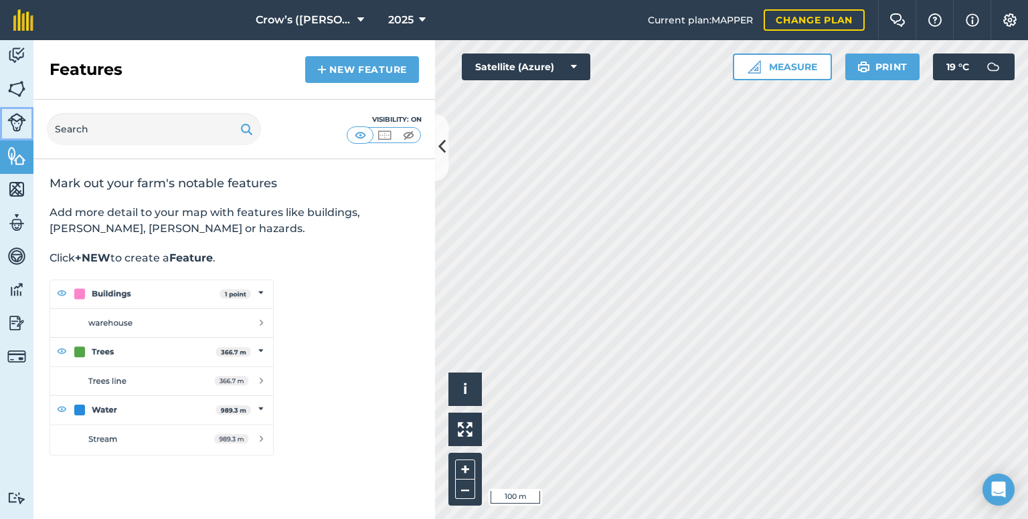
click at [13, 121] on img at bounding box center [16, 122] width 19 height 19
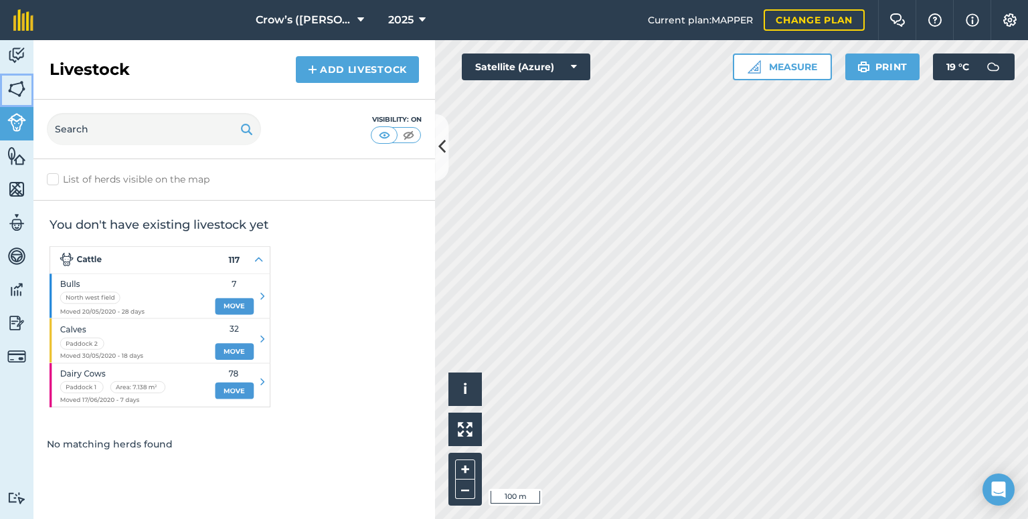
click at [16, 92] on img at bounding box center [16, 89] width 19 height 20
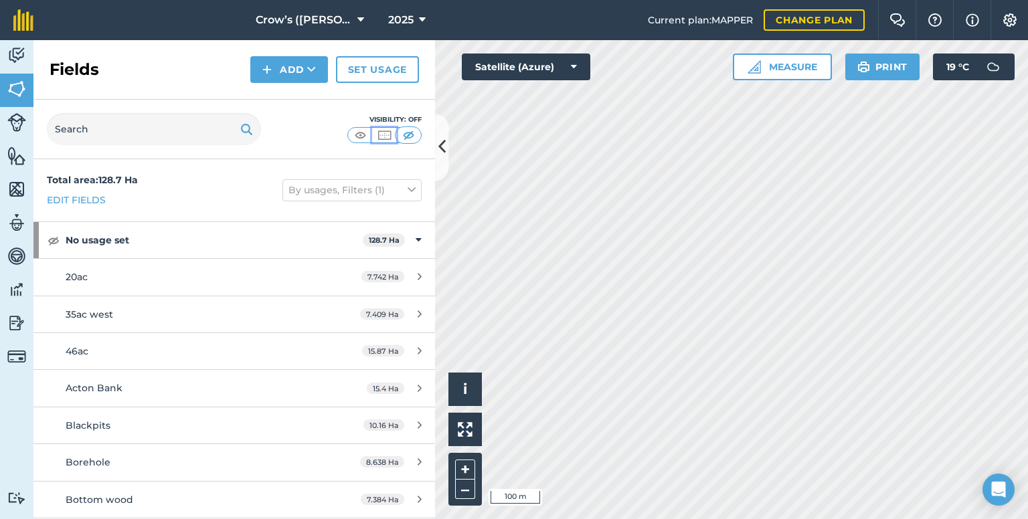
click at [385, 134] on img at bounding box center [384, 134] width 17 height 13
click at [359, 137] on img at bounding box center [360, 134] width 17 height 13
click at [14, 322] on img at bounding box center [16, 323] width 19 height 20
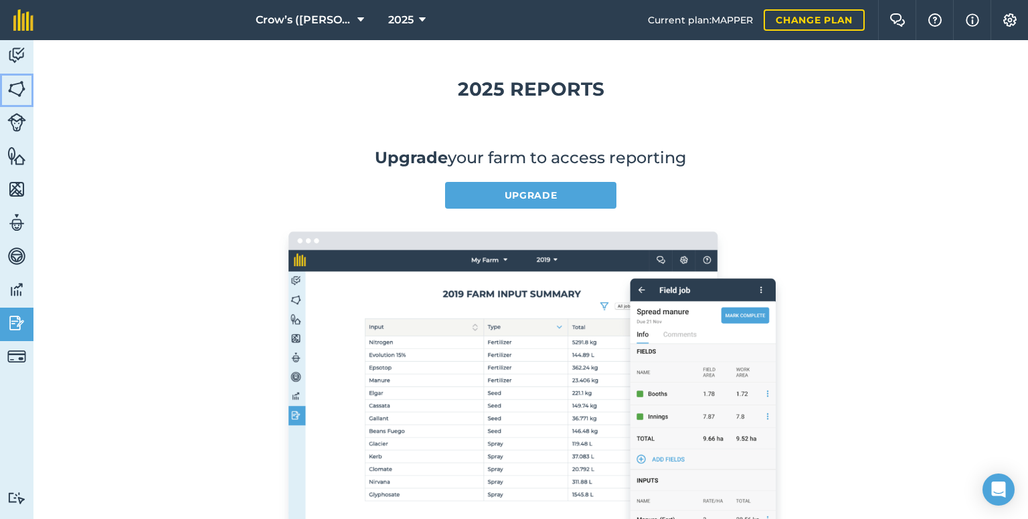
click at [11, 88] on img at bounding box center [16, 89] width 19 height 20
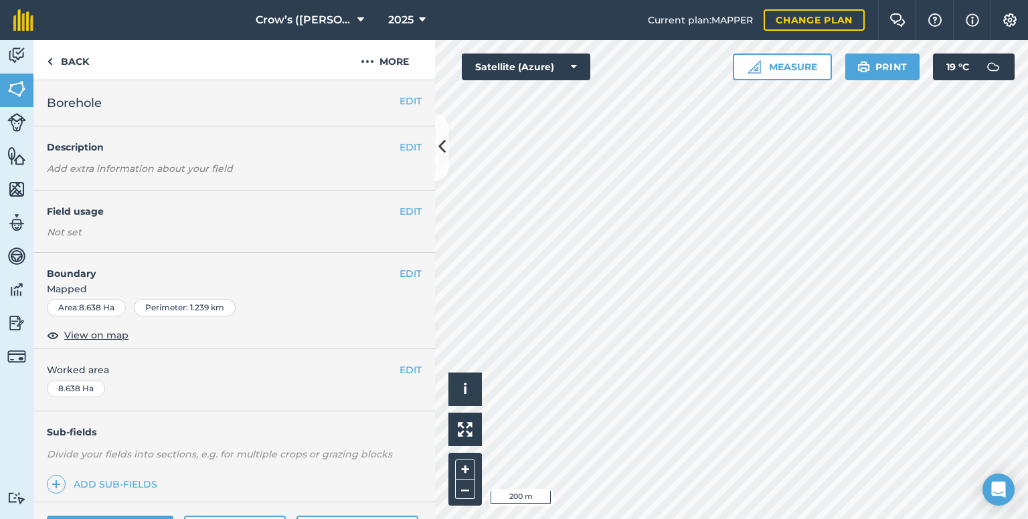
click at [570, 238] on div "Hello i © 2025 TomTom, Microsoft 200 m + –" at bounding box center [731, 279] width 593 height 479
click at [661, 234] on div "Hello i © 2025 TomTom, Microsoft 200 m + –" at bounding box center [731, 279] width 593 height 479
click at [771, 220] on div "Hello i © 2025 TomTom, Microsoft 200 m + –" at bounding box center [731, 279] width 593 height 479
click at [823, 302] on div "Hello i © 2025 TomTom, Microsoft 200 m + –" at bounding box center [731, 279] width 593 height 479
click at [779, 227] on div "Hello i © 2025 TomTom, Microsoft 200 m + –" at bounding box center [731, 279] width 593 height 479
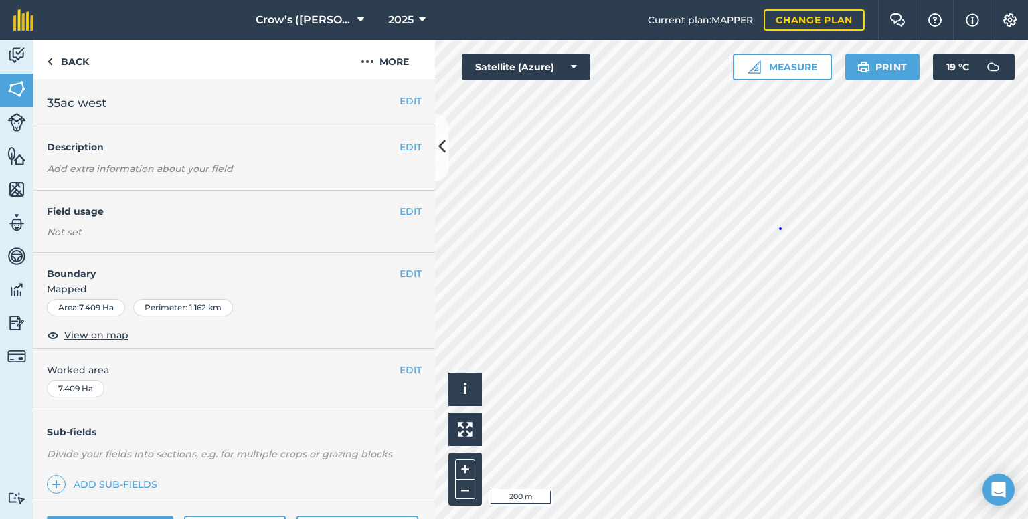
click at [779, 227] on div "Hello i © 2025 TomTom, Microsoft 200 m + –" at bounding box center [731, 279] width 593 height 479
click at [779, 227] on div "Hello i © 2025 TomTom, Microsoft 500 m + –" at bounding box center [731, 279] width 593 height 479
click at [72, 334] on span "View on map" at bounding box center [96, 335] width 64 height 15
click at [75, 62] on link "Back" at bounding box center [67, 59] width 69 height 39
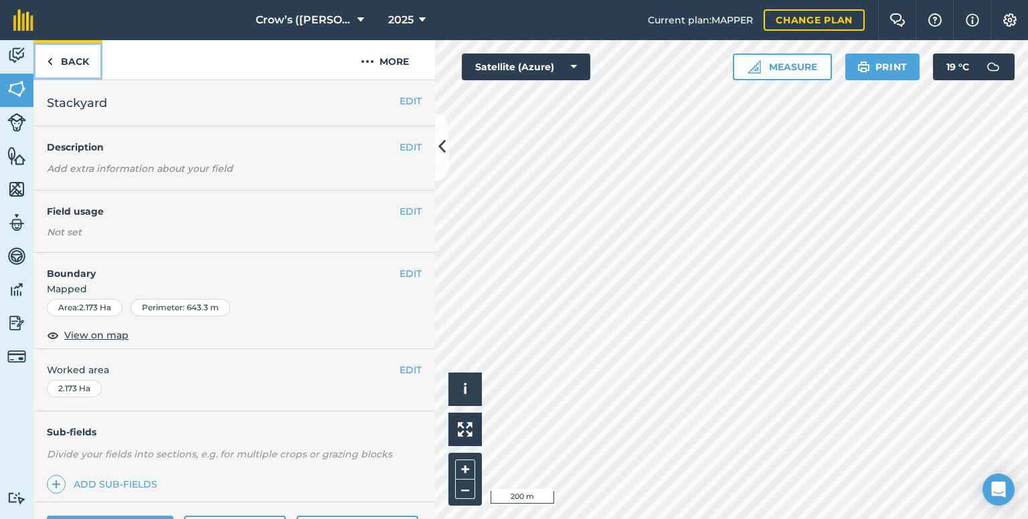
click at [75, 62] on link "Back" at bounding box center [67, 59] width 69 height 39
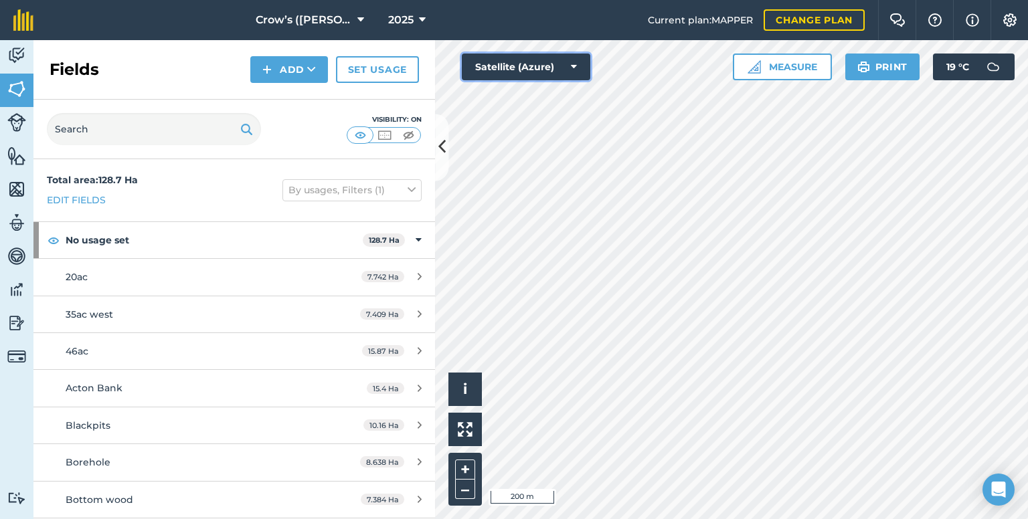
click at [503, 72] on button "Satellite (Azure)" at bounding box center [526, 67] width 128 height 27
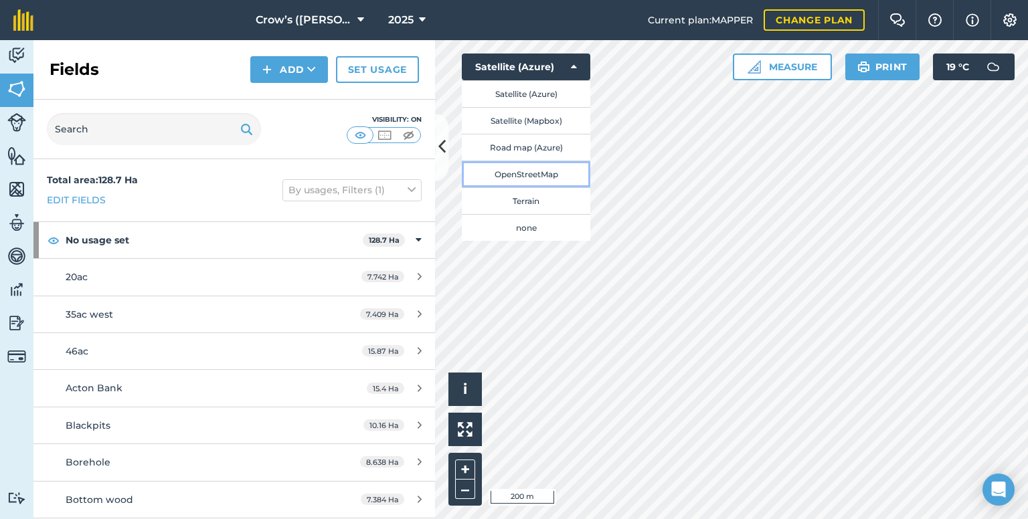
click at [506, 172] on button "OpenStreetMap" at bounding box center [526, 174] width 128 height 27
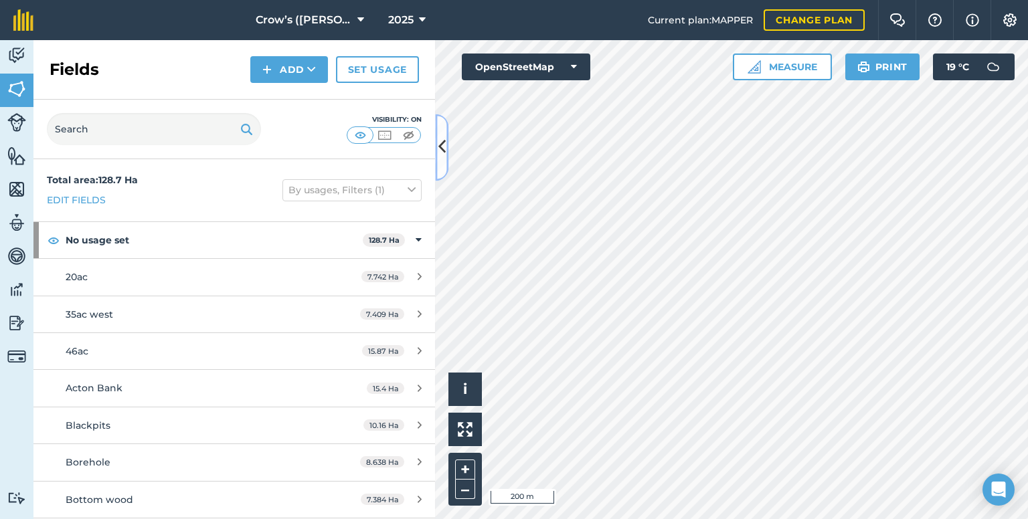
click at [443, 145] on icon at bounding box center [441, 147] width 7 height 23
